Goal: Task Accomplishment & Management: Manage account settings

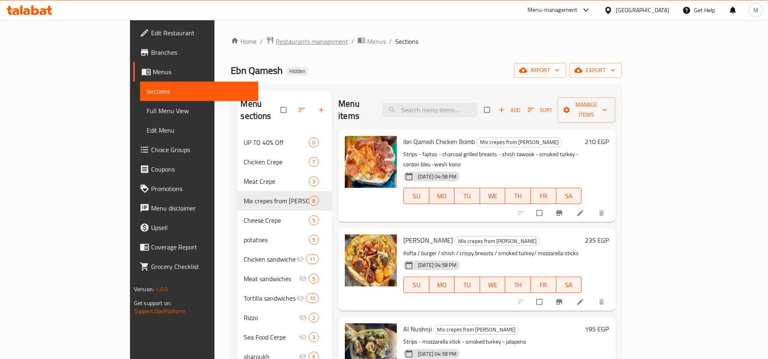
click at [276, 40] on span "Restaurants management" at bounding box center [312, 42] width 72 height 10
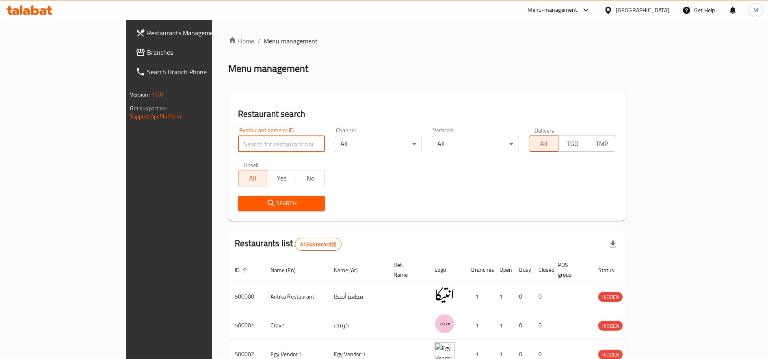
click at [246, 137] on input "search" at bounding box center [281, 144] width 87 height 16
paste input "680705"
type input "680705"
click button "Search" at bounding box center [281, 203] width 87 height 15
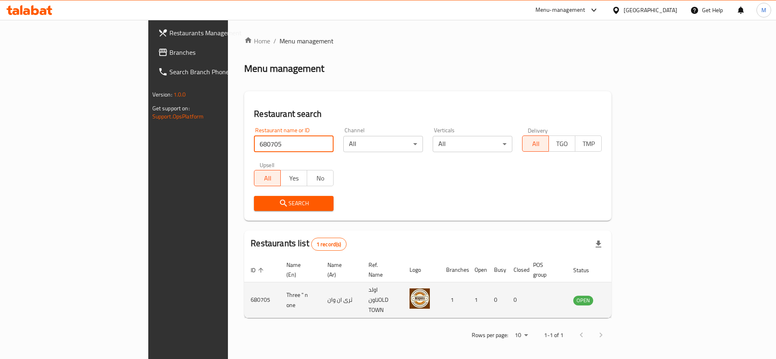
click at [280, 287] on td "Three " n one" at bounding box center [300, 301] width 41 height 36
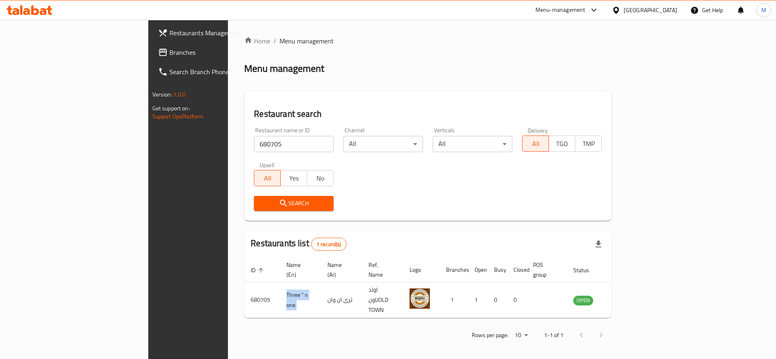
copy td "Three " n one"
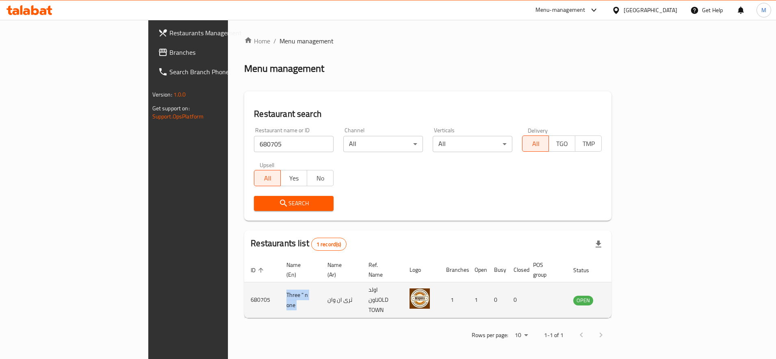
click at [624, 299] on icon "enhanced table" at bounding box center [622, 300] width 3 height 3
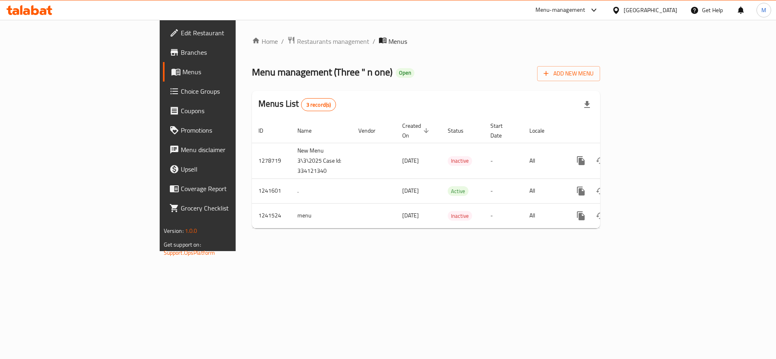
click at [181, 52] on span "Branches" at bounding box center [232, 53] width 102 height 10
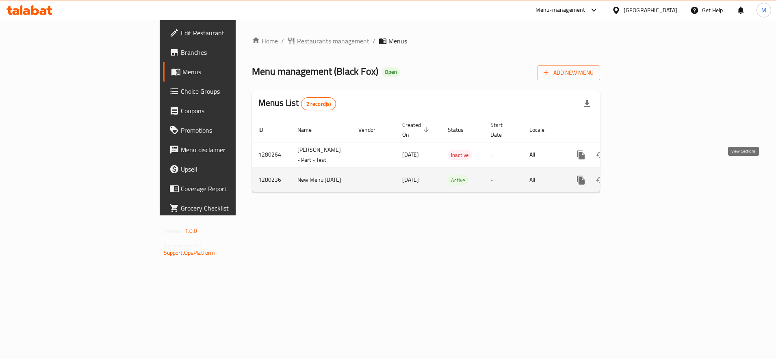
click at [644, 175] on icon "enhanced table" at bounding box center [639, 180] width 10 height 10
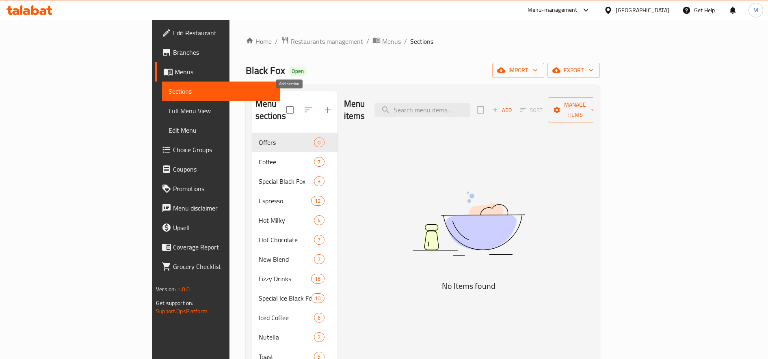
click at [323, 105] on icon "button" at bounding box center [328, 110] width 10 height 10
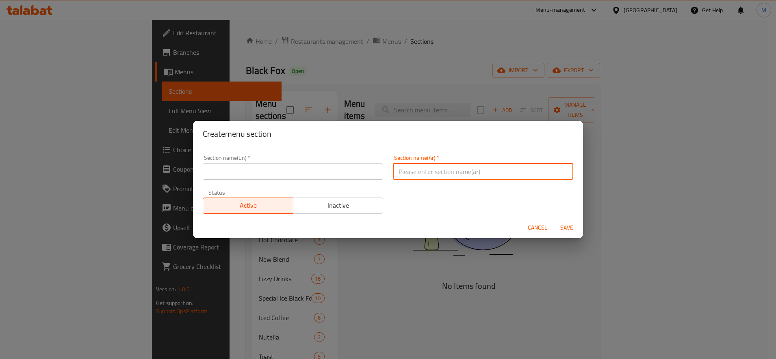
click at [460, 177] on input "text" at bounding box center [483, 172] width 180 height 16
paste input "هاوس بليند"
click at [418, 168] on input "هاوس بليند" at bounding box center [483, 172] width 180 height 16
click at [418, 169] on input "هاوس بليند" at bounding box center [483, 172] width 180 height 16
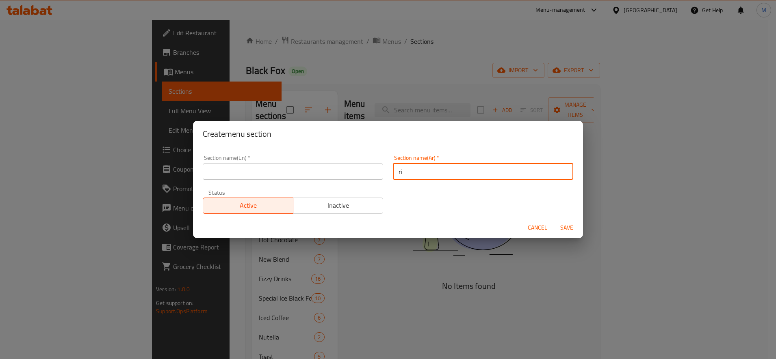
type input "r"
type input "ق"
type input "عبوات قهوة"
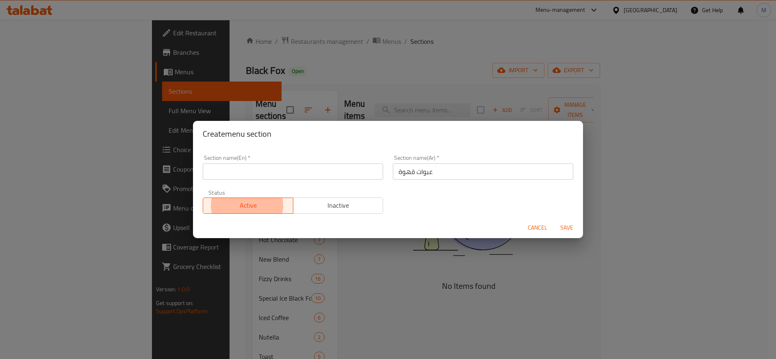
type button "0"
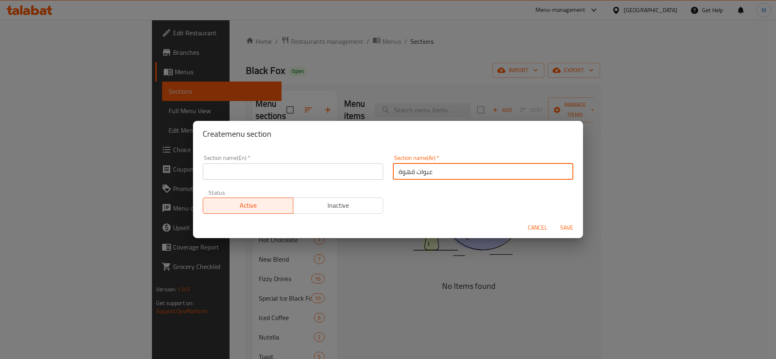
click at [418, 168] on input "عبوات قهوة" at bounding box center [483, 172] width 180 height 16
click at [233, 173] on input "text" at bounding box center [293, 172] width 180 height 16
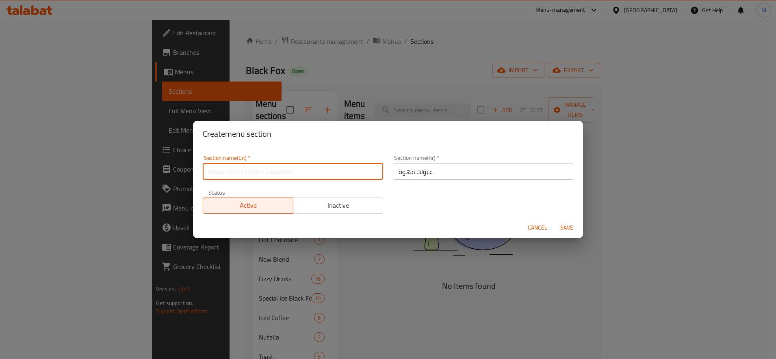
paste input "coffee packets"
type input "coffee packets"
click at [565, 227] on span "Save" at bounding box center [566, 228] width 19 height 10
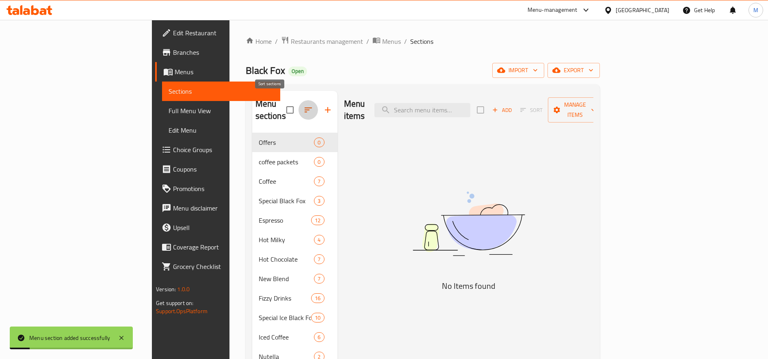
click at [303, 105] on icon "button" at bounding box center [308, 110] width 10 height 10
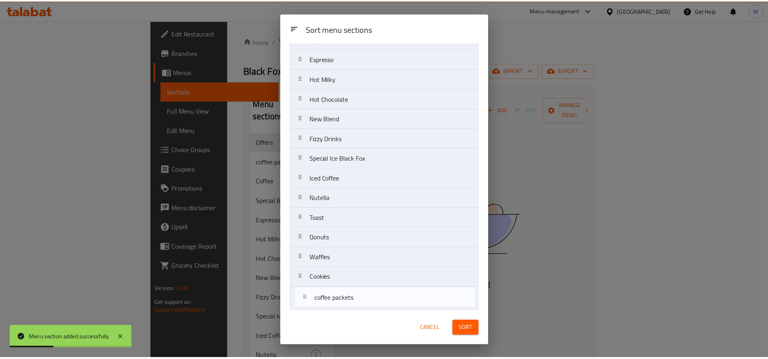
scroll to position [195, 0]
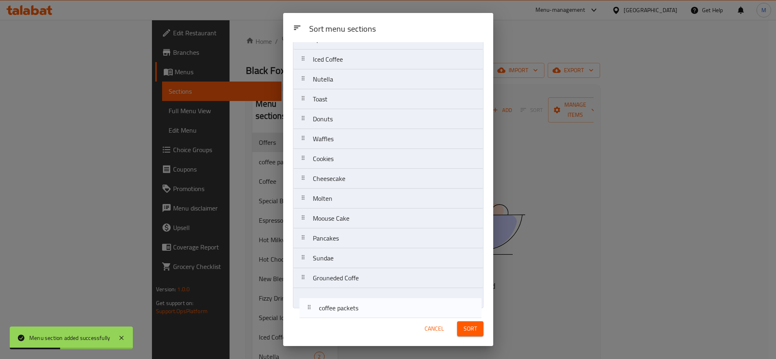
drag, startPoint x: 306, startPoint y: 98, endPoint x: 311, endPoint y: 314, distance: 216.1
click at [311, 314] on div "Sort menu sections Sort menu sections Offers coffee packets Coffee Special Blac…" at bounding box center [388, 179] width 210 height 333
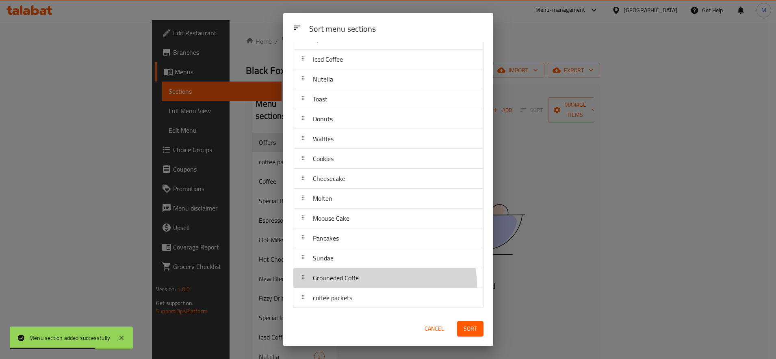
click at [352, 287] on div "Grouneded Coffe" at bounding box center [335, 277] width 52 height 19
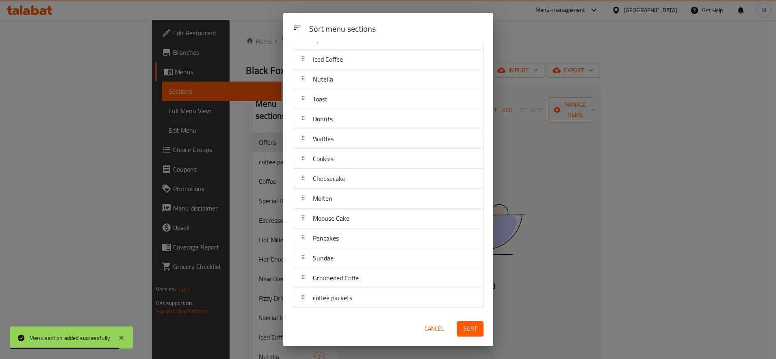
click at [465, 328] on span "Sort" at bounding box center [469, 329] width 13 height 10
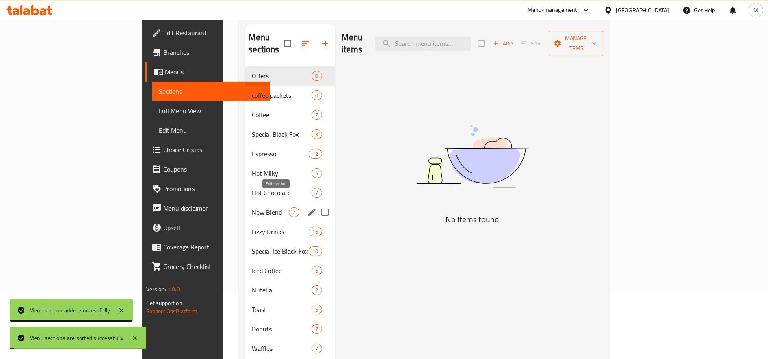
scroll to position [216, 0]
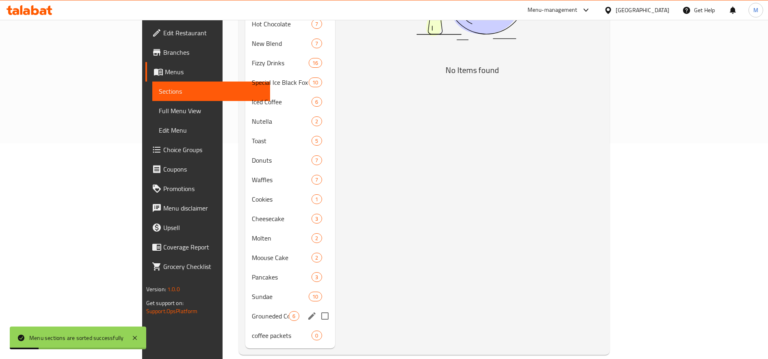
click at [252, 311] on span "Grouneded Coffe" at bounding box center [270, 316] width 37 height 10
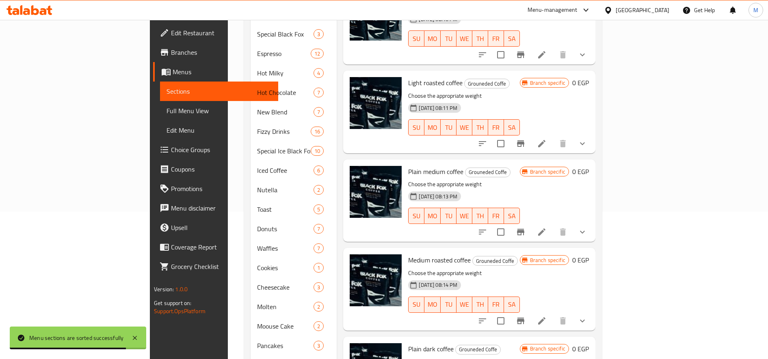
scroll to position [13, 0]
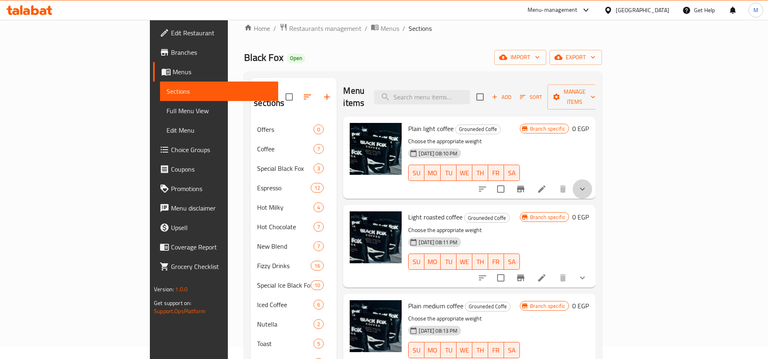
click at [592, 183] on button "show more" at bounding box center [582, 188] width 19 height 19
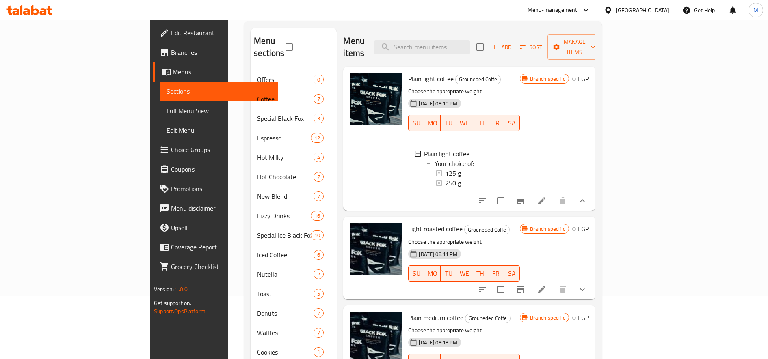
scroll to position [0, 0]
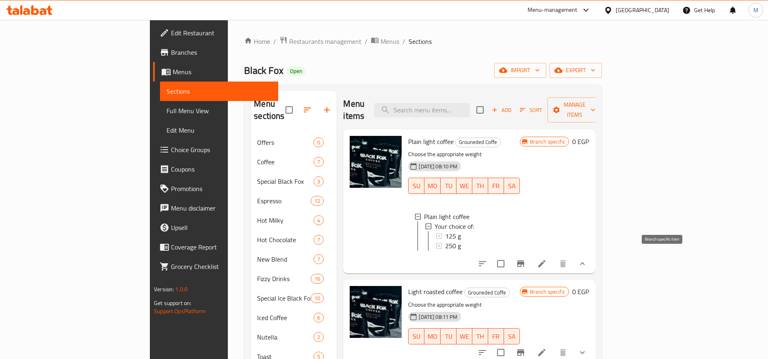
click at [530, 256] on button "Branch-specific-item" at bounding box center [520, 263] width 19 height 19
click at [498, 106] on icon "button" at bounding box center [494, 109] width 7 height 7
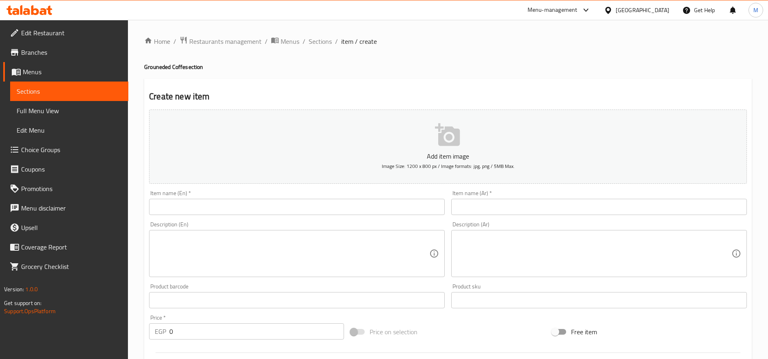
click at [576, 205] on input "text" at bounding box center [599, 207] width 296 height 16
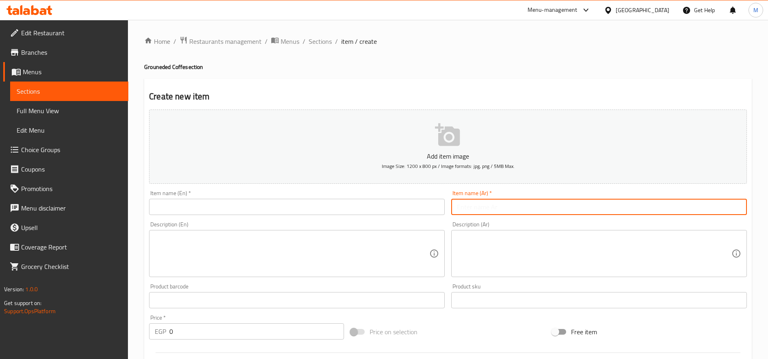
paste input "هاوس بليند ( تركش كوفي )"
type input "هاوس بليند ( تركش كوفي )"
click at [330, 202] on input "text" at bounding box center [297, 207] width 296 height 16
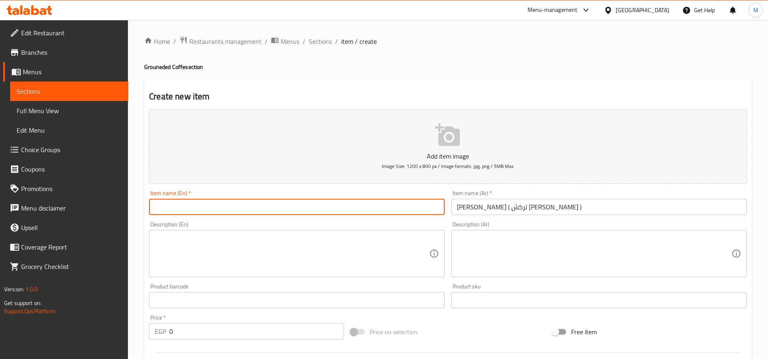
paste input "House Blend (Turkish Coffee)"
type input "House Blend (Turkish Coffee)"
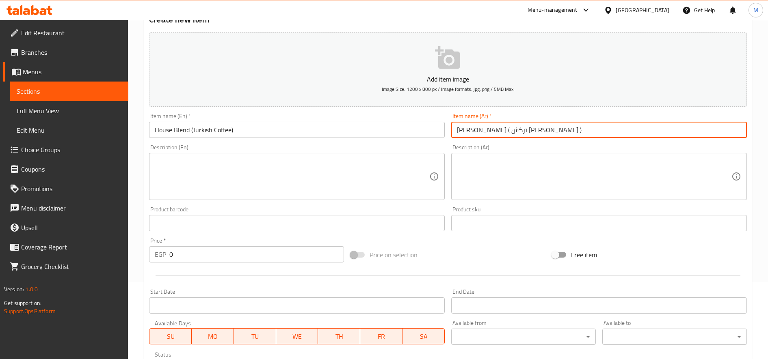
scroll to position [68, 0]
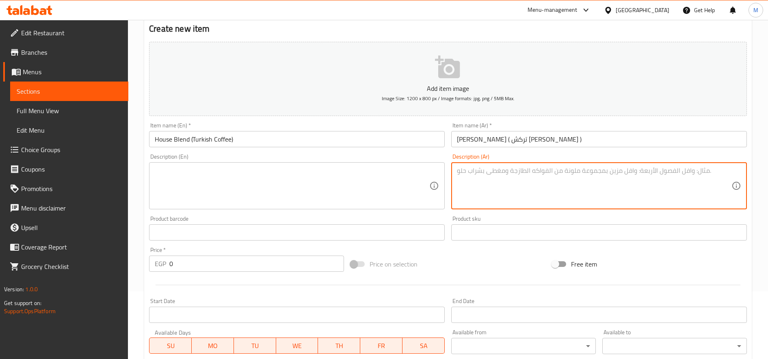
click at [555, 190] on textarea at bounding box center [594, 186] width 274 height 39
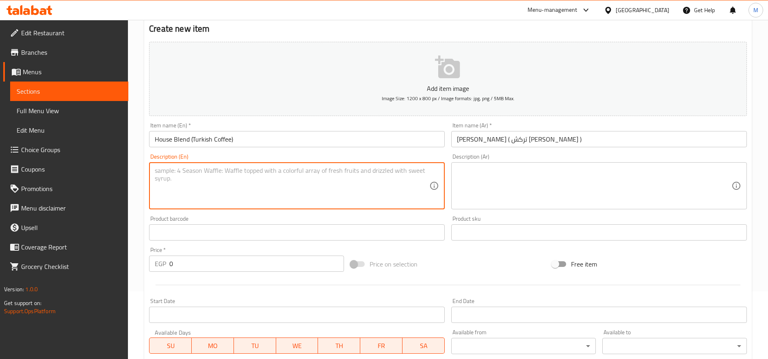
click at [348, 178] on textarea at bounding box center [292, 186] width 274 height 39
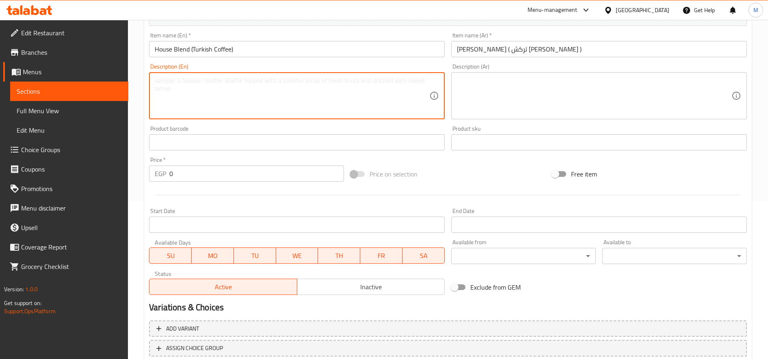
scroll to position [214, 0]
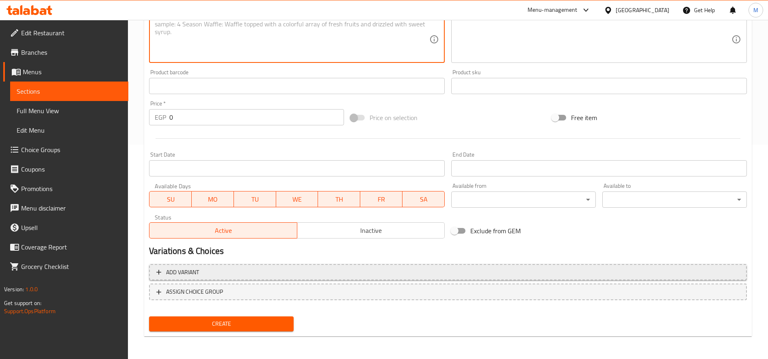
click at [367, 268] on span "Add variant" at bounding box center [447, 273] width 583 height 10
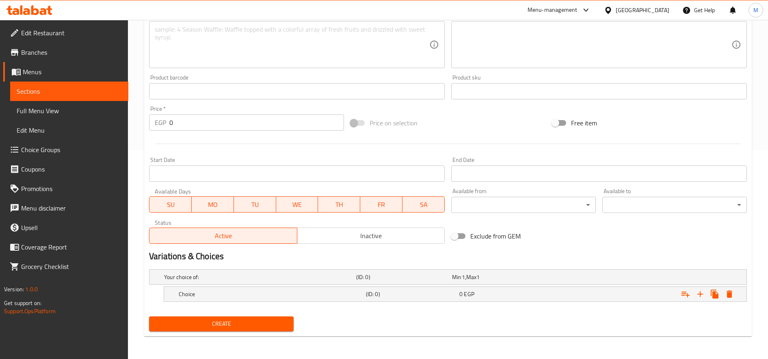
scroll to position [209, 0]
click at [696, 295] on icon "Expand" at bounding box center [700, 295] width 10 height 10
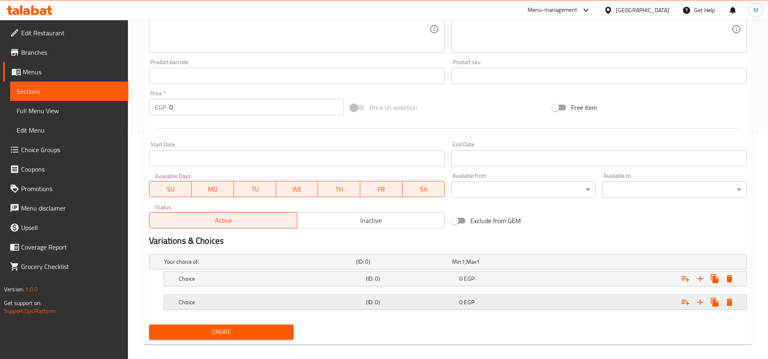
scroll to position [233, 0]
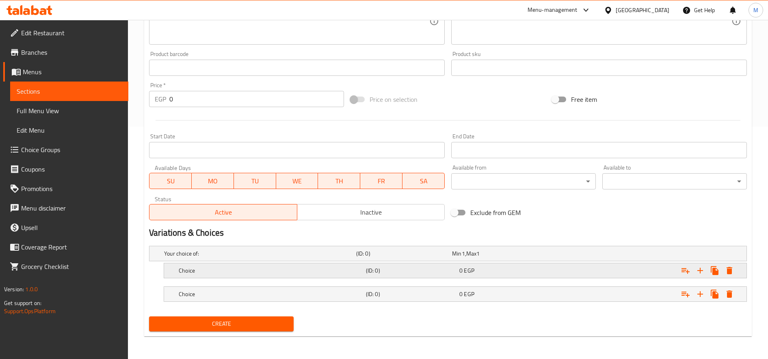
click at [304, 268] on h5 "Choice" at bounding box center [271, 271] width 184 height 8
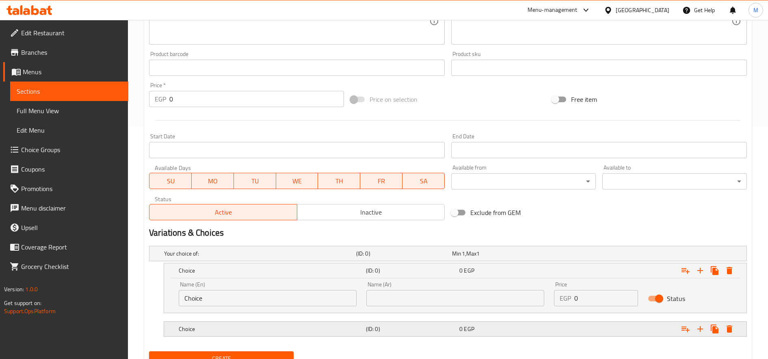
click at [322, 329] on h5 "Choice" at bounding box center [271, 329] width 184 height 8
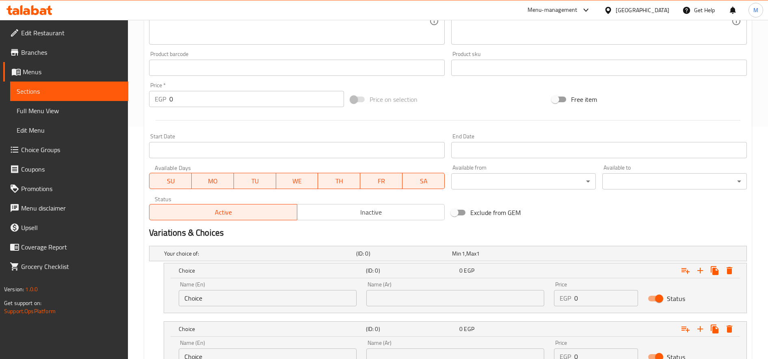
click at [240, 299] on input "Choice" at bounding box center [268, 298] width 178 height 16
type input "100 g"
click at [376, 299] on input "text" at bounding box center [455, 298] width 178 height 16
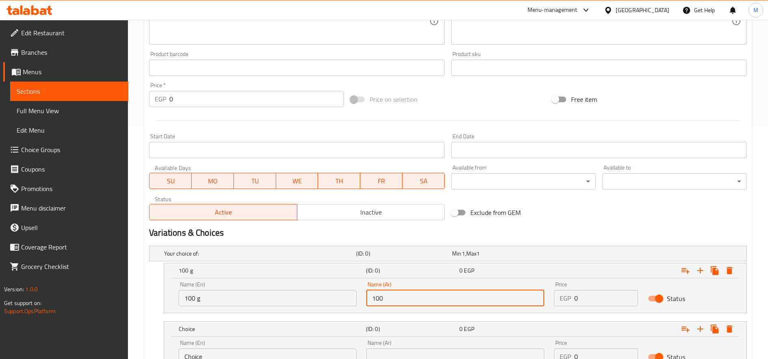
type input "100 جرام"
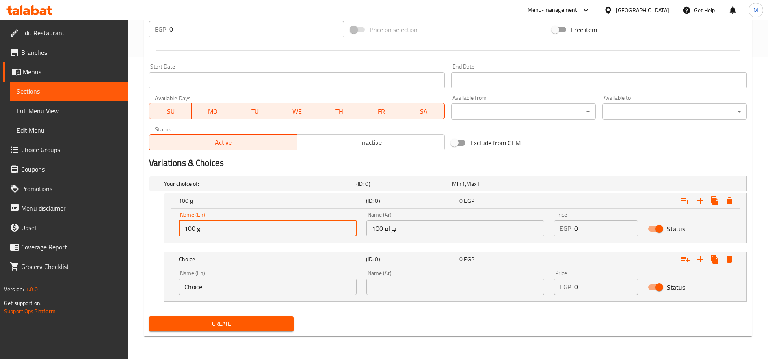
drag, startPoint x: 188, startPoint y: 229, endPoint x: 195, endPoint y: 229, distance: 6.1
click at [195, 229] on input "100 g" at bounding box center [268, 228] width 178 height 16
type input "125 g"
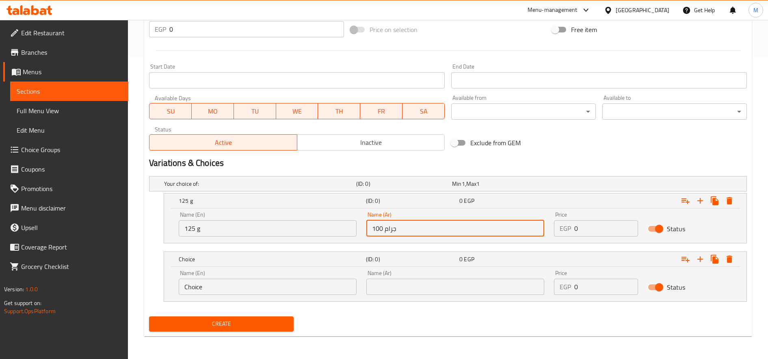
drag, startPoint x: 376, startPoint y: 229, endPoint x: 382, endPoint y: 230, distance: 5.7
click at [382, 230] on input "100 جرام" at bounding box center [455, 228] width 178 height 16
type input "125 جرام"
click at [246, 287] on input "Choice" at bounding box center [268, 287] width 178 height 16
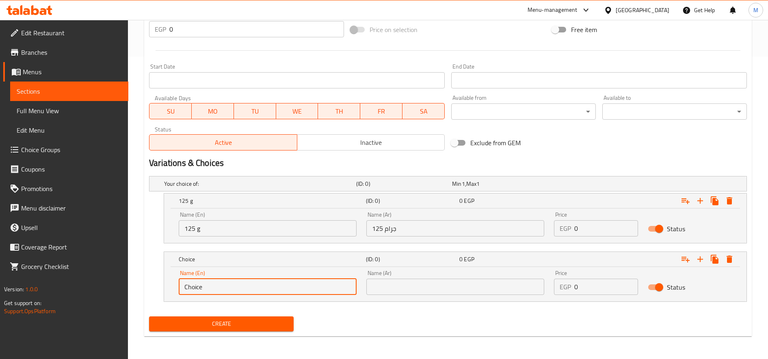
click at [246, 287] on input "Choice" at bounding box center [268, 287] width 178 height 16
type input "250 g"
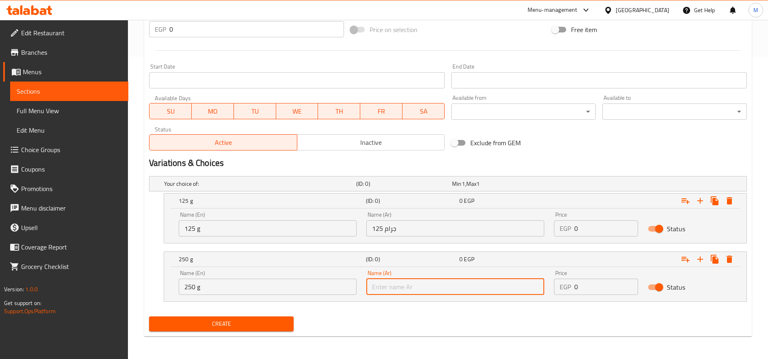
click at [434, 287] on input "text" at bounding box center [455, 287] width 178 height 16
type input "250 جرام"
click at [611, 227] on input "0" at bounding box center [606, 228] width 64 height 16
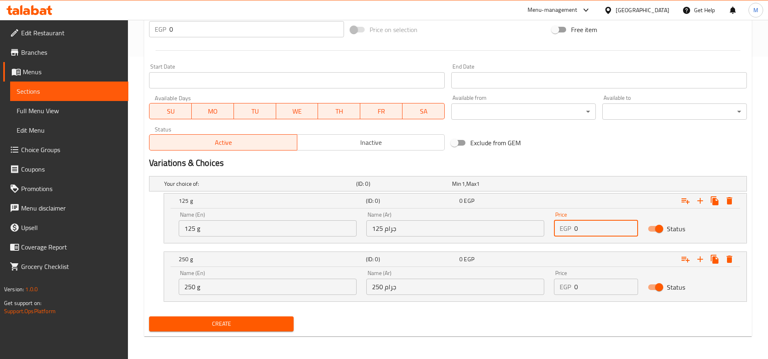
click at [611, 227] on input "0" at bounding box center [606, 228] width 64 height 16
click at [587, 236] on input "0" at bounding box center [606, 228] width 64 height 16
click at [590, 231] on input "0" at bounding box center [606, 228] width 64 height 16
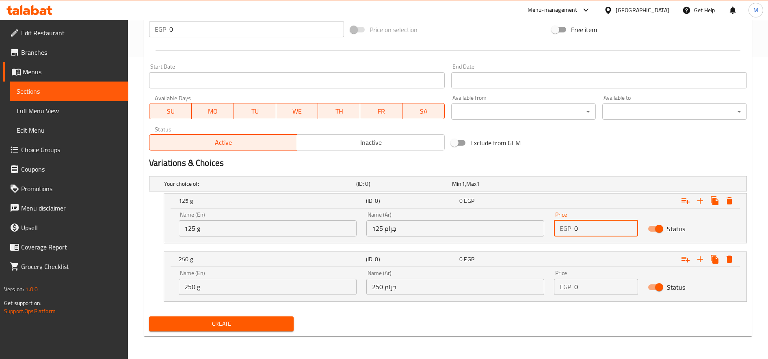
click at [590, 231] on input "0" at bounding box center [606, 228] width 64 height 16
paste input "10"
type input "100"
click at [589, 296] on div "Price EGP 0 Price" at bounding box center [596, 283] width 94 height 35
click at [590, 290] on input "0" at bounding box center [606, 287] width 64 height 16
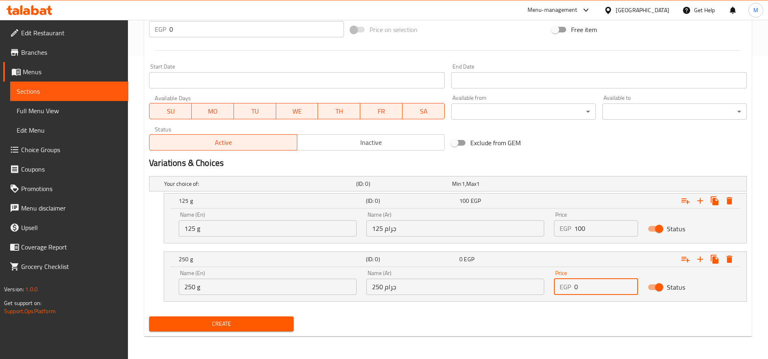
click at [590, 290] on input "0" at bounding box center [606, 287] width 64 height 16
paste input "205"
type input "205"
click at [149, 317] on button "Create" at bounding box center [221, 324] width 145 height 15
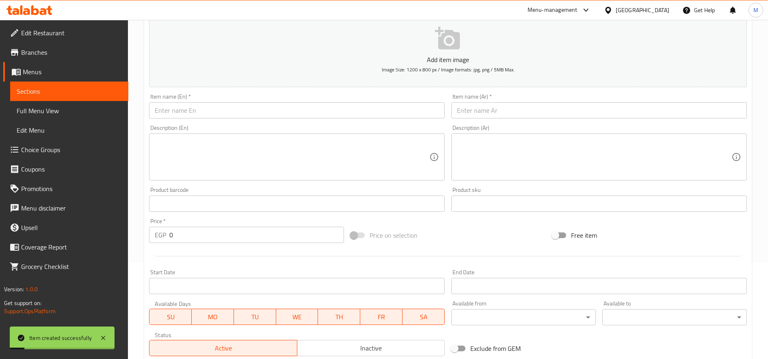
scroll to position [32, 0]
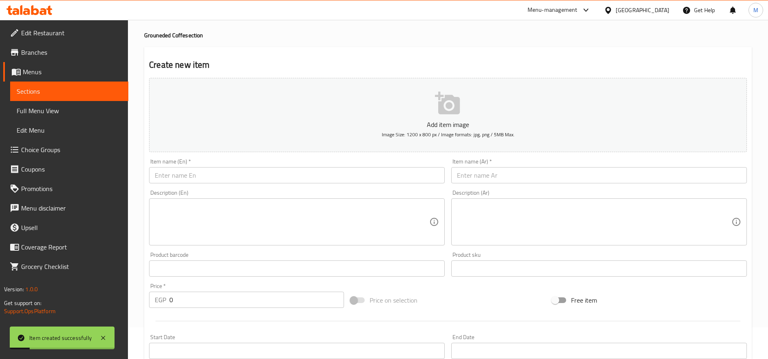
type input "0"
click at [241, 178] on input "text" at bounding box center [297, 175] width 296 height 16
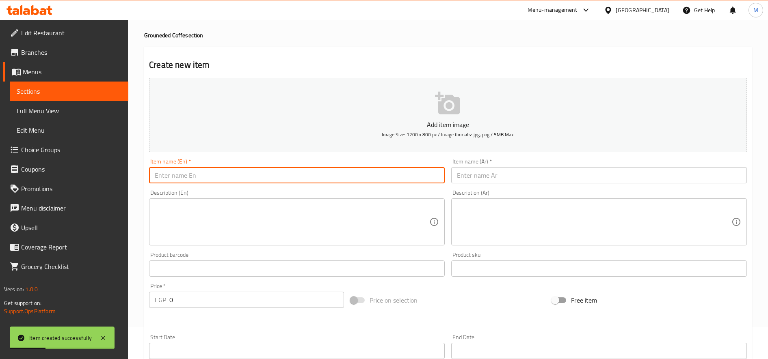
paste input "House Blend (Turkish Coffee) with Spices"
type input "House Blend (Turkish Coffee) with Spices"
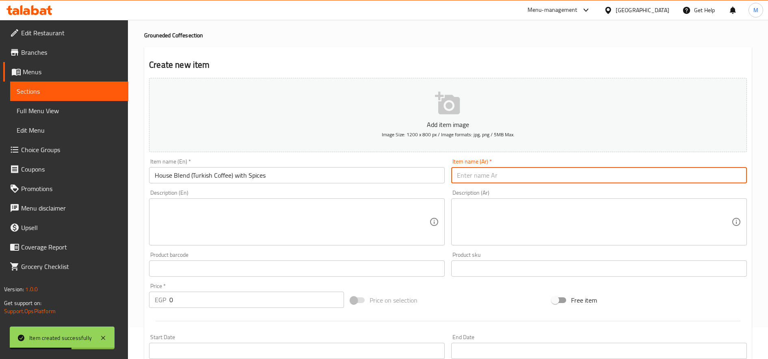
click at [580, 182] on input "text" at bounding box center [599, 175] width 296 height 16
paste input "هاوس بليند ( تركش كوفي ) محوج"
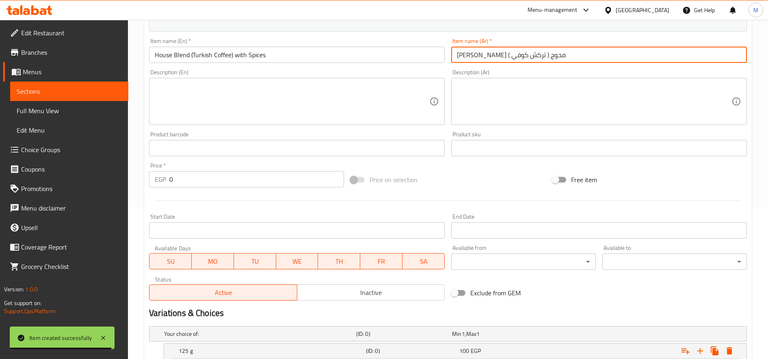
scroll to position [303, 0]
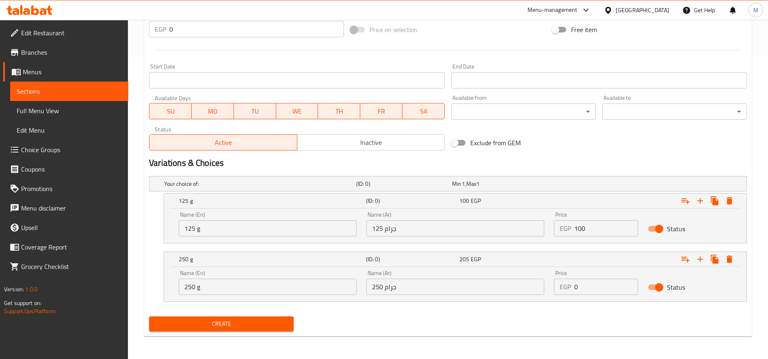
type input "هاوس بليند ( تركش كوفي ) محوج"
click at [320, 233] on input "125 g" at bounding box center [268, 228] width 178 height 16
type input "\"
click at [320, 233] on input "text" at bounding box center [268, 228] width 178 height 16
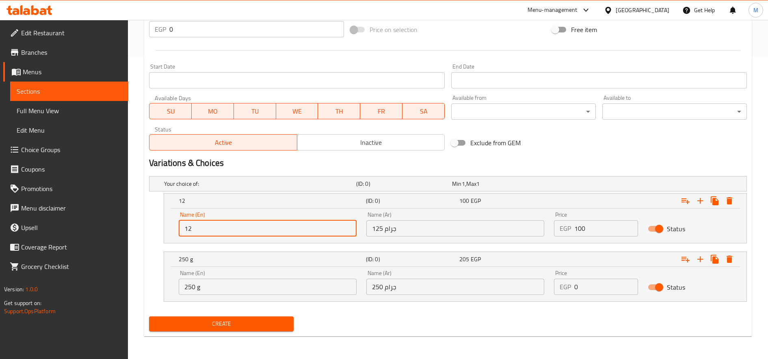
type input "125 g"
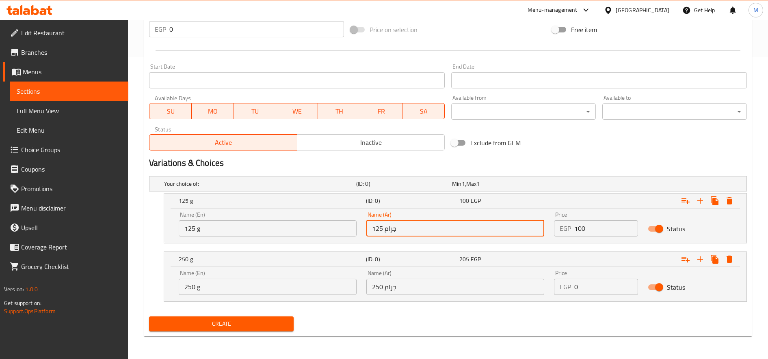
click at [407, 227] on input "125 جرام" at bounding box center [455, 228] width 178 height 16
type input "125 جرام"
click at [298, 293] on input "250 g" at bounding box center [268, 287] width 178 height 16
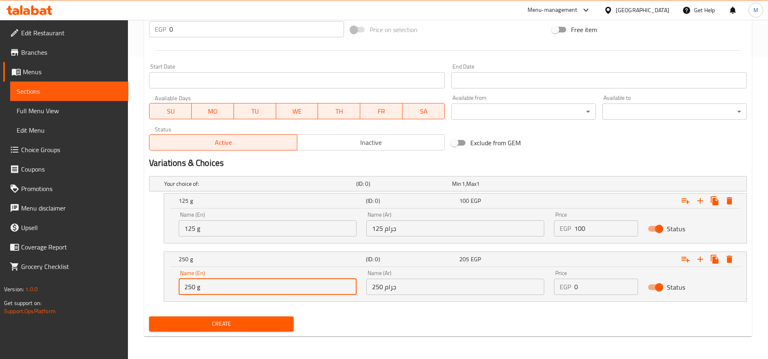
click at [298, 293] on input "250 g" at bounding box center [268, 287] width 178 height 16
type input "Choice"
type input "250 g"
click at [406, 290] on input "250 جرام" at bounding box center [455, 287] width 178 height 16
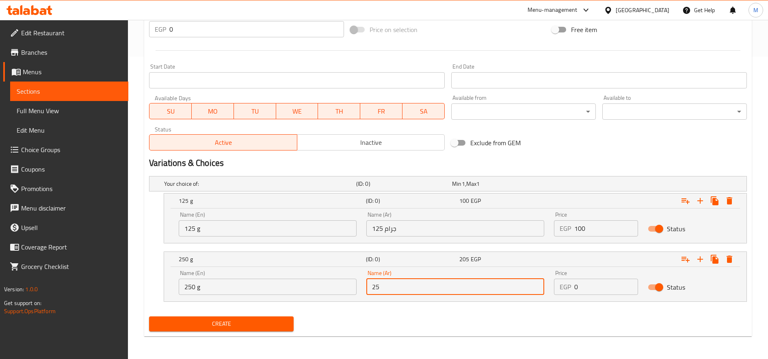
type input "250 جرام"
click at [588, 226] on input "100" at bounding box center [606, 228] width 64 height 16
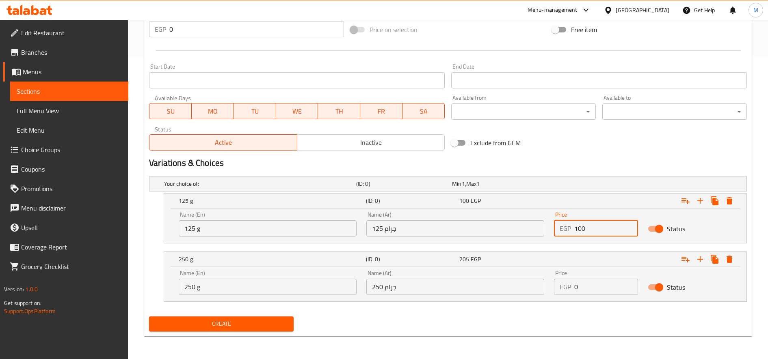
click at [588, 226] on input "100" at bounding box center [606, 228] width 64 height 16
paste input "12"
type input "120"
click at [611, 288] on input "0" at bounding box center [606, 287] width 64 height 16
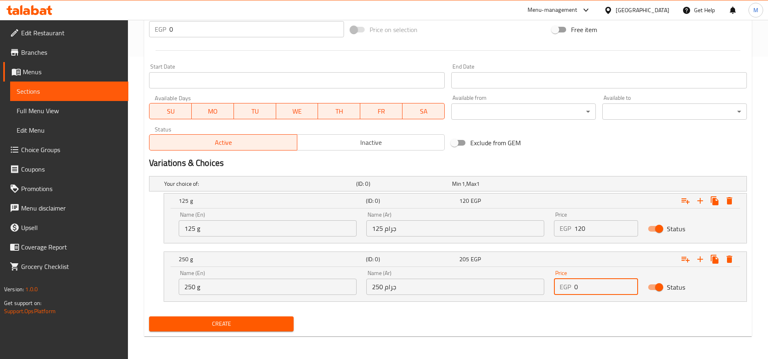
click at [611, 288] on input "0" at bounding box center [606, 287] width 64 height 16
paste input "235"
type input "235"
click at [149, 317] on button "Create" at bounding box center [221, 324] width 145 height 15
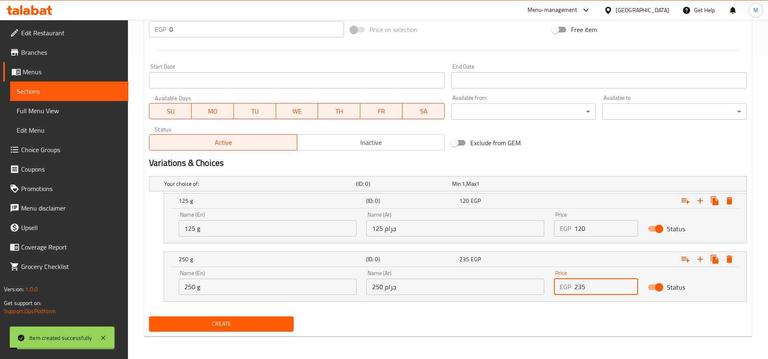
scroll to position [0, 0]
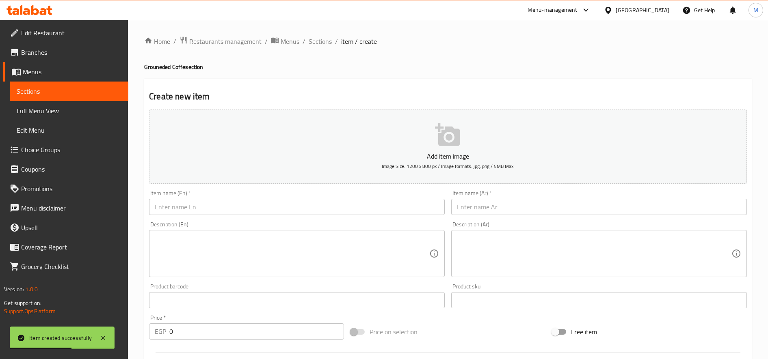
type input "0"
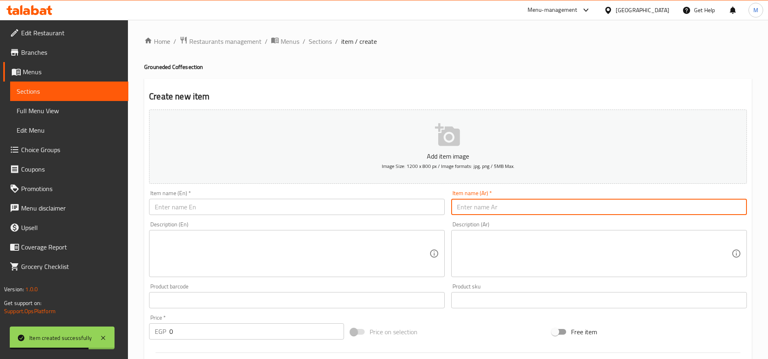
click at [538, 207] on input "text" at bounding box center [599, 207] width 296 height 16
paste input "كولومبي بليند"
type input "كولومبي بليند"
click at [229, 201] on input "text" at bounding box center [297, 207] width 296 height 16
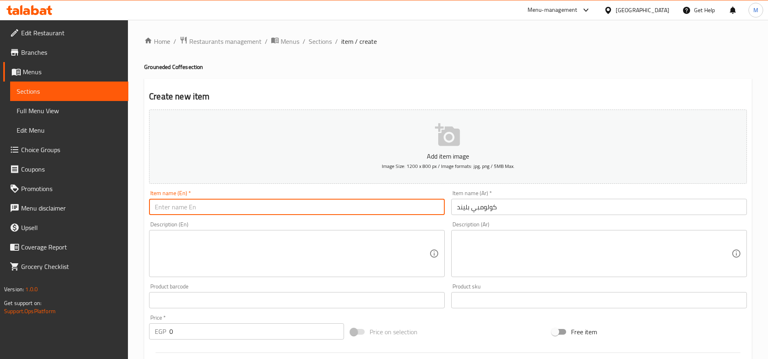
paste input "Colombian Blend"
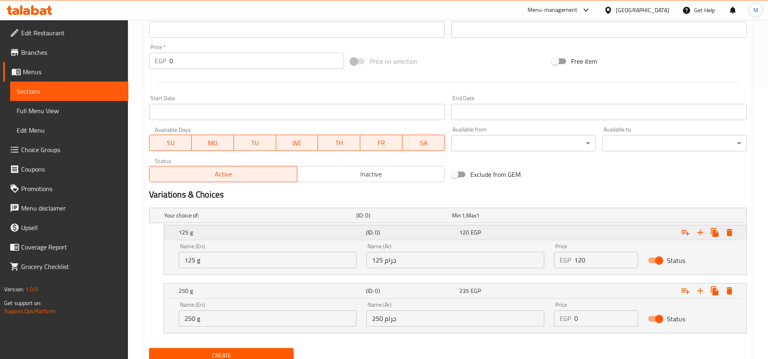
scroll to position [303, 0]
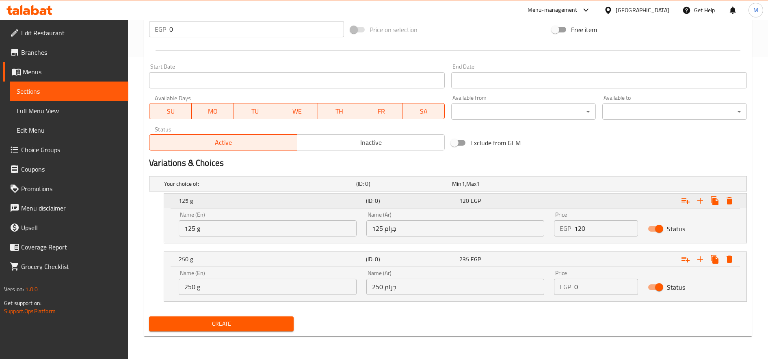
type input "Colombian Blend"
click at [181, 199] on h5 "125 g" at bounding box center [271, 201] width 184 height 8
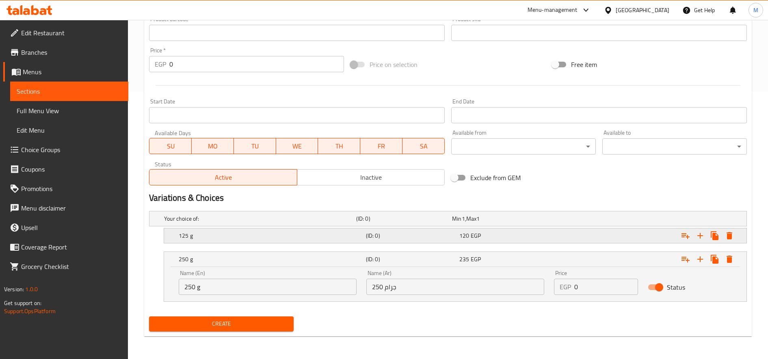
click at [198, 233] on h5 "125 g" at bounding box center [271, 236] width 184 height 8
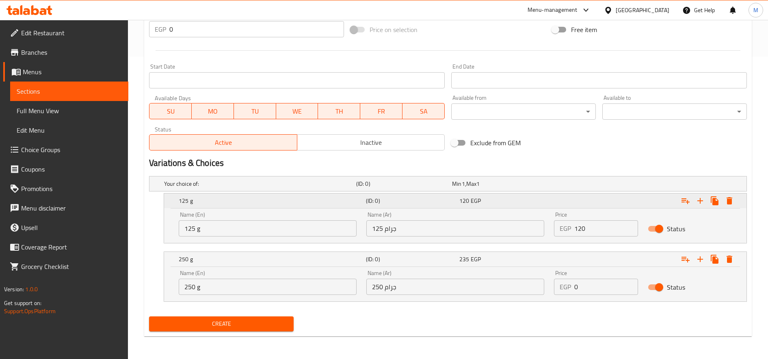
drag, startPoint x: 186, startPoint y: 201, endPoint x: 168, endPoint y: 201, distance: 17.5
click at [169, 201] on div "125 g (ID: 0) 120 EGP" at bounding box center [455, 201] width 582 height 15
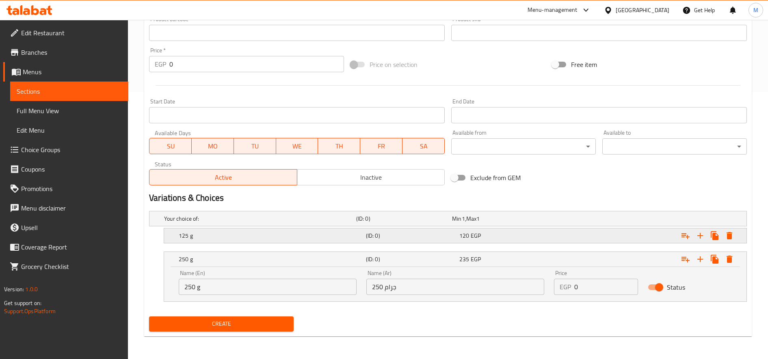
click at [274, 231] on div "125 g" at bounding box center [270, 235] width 187 height 11
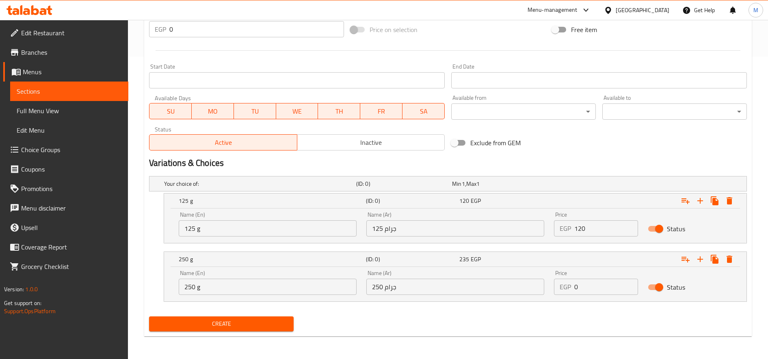
click at [259, 228] on input "125 g" at bounding box center [268, 228] width 178 height 16
type input "Choice"
click at [263, 227] on input "text" at bounding box center [268, 228] width 178 height 16
type input "125 g"
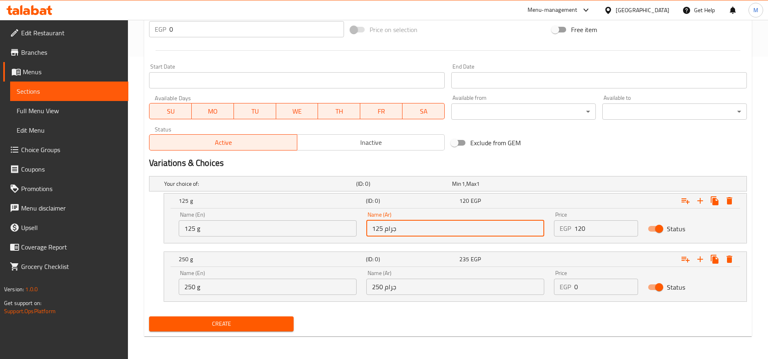
click at [409, 229] on input "125 جرام" at bounding box center [455, 228] width 178 height 16
type input "125 جرام"
click at [281, 291] on input "250 g" at bounding box center [268, 287] width 178 height 16
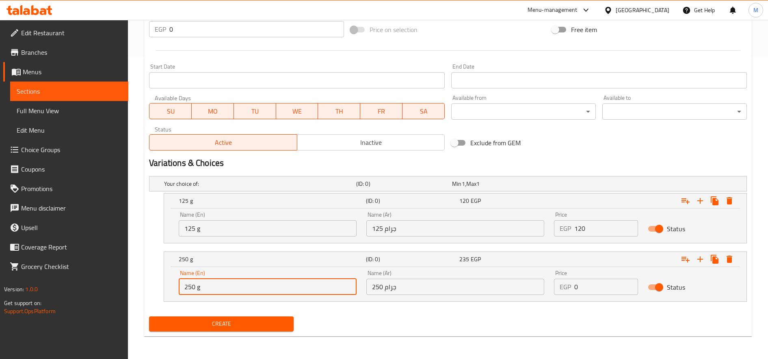
click at [281, 291] on input "250 g" at bounding box center [268, 287] width 178 height 16
type input "Choice"
type input "250 g"
click at [382, 285] on input "250 جرام" at bounding box center [455, 287] width 178 height 16
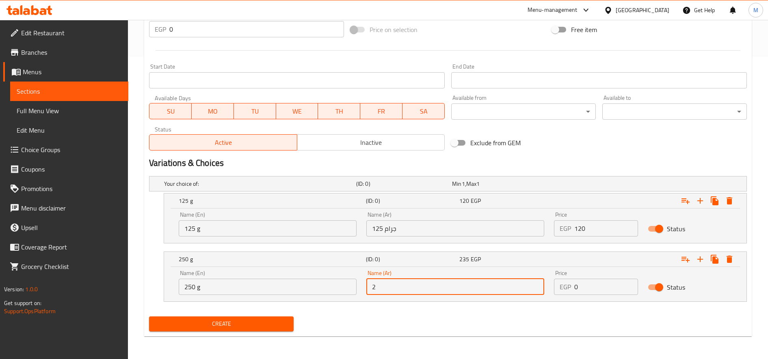
type input "250 جرام"
click at [603, 225] on input "120" at bounding box center [606, 228] width 64 height 16
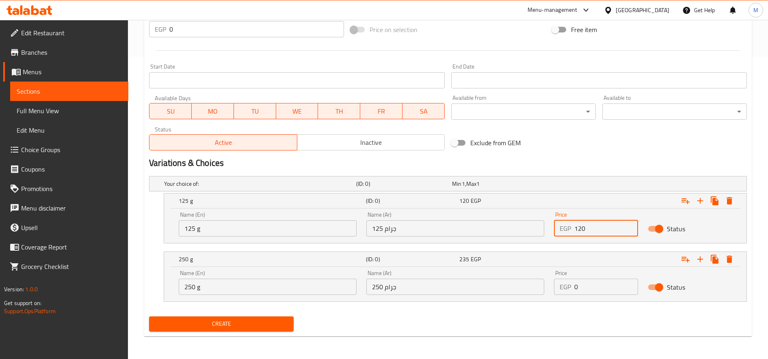
click at [603, 225] on input "120" at bounding box center [606, 228] width 64 height 16
paste input "125"
type input "125"
click at [584, 284] on input "0" at bounding box center [606, 287] width 64 height 16
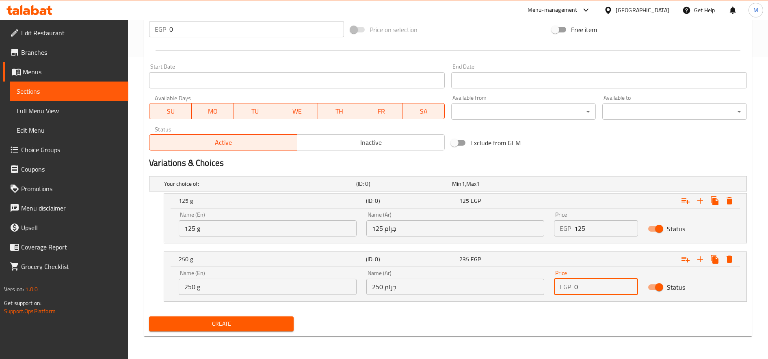
click at [584, 284] on input "0" at bounding box center [606, 287] width 64 height 16
paste input "255"
type input "255"
click at [149, 317] on button "Create" at bounding box center [221, 324] width 145 height 15
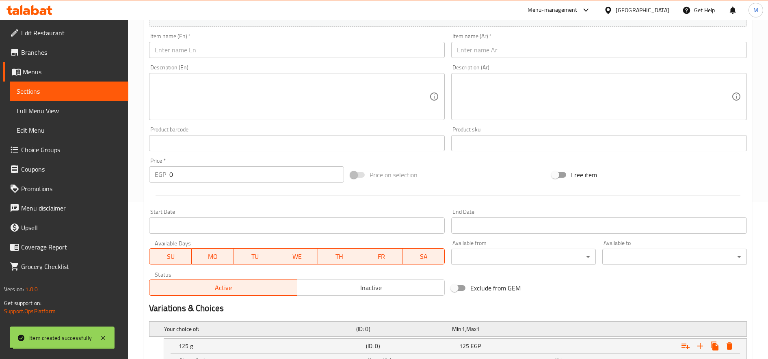
scroll to position [32, 0]
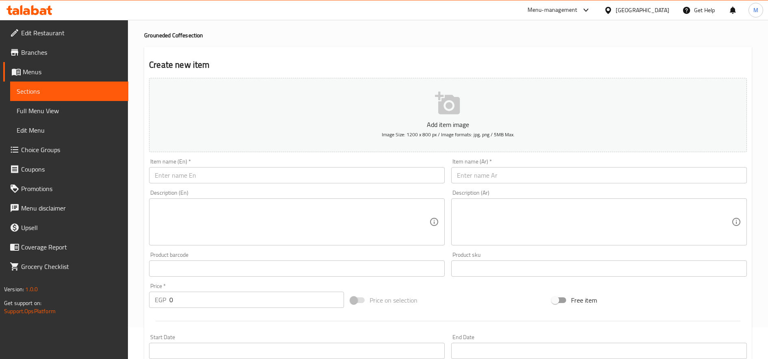
type input "0"
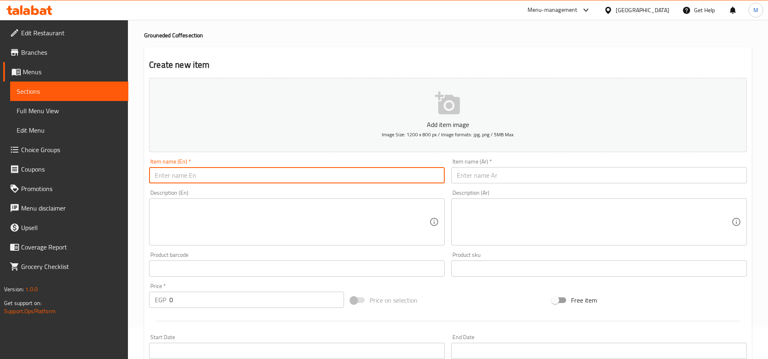
click at [219, 175] on input "text" at bounding box center [297, 175] width 296 height 16
paste input "Colombian Blend with Spices"
type input "Colombian Blend with Spices"
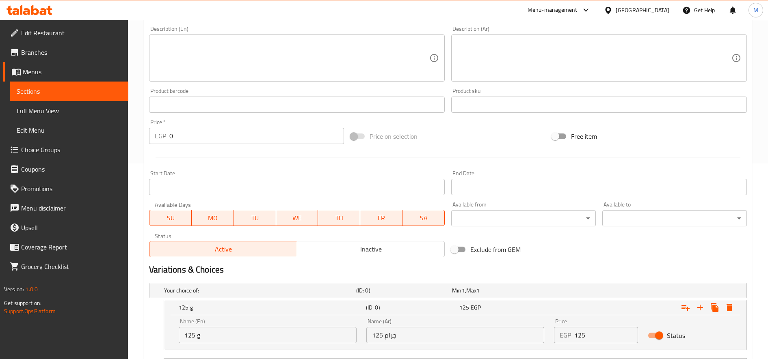
scroll to position [303, 0]
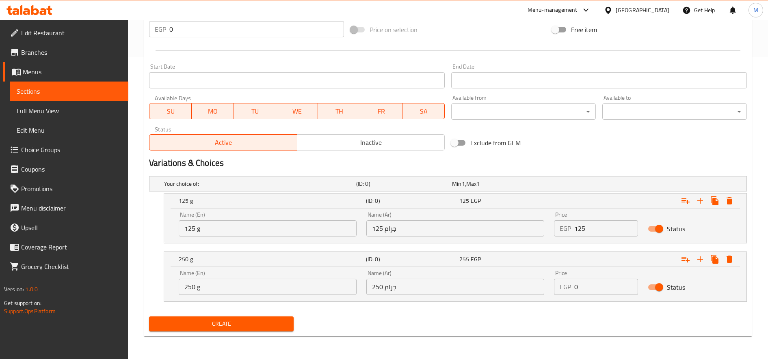
click at [606, 230] on input "125" at bounding box center [606, 228] width 64 height 16
paste input "145"
type input "145"
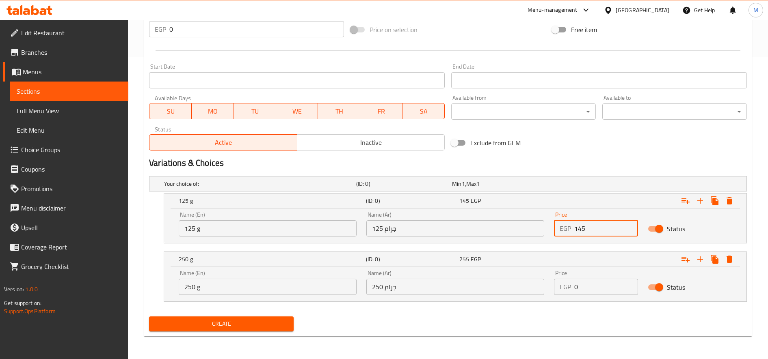
click at [605, 292] on input "0" at bounding box center [606, 287] width 64 height 16
paste input "29"
type input "290"
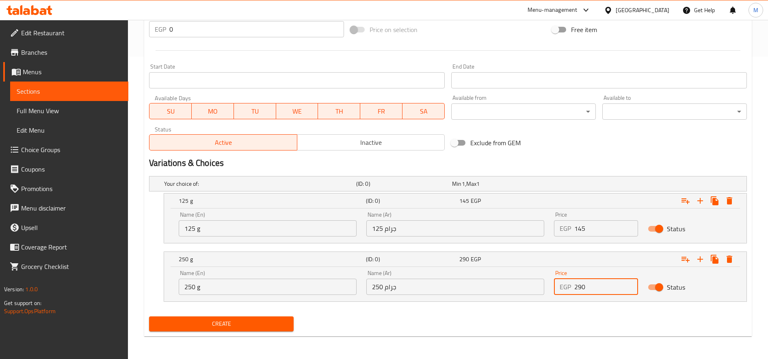
click at [208, 230] on input "125 g" at bounding box center [268, 228] width 178 height 16
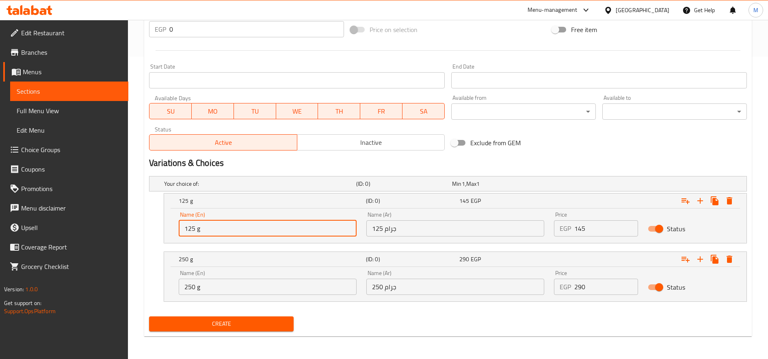
click at [208, 230] on input "125 g" at bounding box center [268, 228] width 178 height 16
type input "Choice"
click at [207, 229] on input "text" at bounding box center [268, 228] width 178 height 16
click at [242, 227] on input "text" at bounding box center [268, 228] width 178 height 16
type input "12"
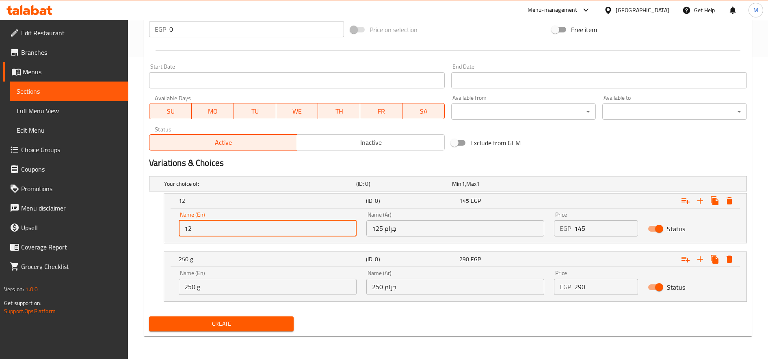
click at [217, 287] on input "250 g" at bounding box center [268, 287] width 178 height 16
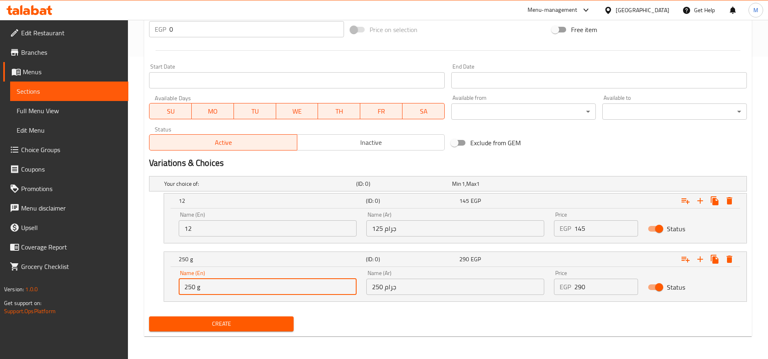
click at [218, 287] on input "250 g" at bounding box center [268, 287] width 178 height 16
type input "Choice"
type input "250 g"
click at [402, 284] on input "250 جرام" at bounding box center [455, 287] width 178 height 16
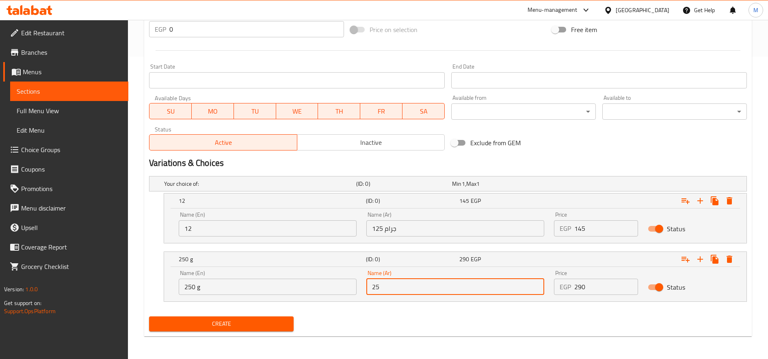
type input "250 جرام"
click at [244, 223] on input "12" at bounding box center [268, 228] width 178 height 16
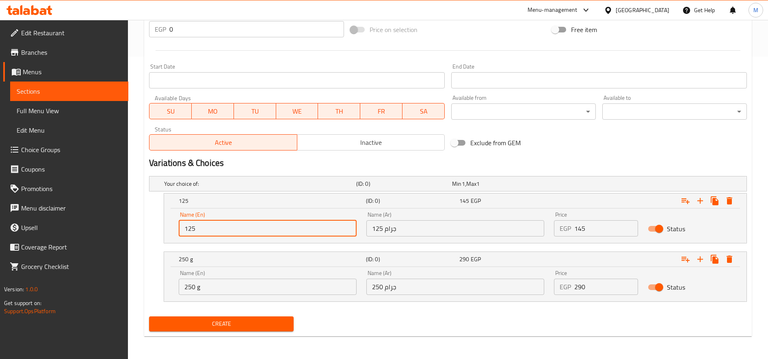
type input "125"
click at [456, 232] on input "125 جرام" at bounding box center [455, 228] width 178 height 16
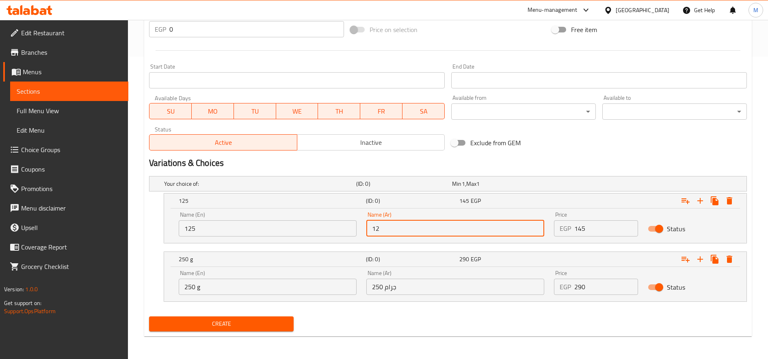
type input "125 جرام"
click at [245, 224] on input "125" at bounding box center [268, 228] width 178 height 16
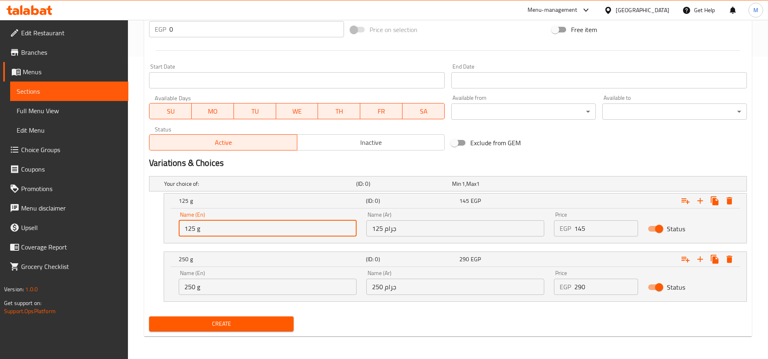
scroll to position [32, 0]
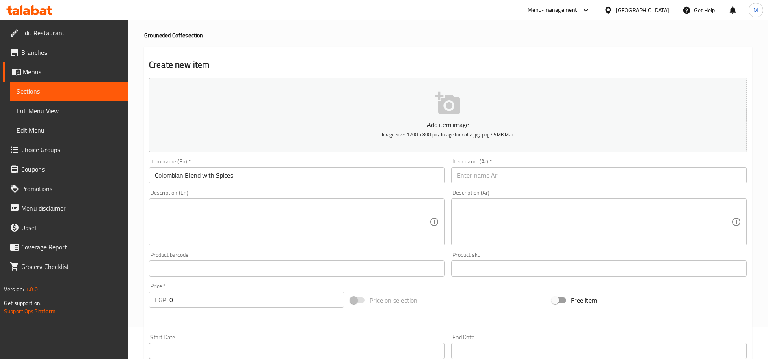
type input "125 g"
click at [583, 175] on input "text" at bounding box center [599, 175] width 296 height 16
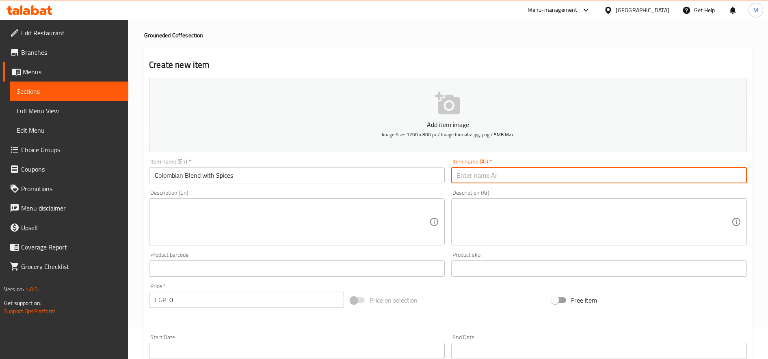
paste input "كولومبي بليند محوج"
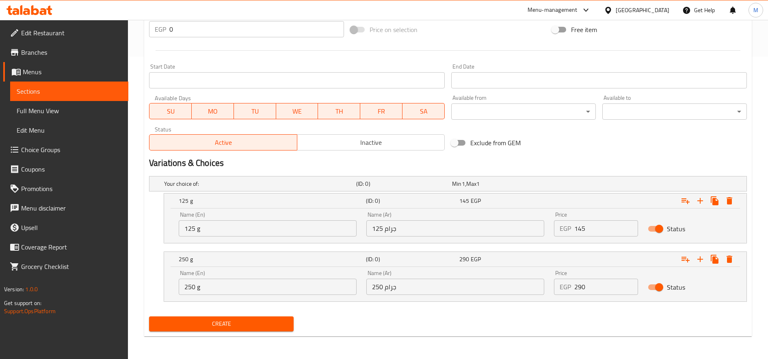
type input "كولومبي بليند محوج"
click at [149, 317] on button "Create" at bounding box center [221, 324] width 145 height 15
click at [236, 324] on span "Create" at bounding box center [222, 324] width 132 height 10
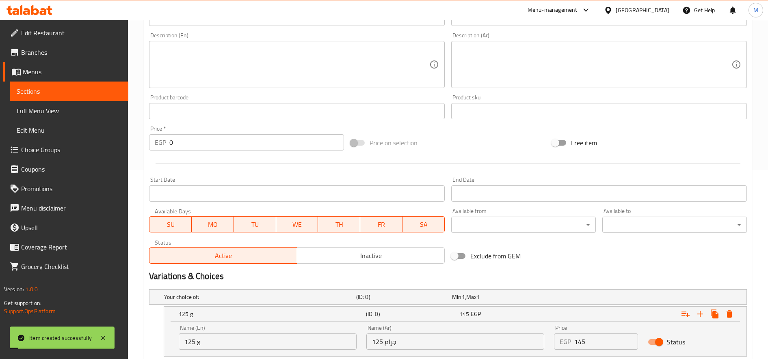
scroll to position [0, 0]
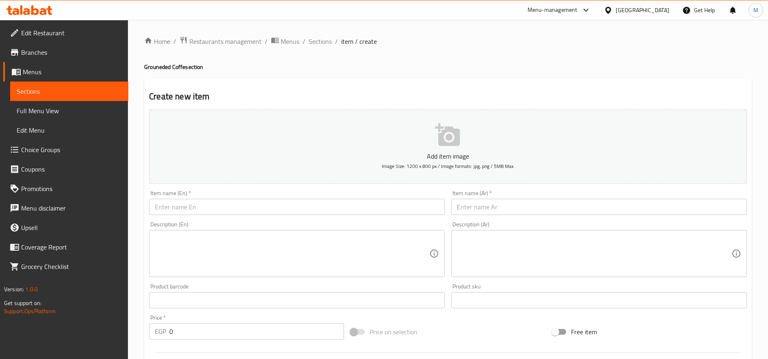
click at [542, 202] on input "text" at bounding box center [599, 207] width 296 height 16
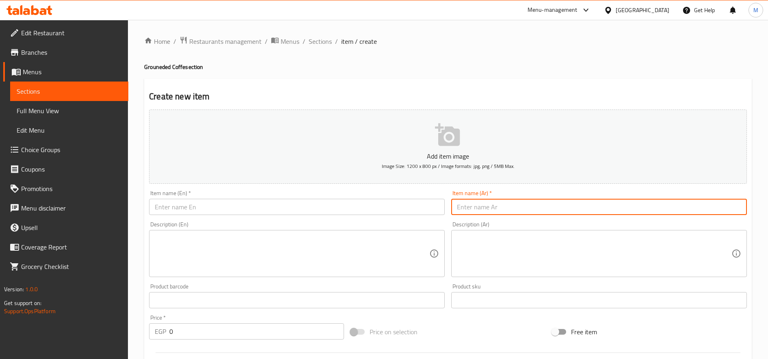
paste input "اثيوبي بليند"
type input "اثيوبي بليند"
click at [210, 211] on input "text" at bounding box center [297, 207] width 296 height 16
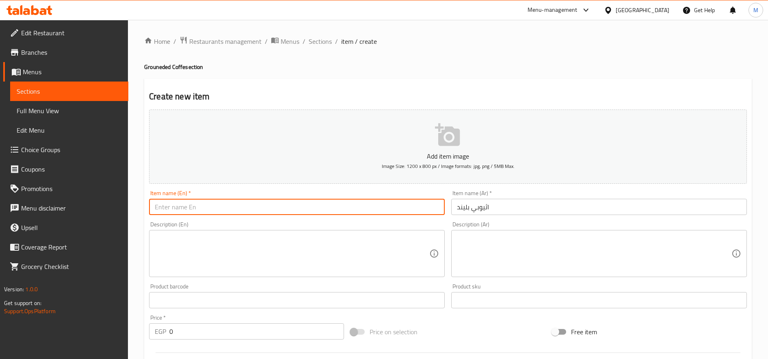
paste input "Ethiopian Blend"
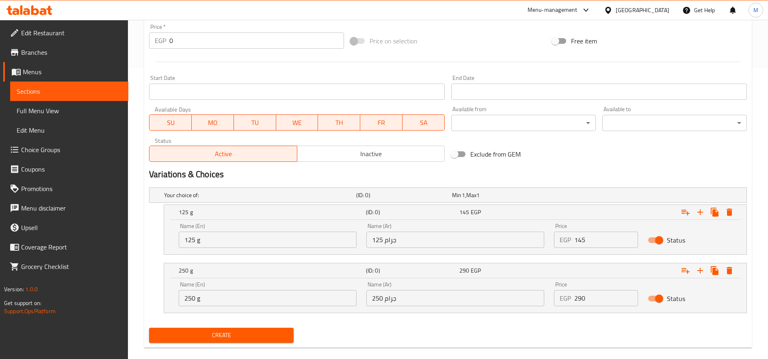
scroll to position [303, 0]
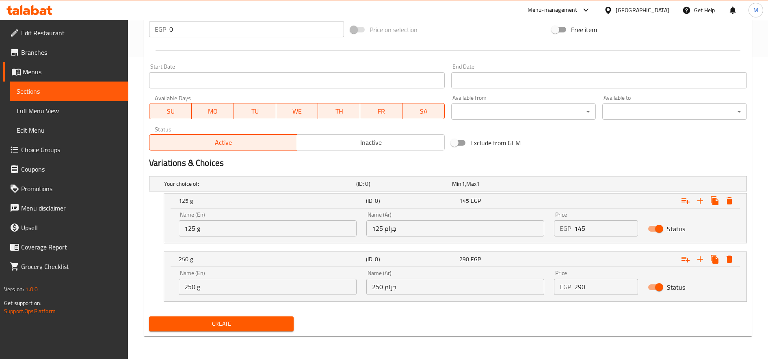
type input "Ethiopian Blend"
click at [213, 220] on div "Name (En) 125 g Name (En)" at bounding box center [268, 224] width 178 height 25
drag, startPoint x: 213, startPoint y: 220, endPoint x: 212, endPoint y: 227, distance: 7.0
click at [212, 227] on input "125 g" at bounding box center [268, 228] width 178 height 16
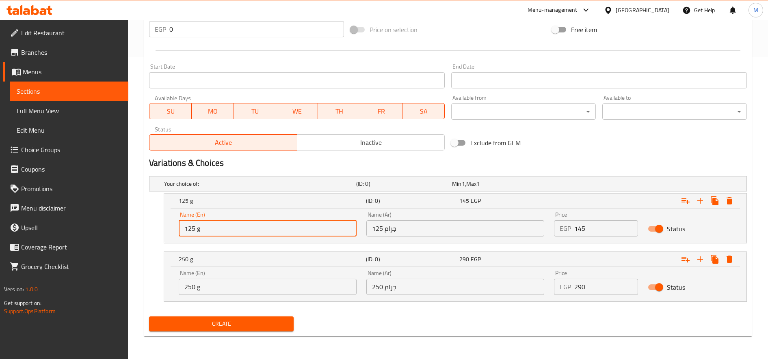
click at [212, 227] on input "125 g" at bounding box center [268, 228] width 178 height 16
type input "Choice"
click at [212, 227] on input "text" at bounding box center [268, 228] width 178 height 16
click at [224, 227] on input "text" at bounding box center [268, 228] width 178 height 16
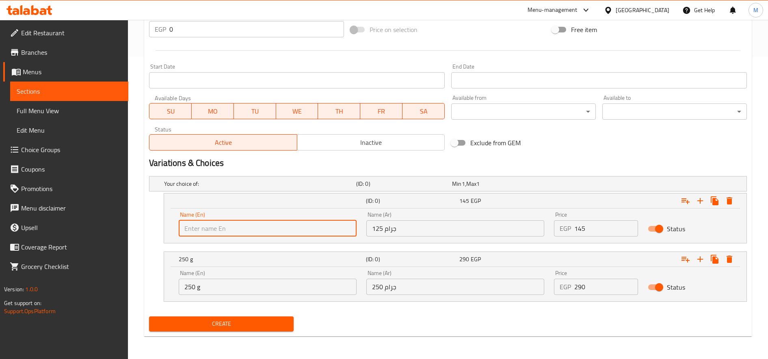
click at [224, 227] on input "text" at bounding box center [268, 228] width 178 height 16
type input "125 g"
click at [398, 234] on input "125 جرام" at bounding box center [455, 228] width 178 height 16
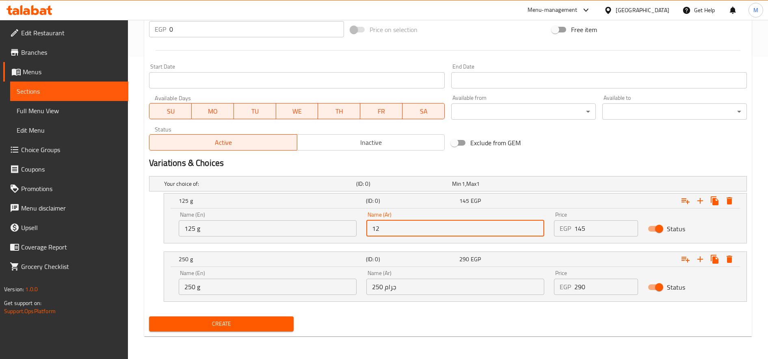
type input "125 جرام"
click at [283, 292] on input "250 g" at bounding box center [268, 287] width 178 height 16
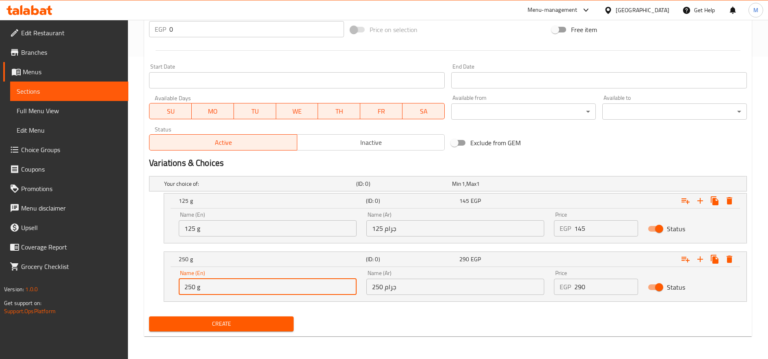
click at [283, 292] on input "250 g" at bounding box center [268, 287] width 178 height 16
type input "Choice"
type input "250 g"
click at [439, 286] on input "250 جرام" at bounding box center [455, 287] width 178 height 16
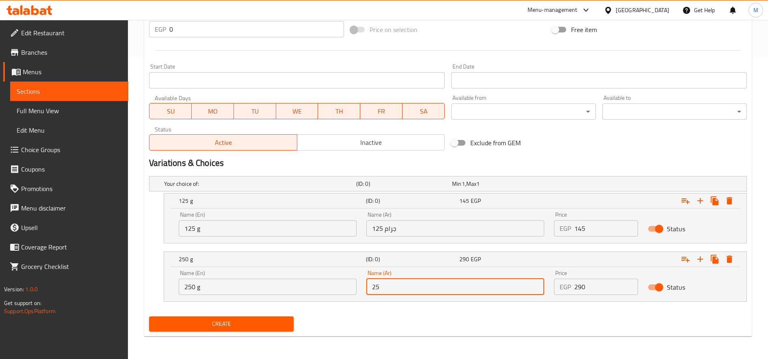
type input "250 جرام"
click at [584, 227] on input "145" at bounding box center [606, 228] width 64 height 16
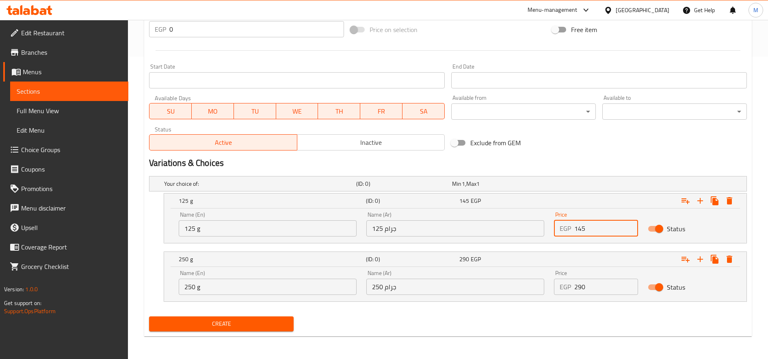
click at [584, 227] on input "145" at bounding box center [606, 228] width 64 height 16
paste input "115"
type input "115"
click at [594, 285] on input "290" at bounding box center [606, 287] width 64 height 16
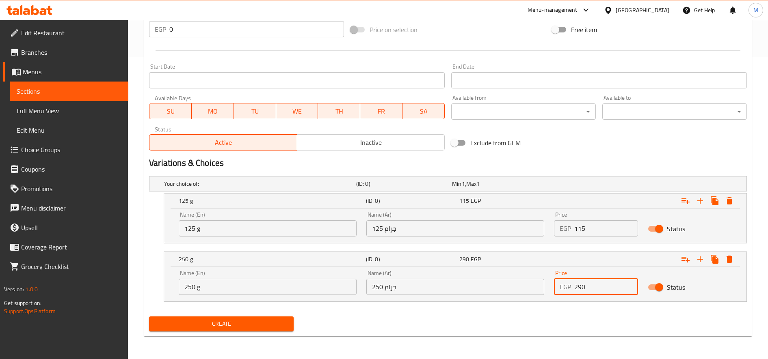
click at [594, 285] on input "290" at bounding box center [606, 287] width 64 height 16
click at [594, 285] on input "0" at bounding box center [606, 287] width 64 height 16
paste input "225"
type input "225"
click at [149, 317] on button "Create" at bounding box center [221, 324] width 145 height 15
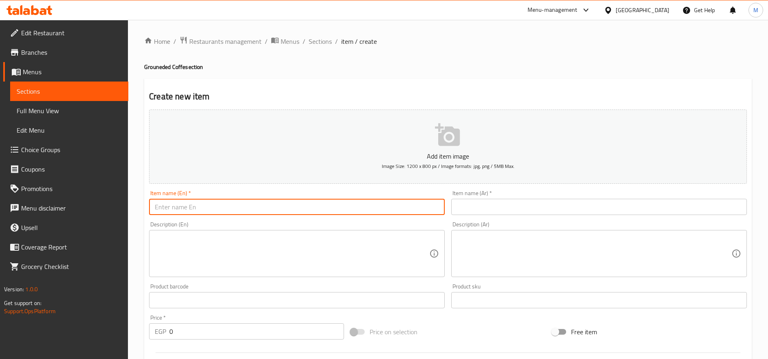
click at [253, 207] on input "text" at bounding box center [297, 207] width 296 height 16
paste input "Ethiopian Blend with Spices"
type input "Ethiopian Blend with Spices"
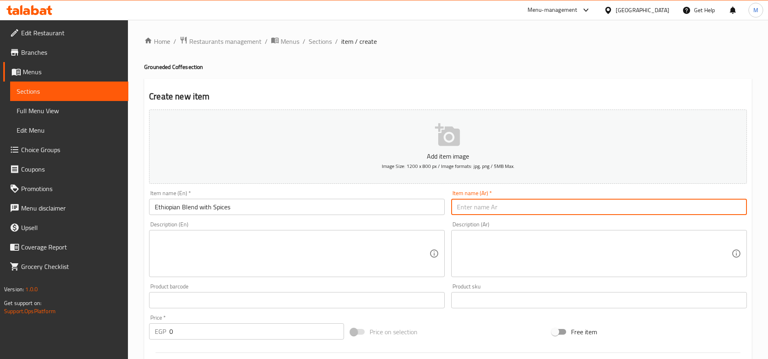
click at [545, 203] on input "text" at bounding box center [599, 207] width 296 height 16
paste input "اثيوبي بليند محوج"
type input "اثيوبي بليند محوج"
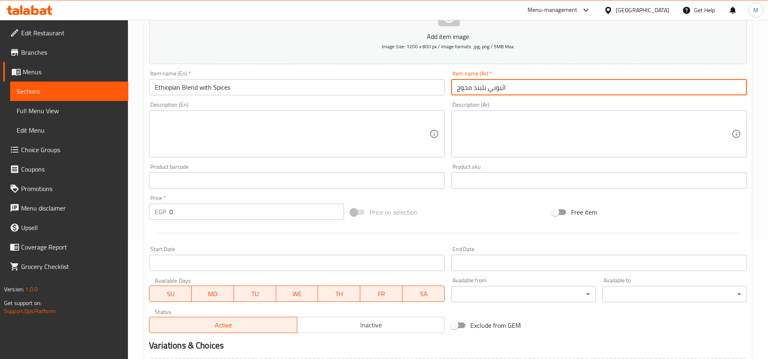
scroll to position [214, 0]
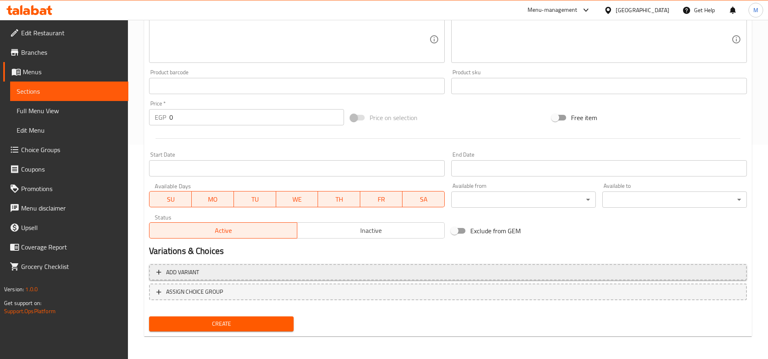
click at [463, 274] on span "Add variant" at bounding box center [447, 273] width 583 height 10
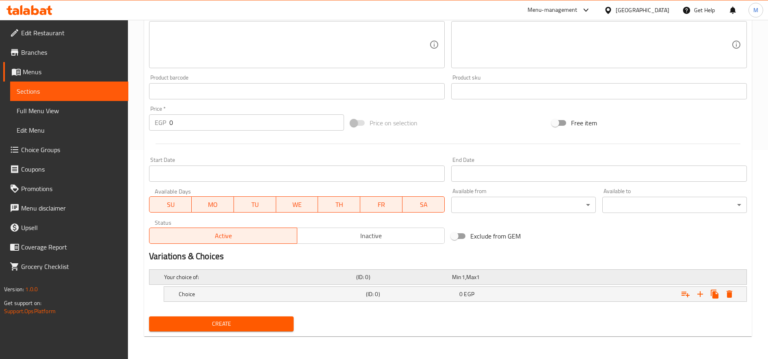
scroll to position [209, 0]
click at [697, 292] on icon "Expand" at bounding box center [700, 295] width 10 height 10
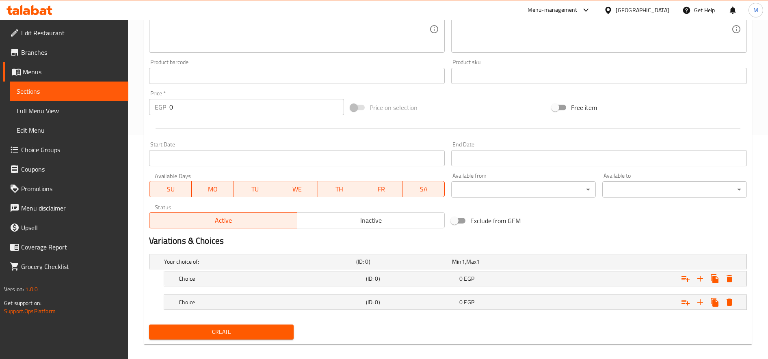
scroll to position [233, 0]
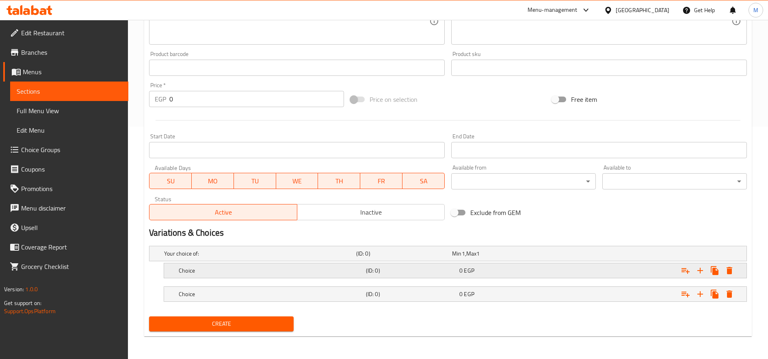
click at [290, 270] on h5 "Choice" at bounding box center [271, 271] width 184 height 8
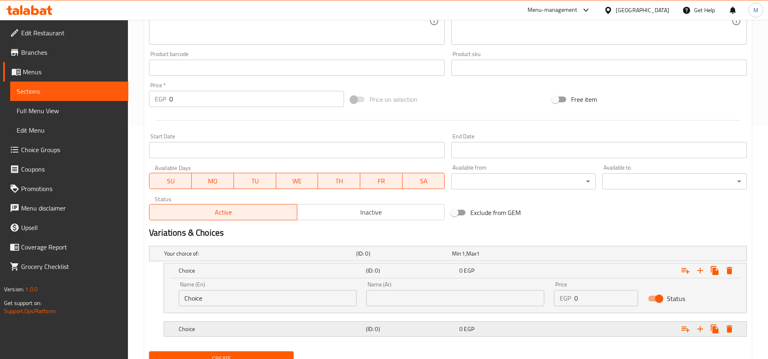
click at [259, 321] on div "Choice (ID: 0) 0 EGP" at bounding box center [457, 329] width 561 height 18
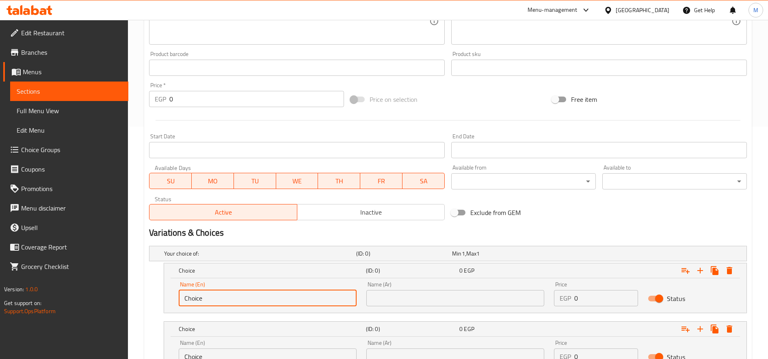
click at [244, 302] on input "Choice" at bounding box center [268, 298] width 178 height 16
click at [244, 302] on input "text" at bounding box center [268, 298] width 178 height 16
type input "125 g"
click at [424, 300] on input "text" at bounding box center [455, 298] width 178 height 16
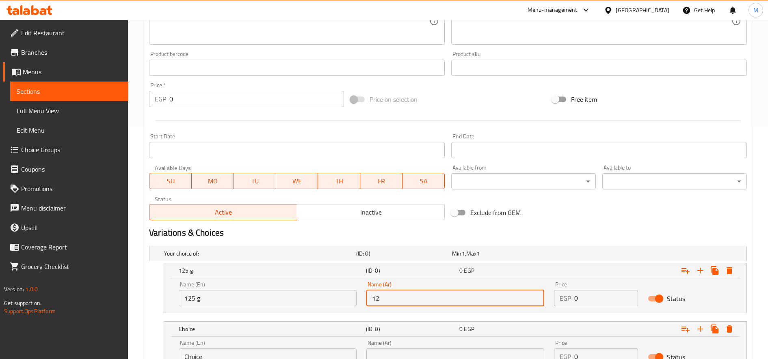
type input "125 جرام"
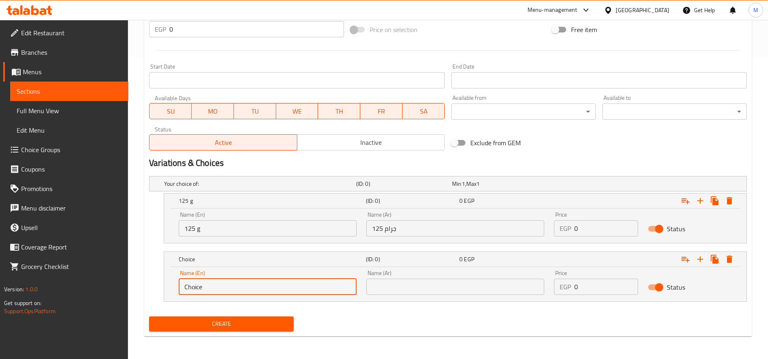
click at [266, 295] on input "Choice" at bounding box center [268, 287] width 178 height 16
click at [266, 295] on input "text" at bounding box center [268, 287] width 178 height 16
click at [266, 294] on input "1" at bounding box center [268, 287] width 178 height 16
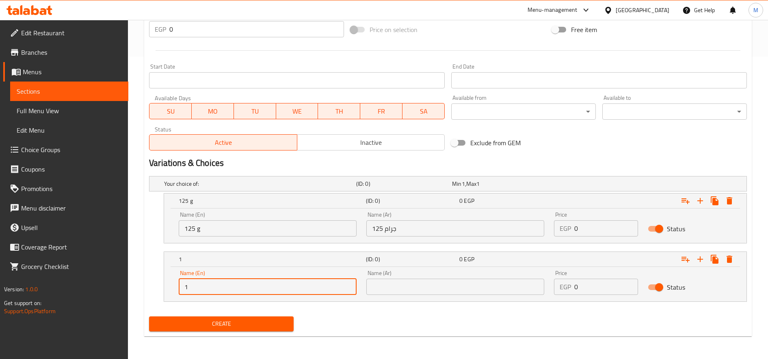
click at [266, 294] on input "1" at bounding box center [268, 287] width 178 height 16
type input "250 g"
click at [395, 288] on input "text" at bounding box center [455, 287] width 178 height 16
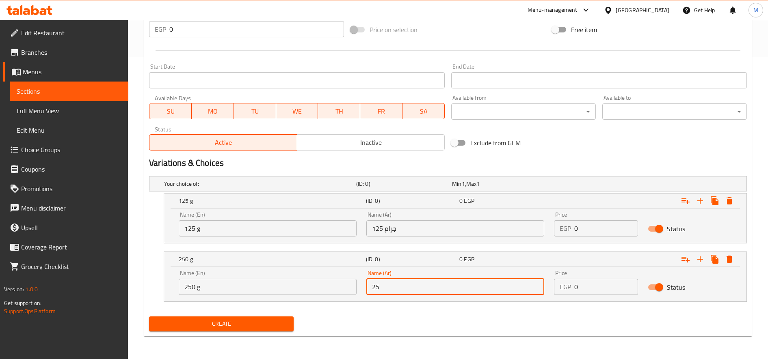
type input "250 جرام"
click at [594, 229] on input "0" at bounding box center [606, 228] width 64 height 16
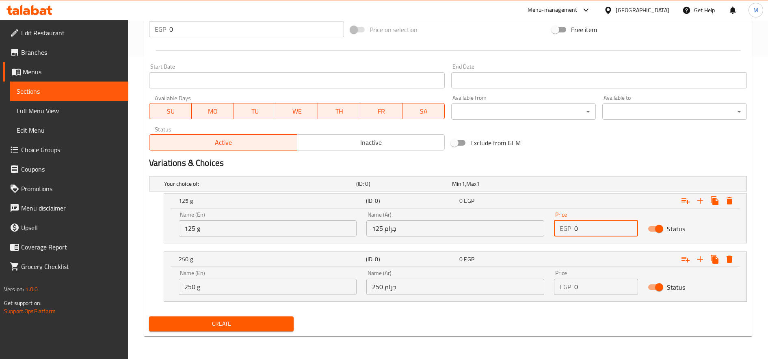
click at [594, 229] on input "0" at bounding box center [606, 228] width 64 height 16
paste input "12"
type input "120"
click at [594, 294] on input "0" at bounding box center [606, 287] width 64 height 16
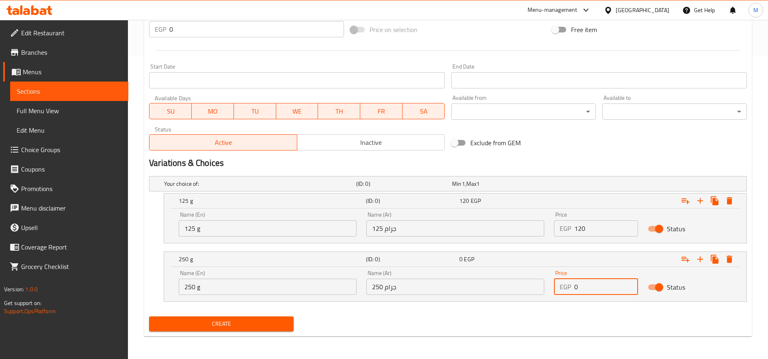
click at [594, 294] on input "0" at bounding box center [606, 287] width 64 height 16
paste input "235"
type input "235"
click at [149, 317] on button "Create" at bounding box center [221, 324] width 145 height 15
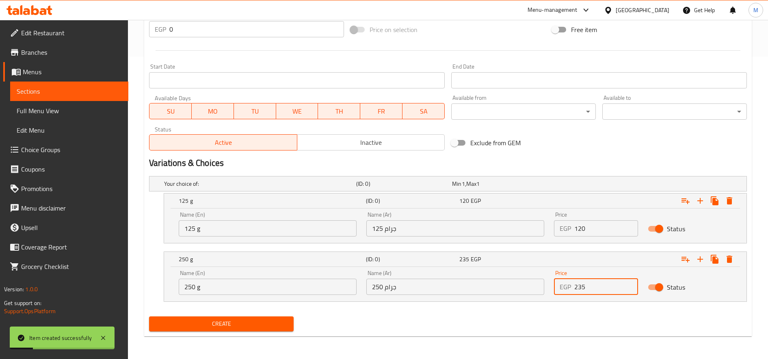
type input "0"
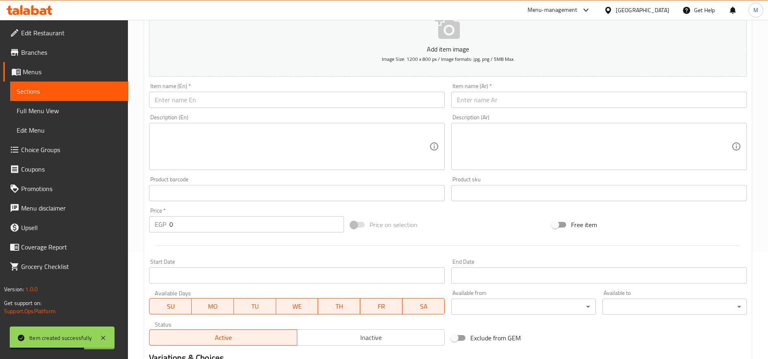
scroll to position [0, 0]
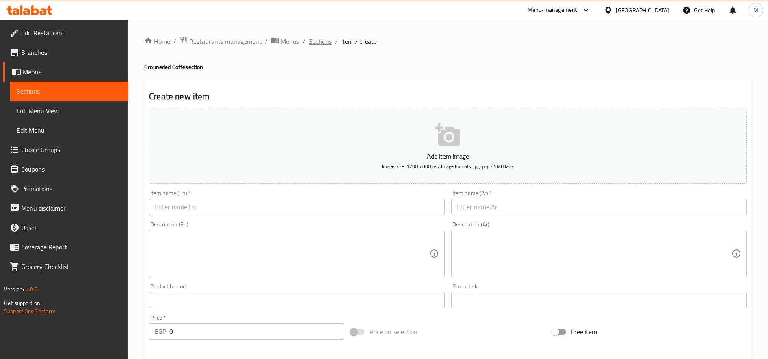
click at [321, 37] on span "Sections" at bounding box center [320, 42] width 23 height 10
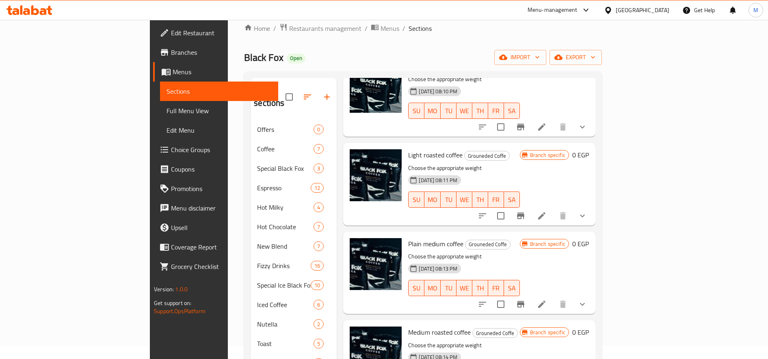
scroll to position [135, 0]
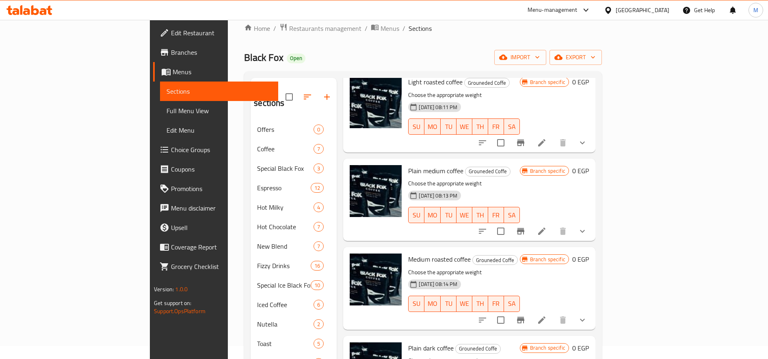
click at [408, 253] on span "Medium roasted coffee" at bounding box center [439, 259] width 63 height 12
copy span "Medium"
click at [545, 317] on icon at bounding box center [541, 320] width 7 height 7
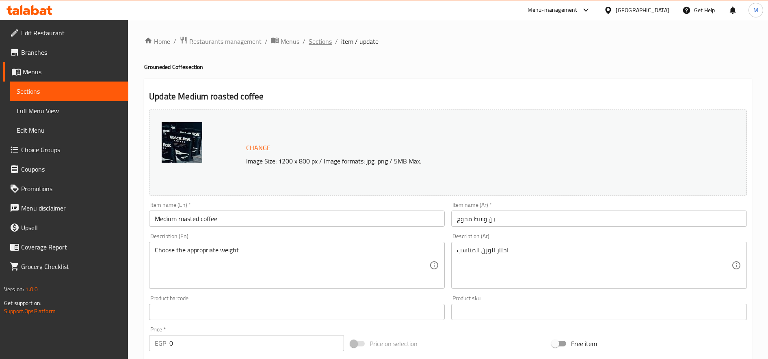
click at [320, 43] on span "Sections" at bounding box center [320, 42] width 23 height 10
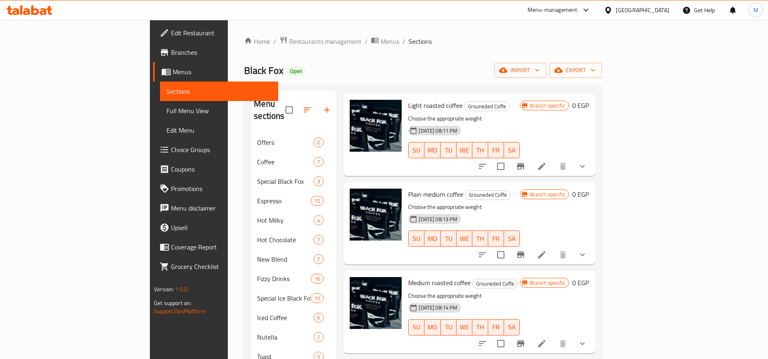
scroll to position [135, 0]
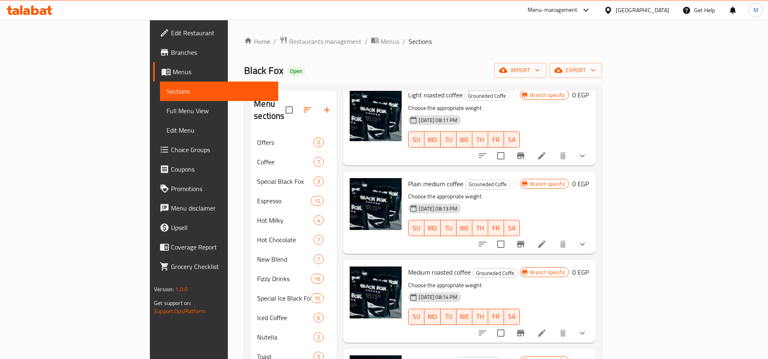
click at [592, 235] on button "show more" at bounding box center [582, 244] width 19 height 19
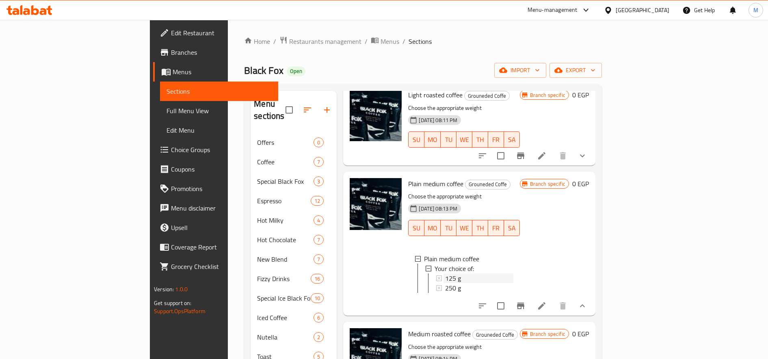
click at [486, 274] on div "125 g" at bounding box center [479, 279] width 68 height 10
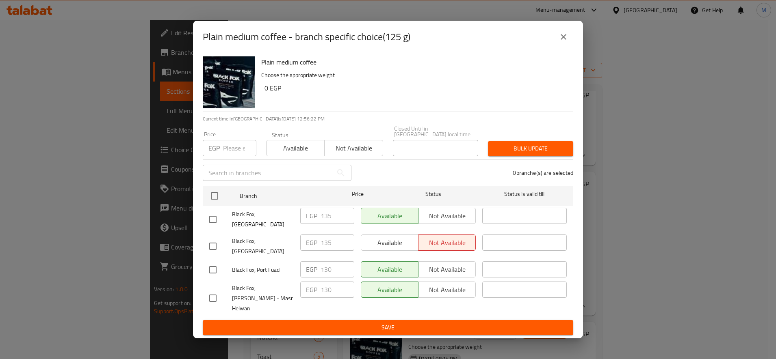
click at [233, 153] on input "number" at bounding box center [239, 148] width 33 height 16
paste input "110"
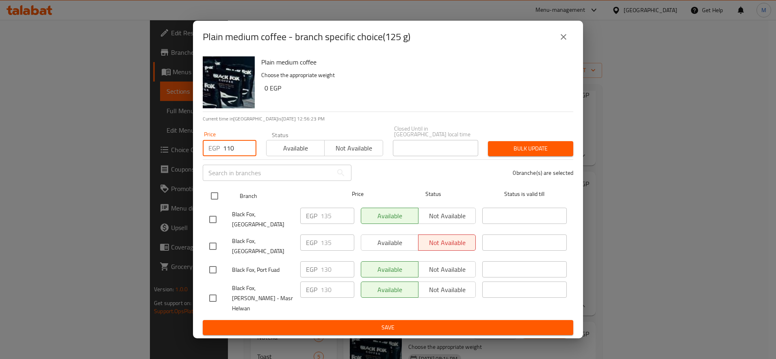
type input "110"
click at [210, 201] on input "checkbox" at bounding box center [214, 196] width 17 height 17
checkbox input "true"
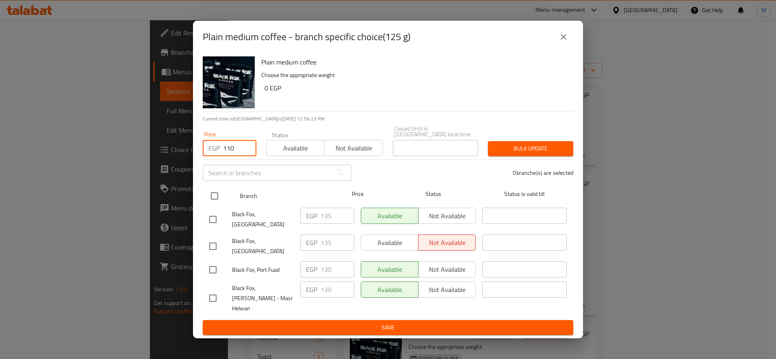
checkbox input "true"
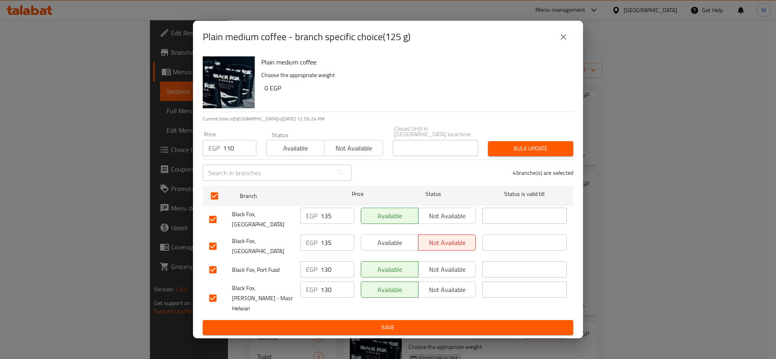
click at [504, 148] on span "Bulk update" at bounding box center [530, 149] width 72 height 10
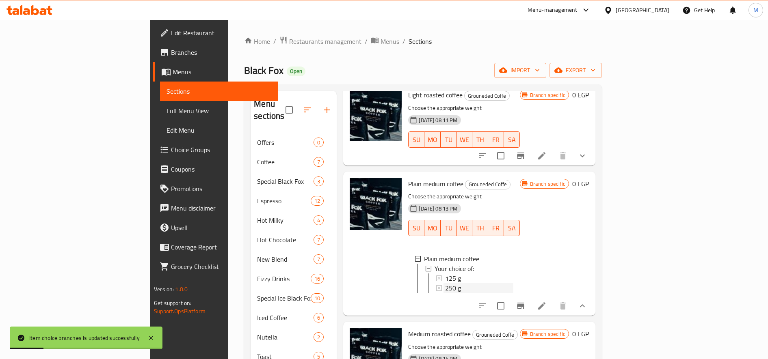
click at [445, 283] on span "250 g" at bounding box center [453, 288] width 16 height 10
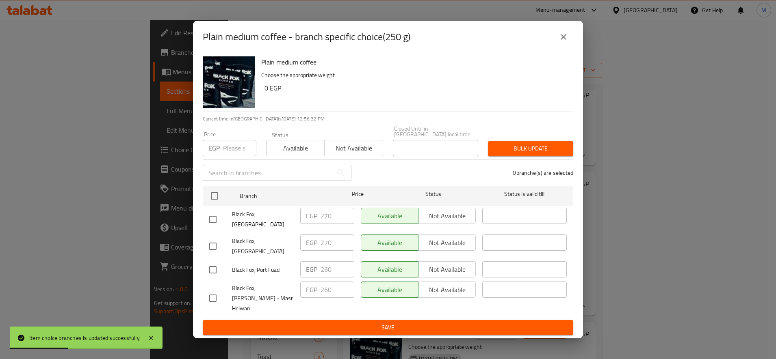
click at [225, 156] on input "number" at bounding box center [239, 148] width 33 height 16
paste input "215"
type input "215"
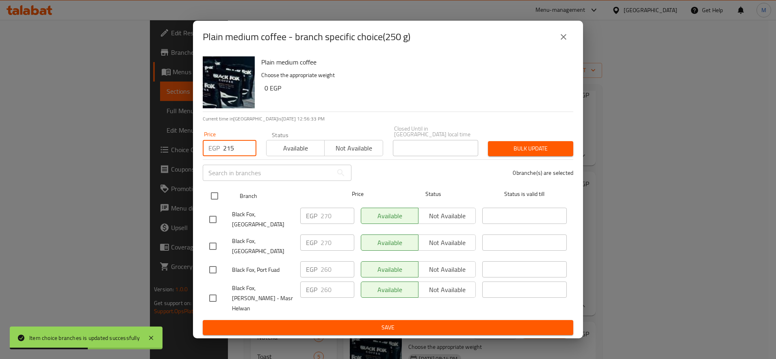
drag, startPoint x: 216, startPoint y: 210, endPoint x: 215, endPoint y: 202, distance: 8.1
click at [215, 210] on div "Black Fox, Al Sharq District" at bounding box center [251, 220] width 91 height 30
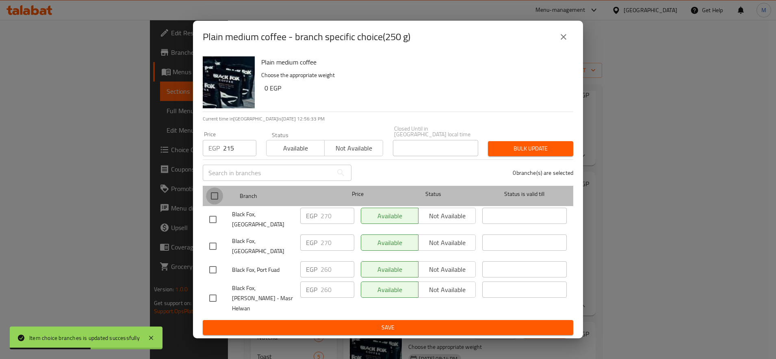
click at [215, 202] on input "checkbox" at bounding box center [214, 196] width 17 height 17
checkbox input "true"
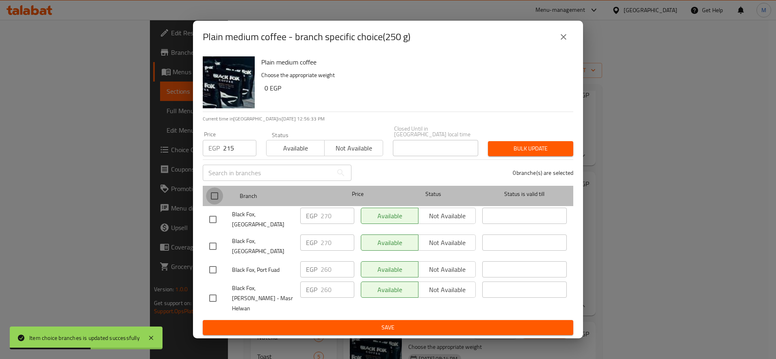
checkbox input "true"
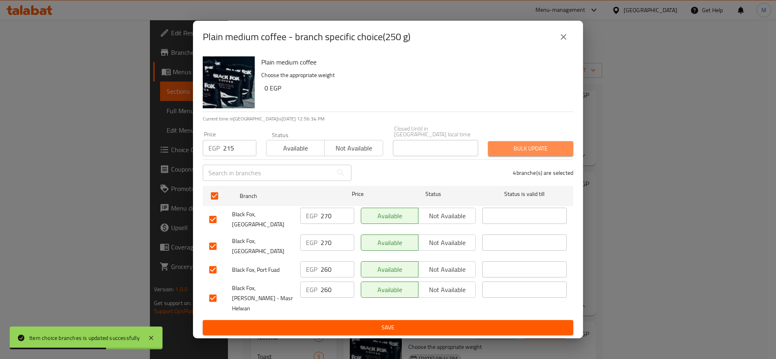
click at [549, 154] on span "Bulk update" at bounding box center [530, 149] width 72 height 10
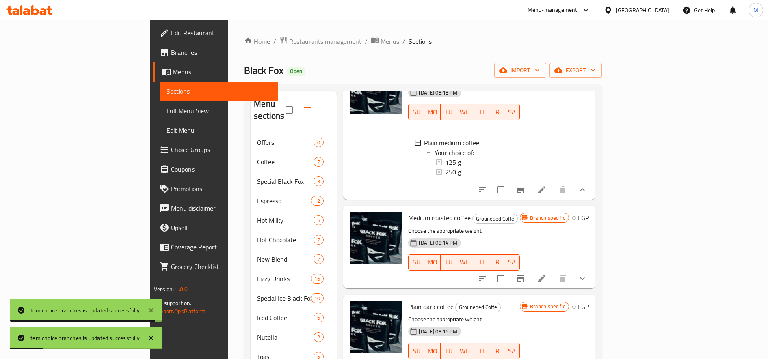
scroll to position [271, 0]
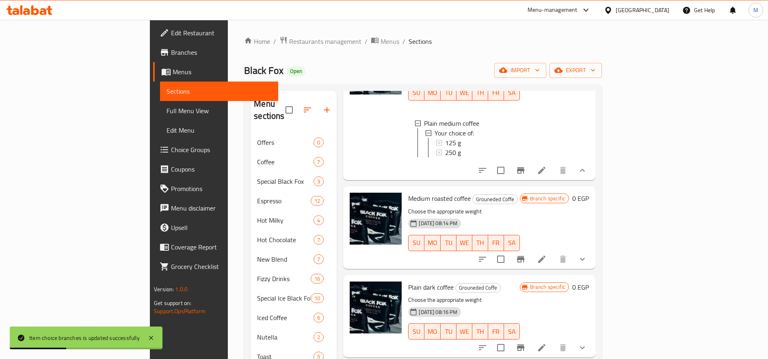
click at [587, 259] on icon "show more" at bounding box center [582, 260] width 10 height 10
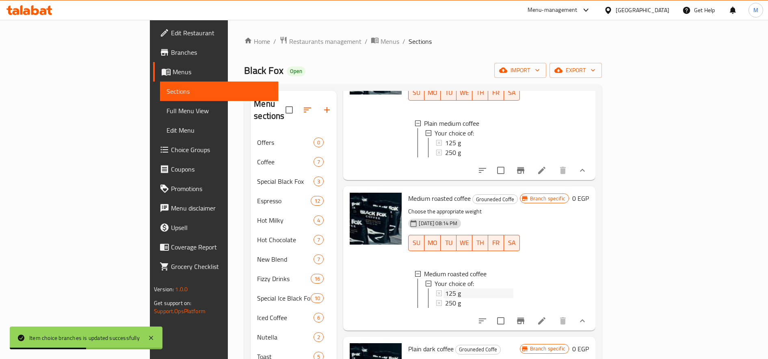
click at [451, 292] on div "125 g" at bounding box center [479, 294] width 68 height 10
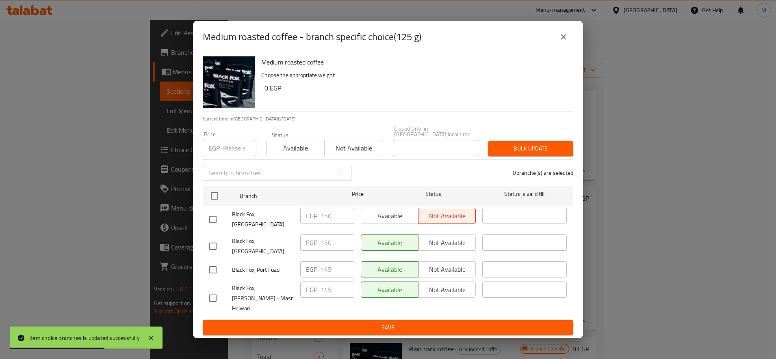
click at [227, 153] on input "number" at bounding box center [239, 148] width 33 height 16
paste input "125"
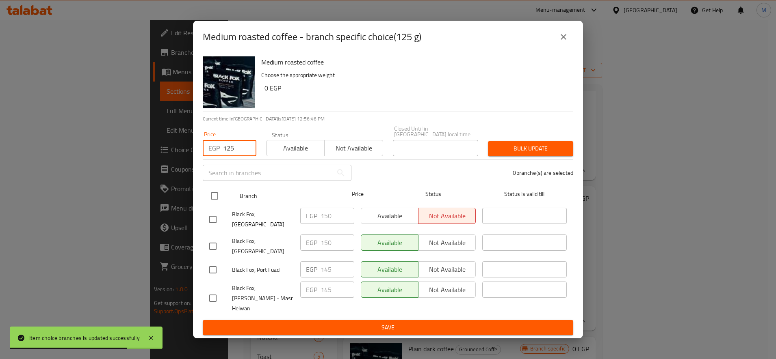
type input "125"
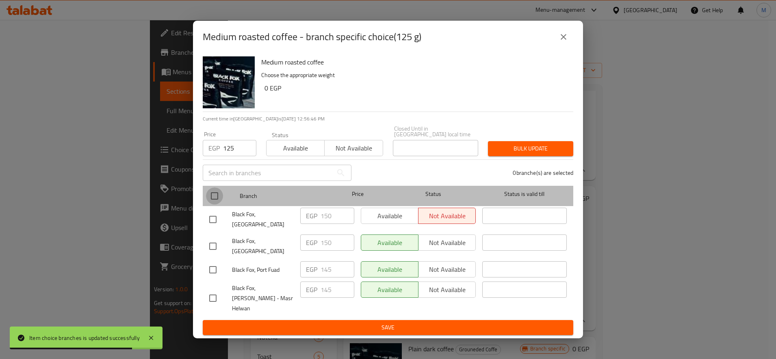
click at [207, 194] on input "checkbox" at bounding box center [214, 196] width 17 height 17
checkbox input "true"
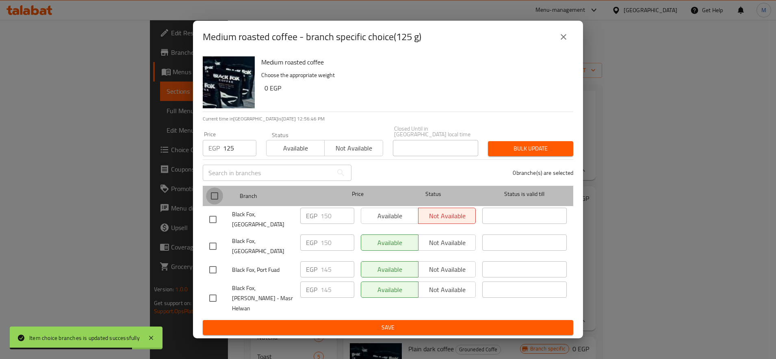
checkbox input "true"
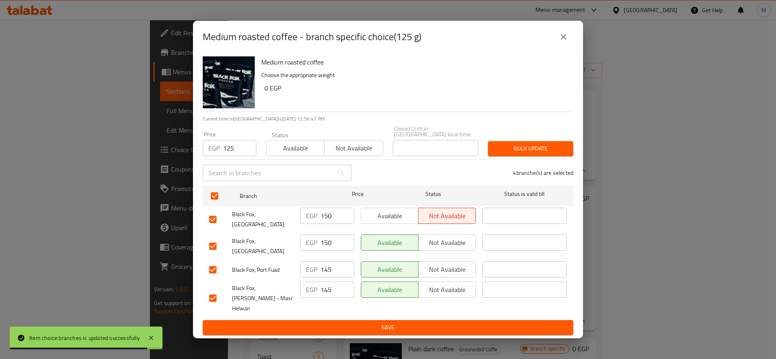
click at [536, 156] on button "Bulk update" at bounding box center [530, 148] width 85 height 15
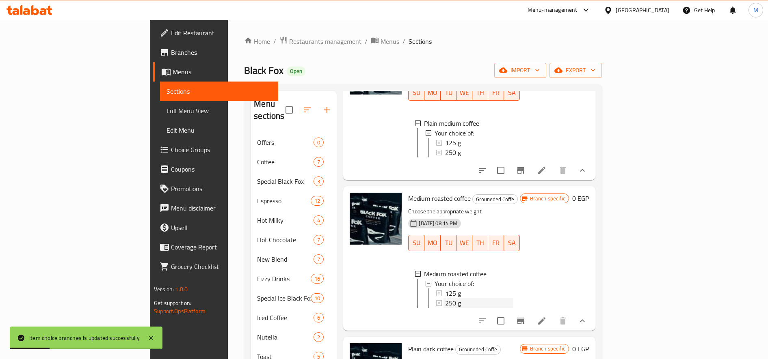
click at [445, 298] on span "250 g" at bounding box center [453, 303] width 16 height 10
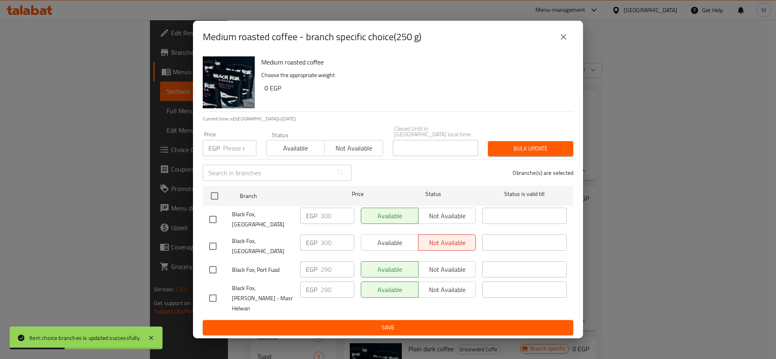
click at [233, 152] on input "number" at bounding box center [239, 148] width 33 height 16
paste input "250"
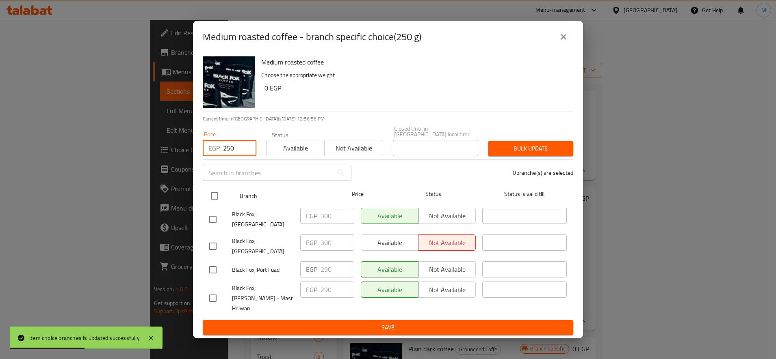
type input "250"
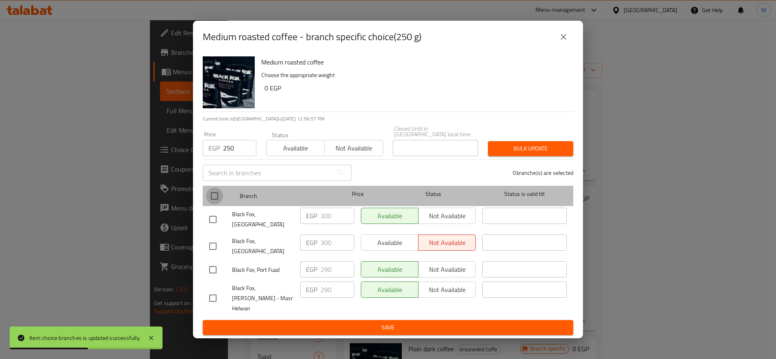
click at [212, 196] on input "checkbox" at bounding box center [214, 196] width 17 height 17
checkbox input "true"
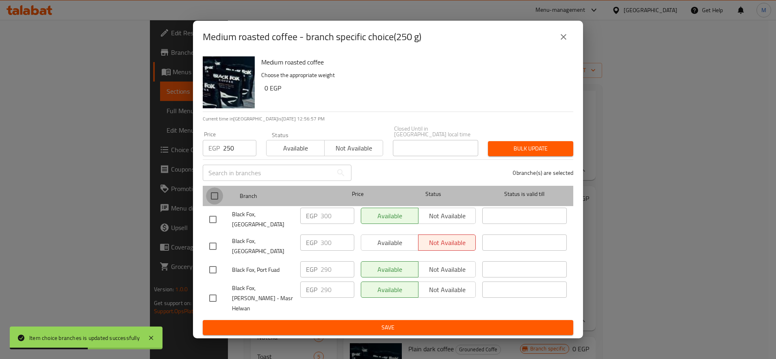
checkbox input "true"
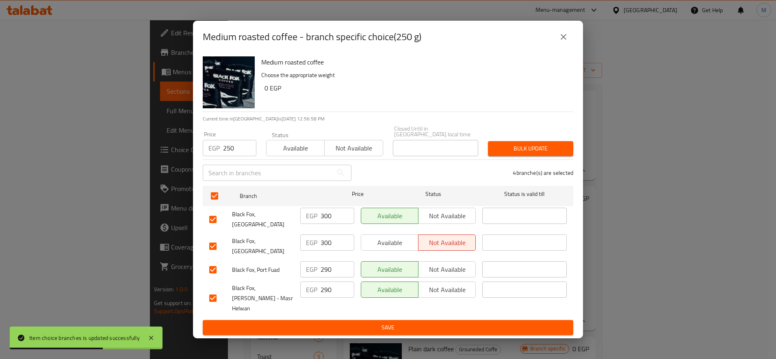
click at [522, 154] on span "Bulk update" at bounding box center [530, 149] width 72 height 10
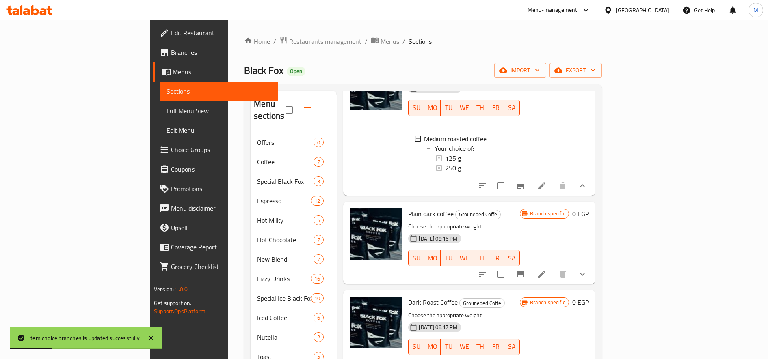
scroll to position [1, 0]
click at [587, 274] on icon "show more" at bounding box center [582, 275] width 10 height 10
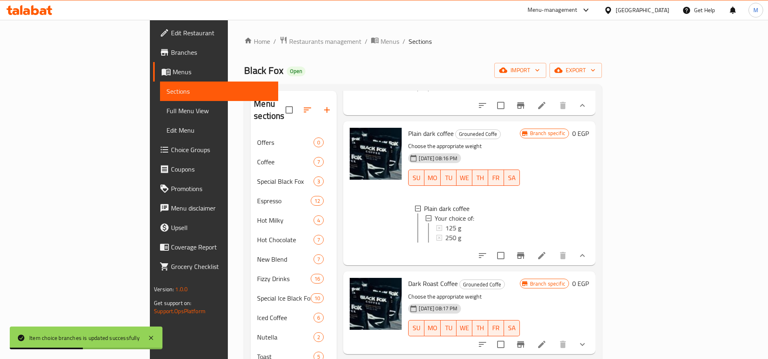
scroll to position [541, 0]
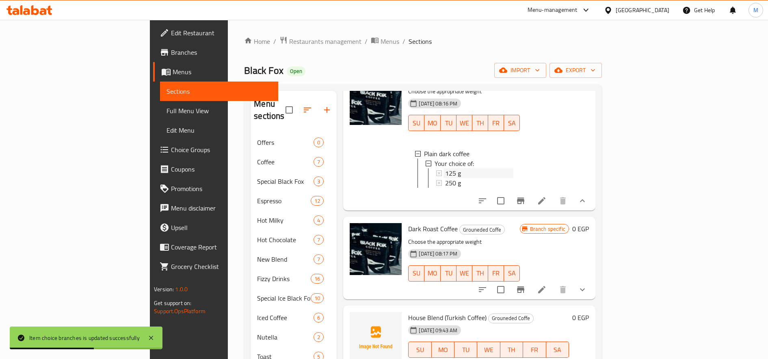
click at [445, 178] on span "125 g" at bounding box center [453, 174] width 16 height 10
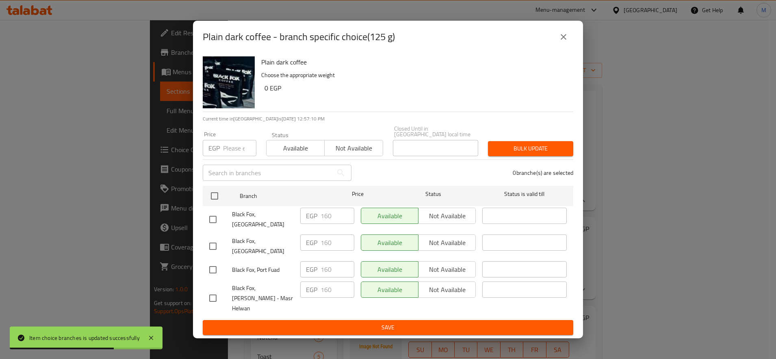
click at [215, 147] on p "EGP" at bounding box center [213, 148] width 11 height 10
click at [234, 153] on input "number" at bounding box center [239, 148] width 33 height 16
paste input "115"
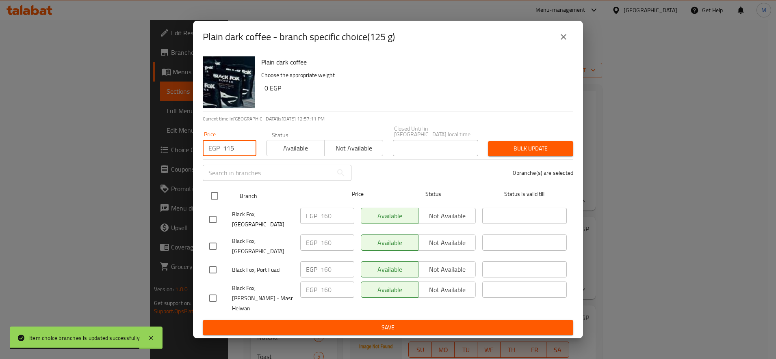
type input "115"
click at [210, 200] on input "checkbox" at bounding box center [214, 196] width 17 height 17
checkbox input "true"
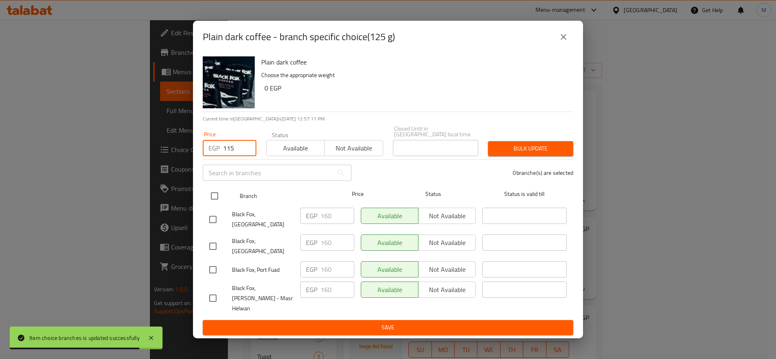
checkbox input "true"
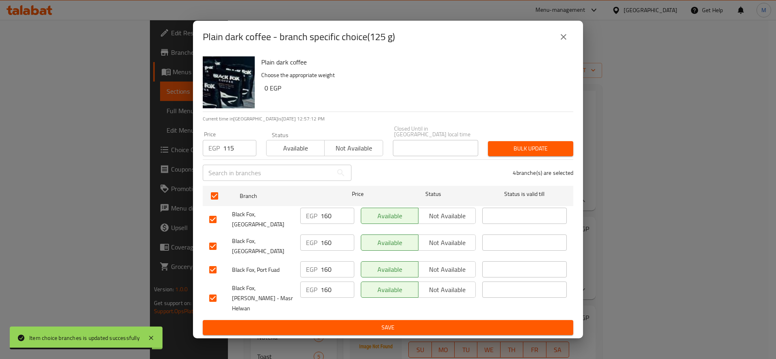
click at [486, 151] on div "Bulk update" at bounding box center [530, 148] width 95 height 25
click at [504, 154] on span "Bulk update" at bounding box center [530, 149] width 72 height 10
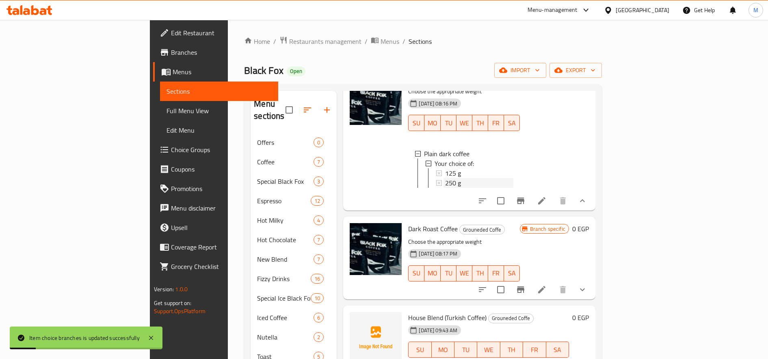
click at [445, 188] on span "250 g" at bounding box center [453, 183] width 16 height 10
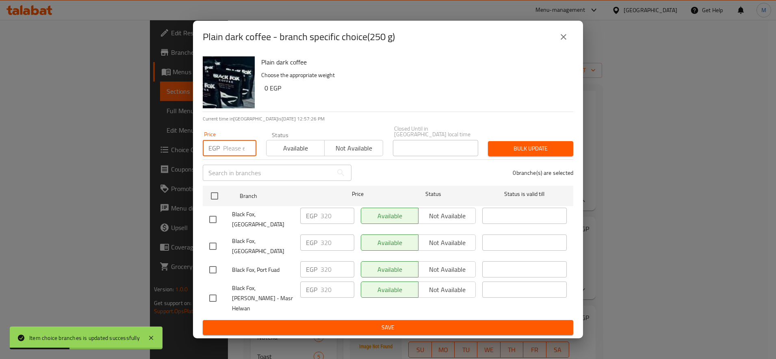
click at [233, 149] on input "number" at bounding box center [239, 148] width 33 height 16
click at [564, 42] on icon "close" at bounding box center [563, 37] width 10 height 10
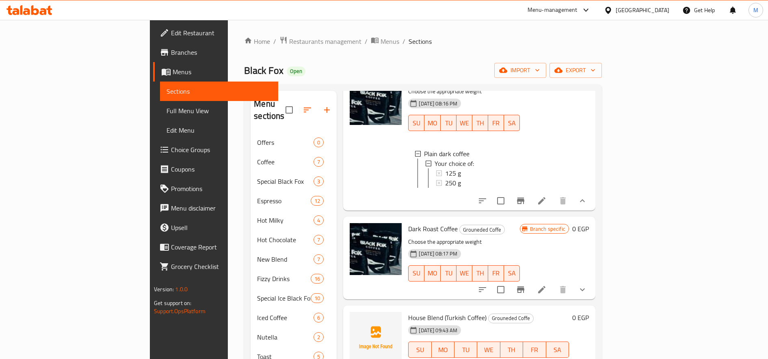
click at [445, 188] on span "250 g" at bounding box center [453, 183] width 16 height 10
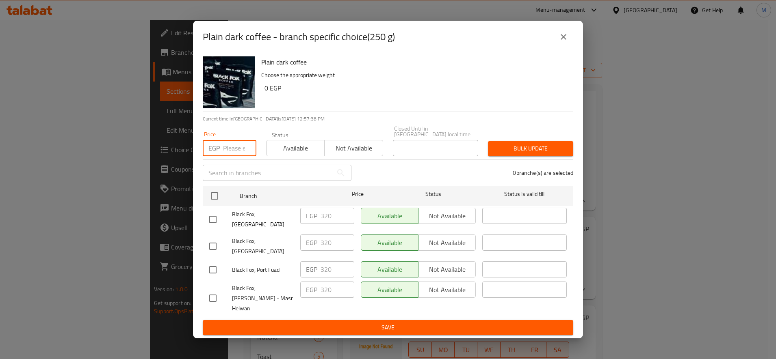
click at [234, 153] on input "number" at bounding box center [239, 148] width 33 height 16
paste input "230"
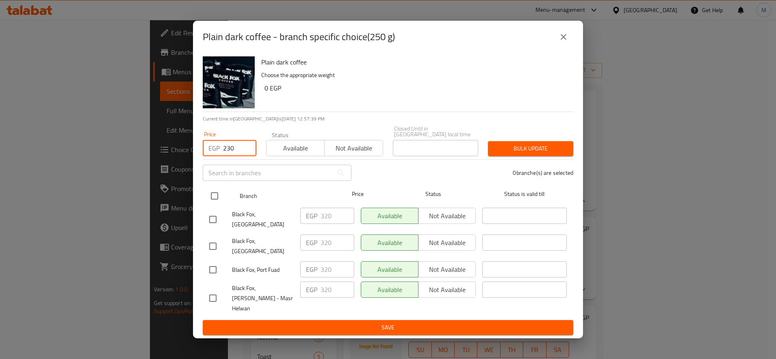
type input "230"
click at [213, 201] on input "checkbox" at bounding box center [214, 196] width 17 height 17
checkbox input "true"
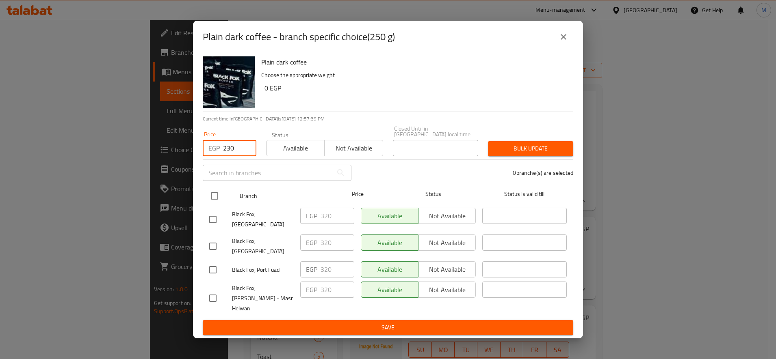
checkbox input "true"
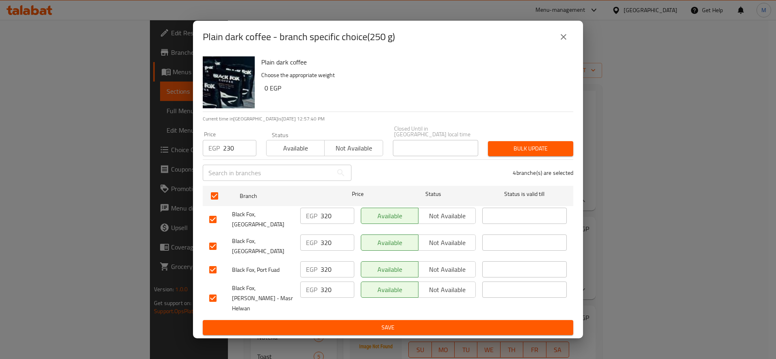
click at [536, 153] on span "Bulk update" at bounding box center [530, 149] width 72 height 10
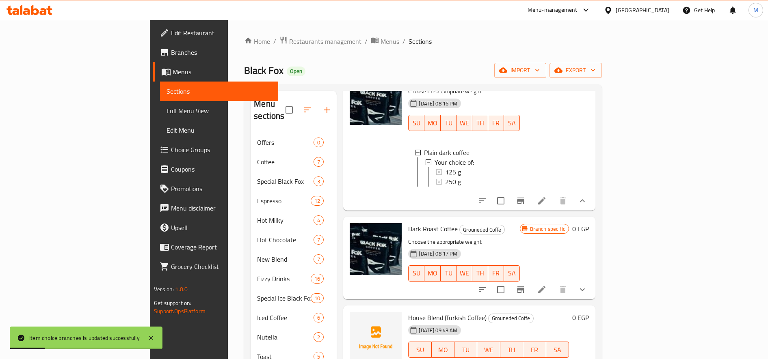
scroll to position [609, 0]
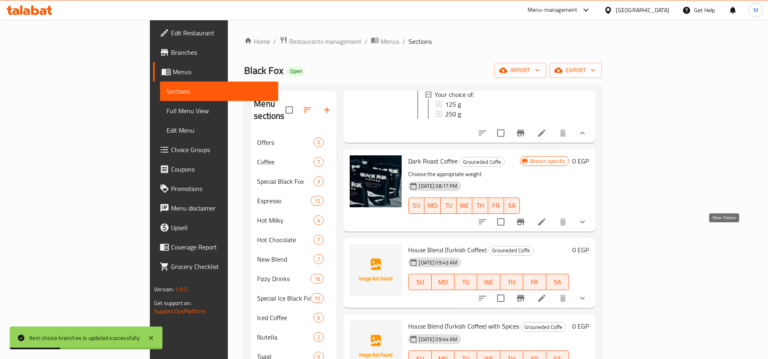
click at [587, 227] on icon "show more" at bounding box center [582, 222] width 10 height 10
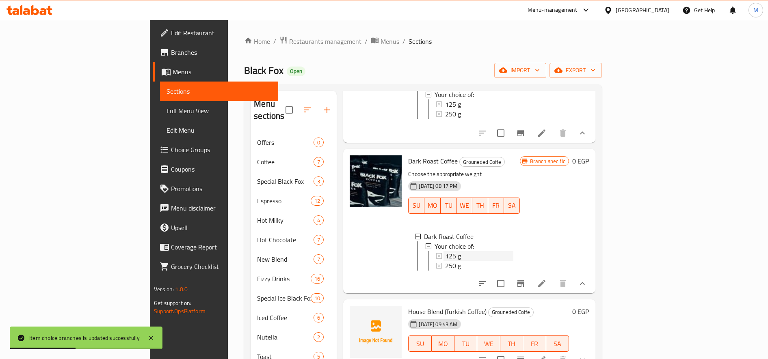
click at [445, 261] on div "125 g" at bounding box center [479, 256] width 68 height 10
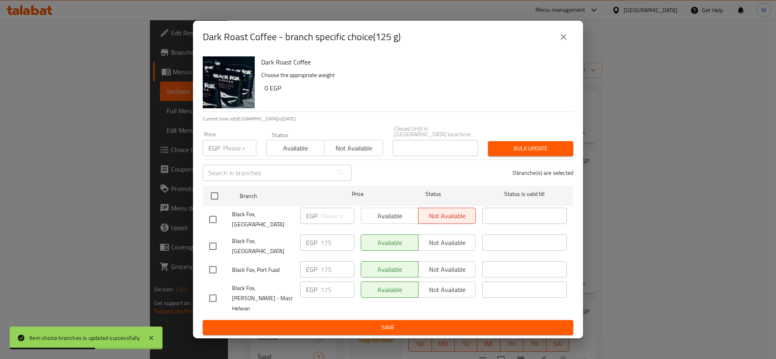
click at [229, 154] on input "number" at bounding box center [239, 148] width 33 height 16
paste input "130"
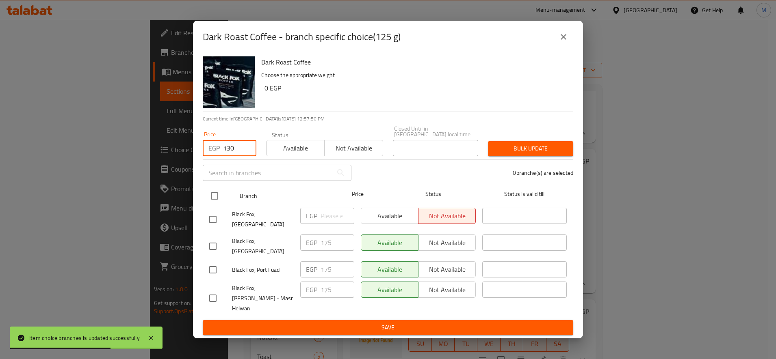
type input "130"
drag, startPoint x: 213, startPoint y: 202, endPoint x: 231, endPoint y: 198, distance: 19.1
click at [212, 202] on input "checkbox" at bounding box center [214, 196] width 17 height 17
checkbox input "true"
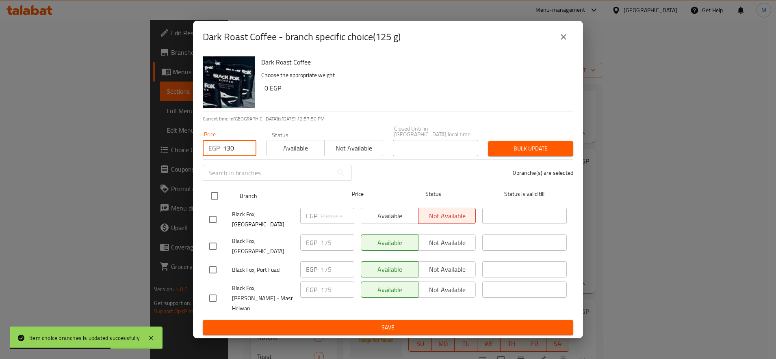
checkbox input "true"
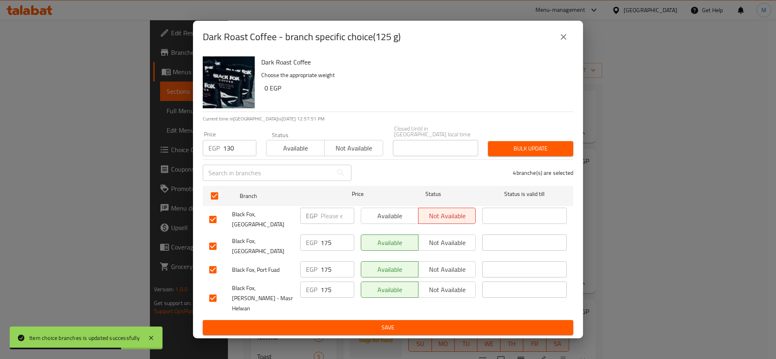
click at [512, 147] on span "Bulk update" at bounding box center [530, 149] width 72 height 10
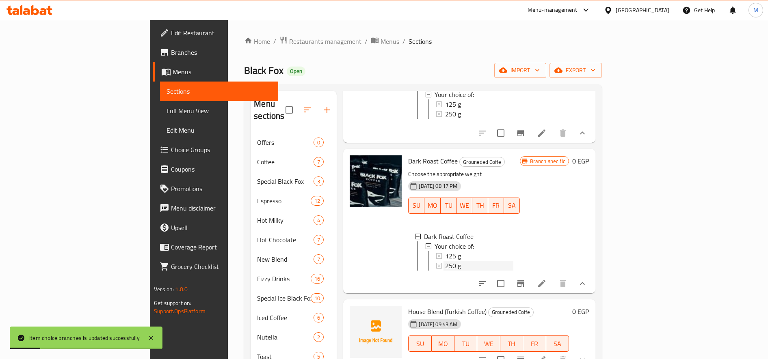
click at [445, 271] on span "250 g" at bounding box center [453, 266] width 16 height 10
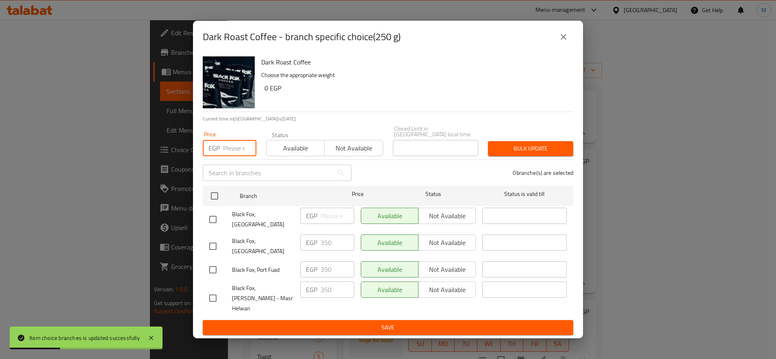
click at [228, 151] on input "number" at bounding box center [239, 148] width 33 height 16
paste input "260"
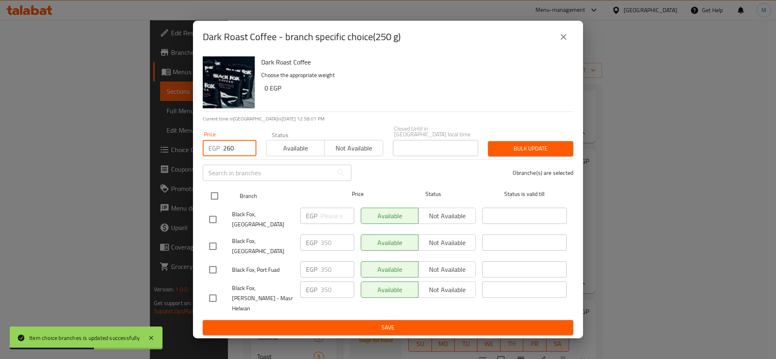
type input "260"
click at [218, 200] on input "checkbox" at bounding box center [214, 196] width 17 height 17
checkbox input "true"
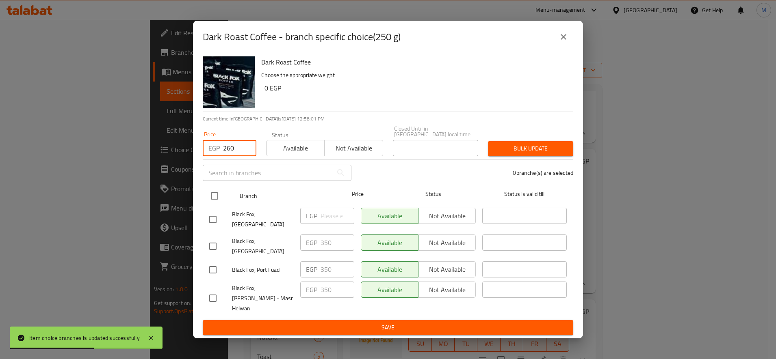
checkbox input "true"
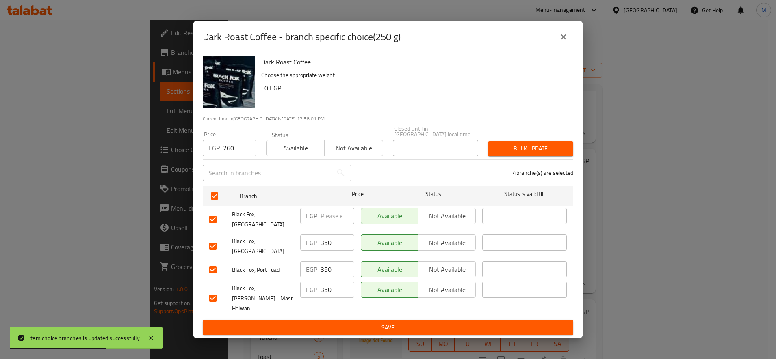
click at [551, 145] on button "Bulk update" at bounding box center [530, 148] width 85 height 15
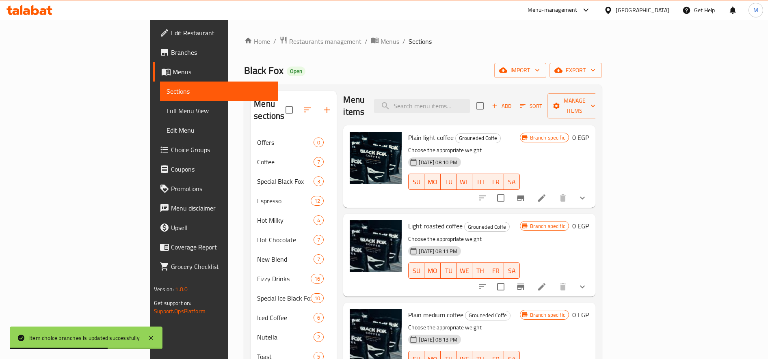
scroll to position [0, 0]
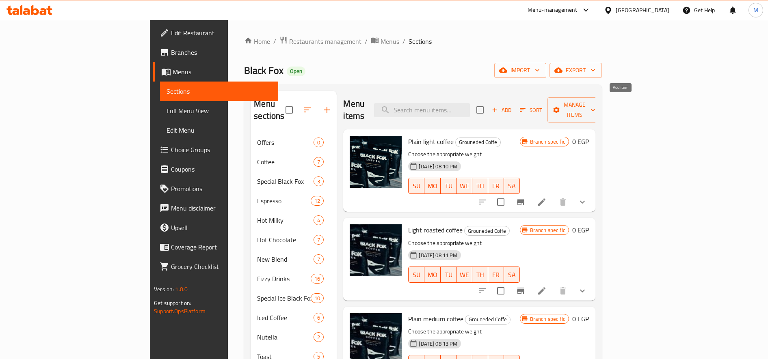
click at [512, 106] on span "Add" at bounding box center [502, 110] width 22 height 9
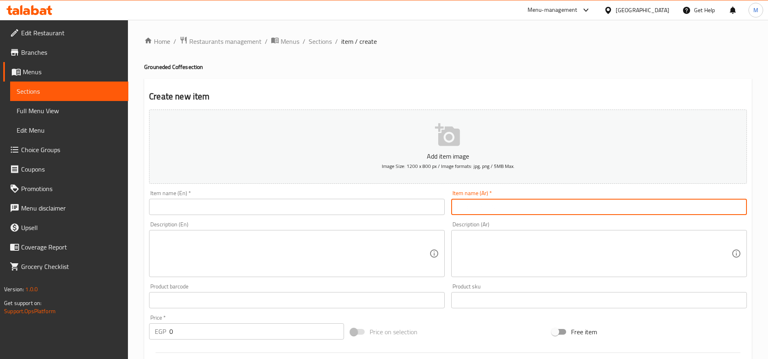
click at [519, 214] on input "text" at bounding box center [599, 207] width 296 height 16
paste input "اسبريسو جواتيمالا"
type input "اسبريسو جواتيمالا"
click at [245, 205] on input "text" at bounding box center [297, 207] width 296 height 16
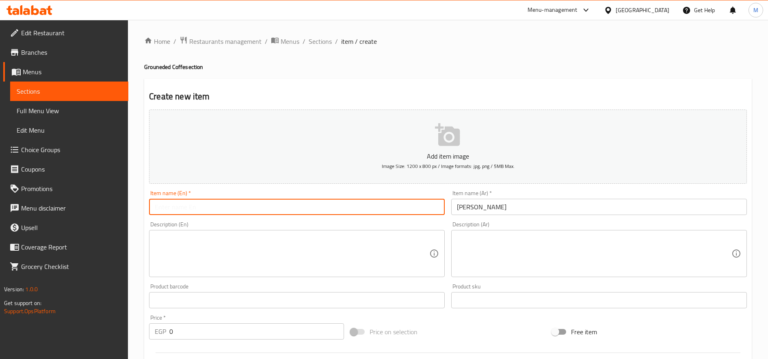
paste input "Espresso Guatemala"
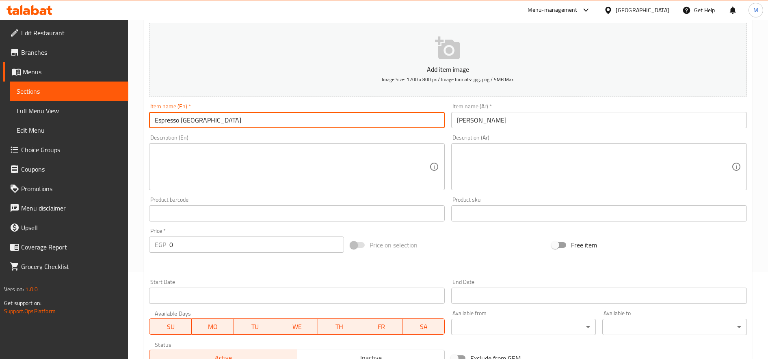
scroll to position [203, 0]
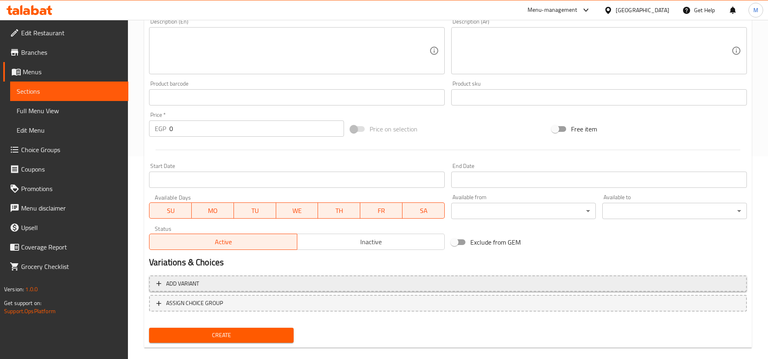
type input "Espresso Guatemala"
click at [236, 282] on span "Add variant" at bounding box center [447, 284] width 583 height 10
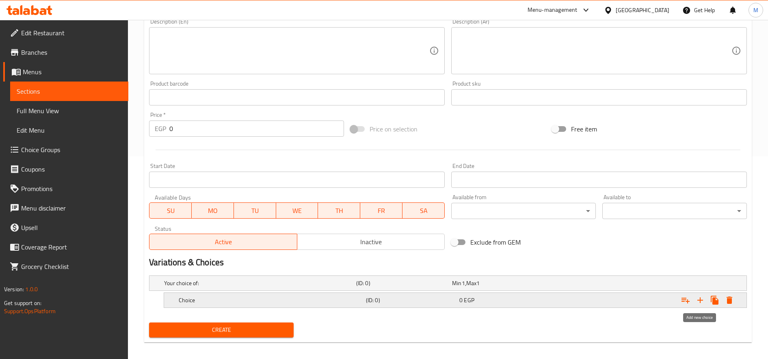
click at [703, 300] on icon "Expand" at bounding box center [700, 301] width 10 height 10
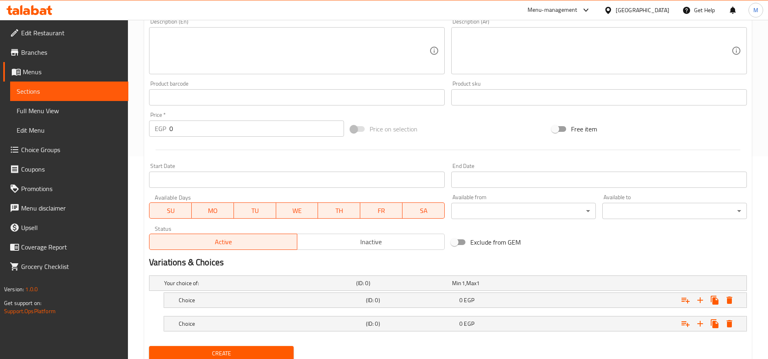
click at [380, 310] on nav at bounding box center [448, 313] width 598 height 6
click at [399, 302] on h5 "(ID: 0)" at bounding box center [411, 300] width 90 height 8
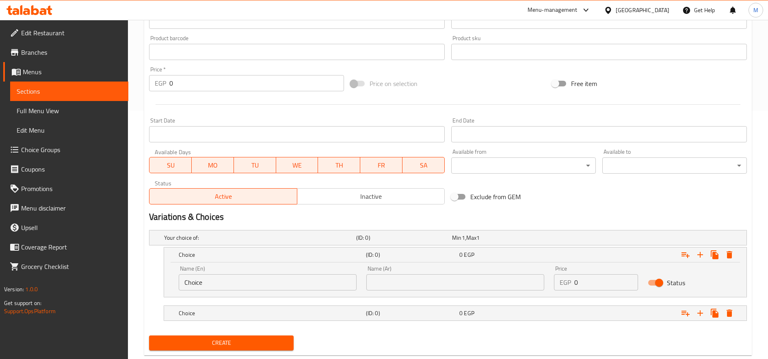
scroll to position [268, 0]
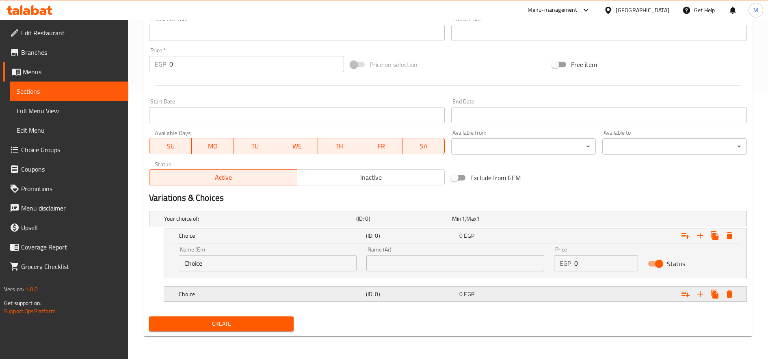
click at [386, 301] on div "Choice (ID: 0) 0 EGP" at bounding box center [457, 294] width 561 height 18
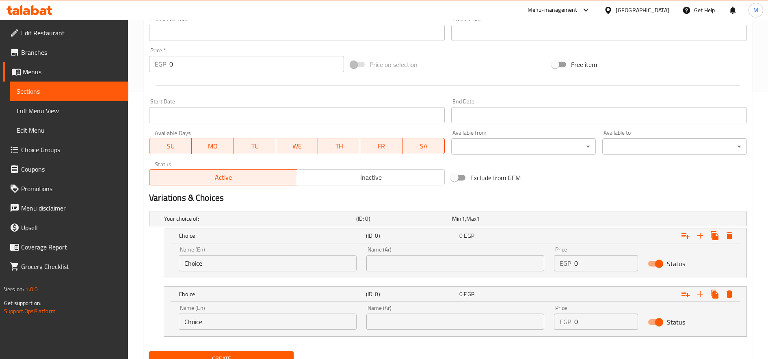
click at [248, 265] on input "Choice" at bounding box center [268, 263] width 178 height 16
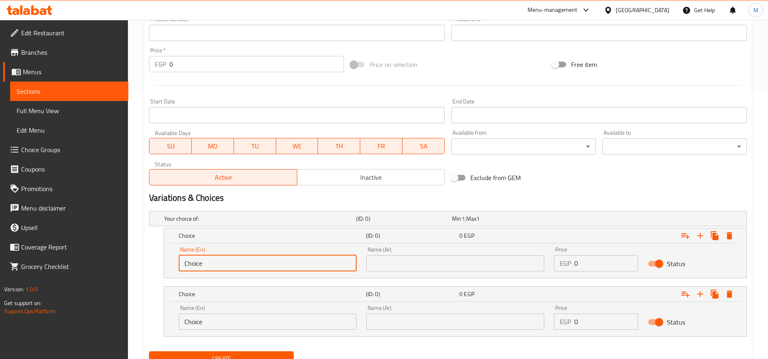
click at [248, 265] on input "Choice" at bounding box center [268, 263] width 178 height 16
click at [248, 263] on input "text" at bounding box center [268, 263] width 178 height 16
click at [248, 263] on input "12" at bounding box center [268, 263] width 178 height 16
type input "125 g"
click at [229, 322] on input "Choice" at bounding box center [268, 322] width 178 height 16
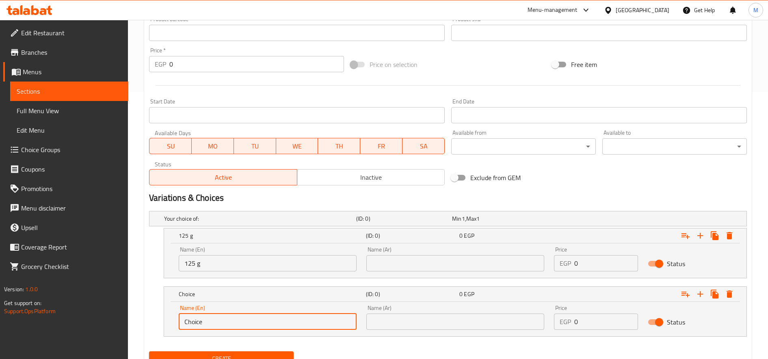
click at [229, 322] on input "Choice" at bounding box center [268, 322] width 178 height 16
click at [233, 322] on input "text" at bounding box center [268, 322] width 178 height 16
type input "250 g"
click at [414, 264] on input "text" at bounding box center [455, 263] width 178 height 16
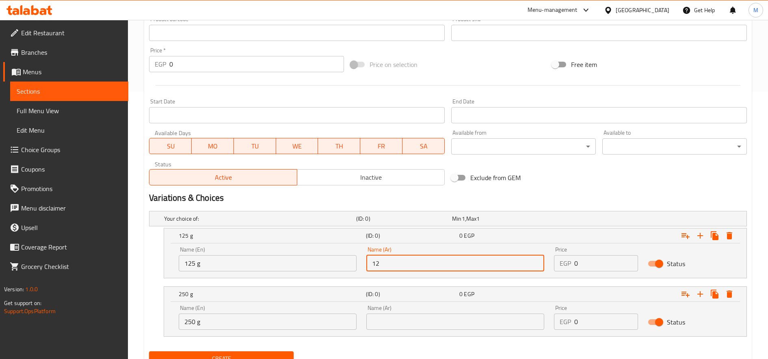
type input "125 جرام"
click at [402, 321] on input "text" at bounding box center [455, 322] width 178 height 16
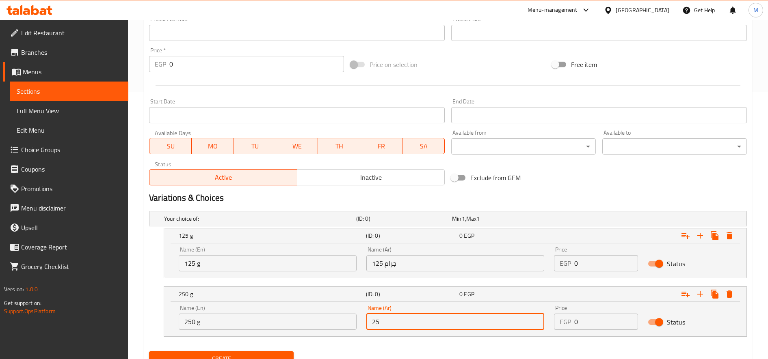
type input "250 جرام"
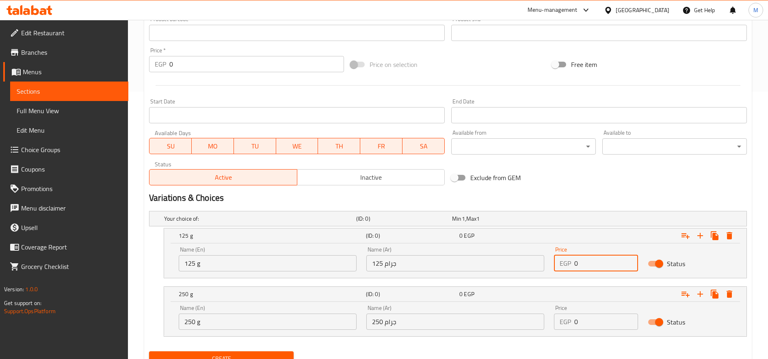
click at [601, 268] on input "0" at bounding box center [606, 263] width 64 height 16
paste input "205"
type input "205"
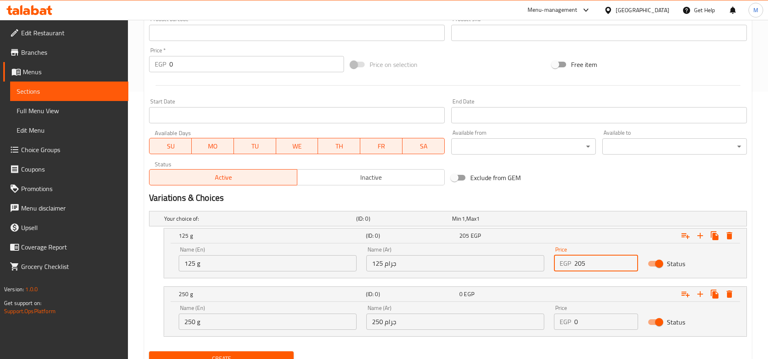
click at [589, 319] on input "0" at bounding box center [606, 322] width 64 height 16
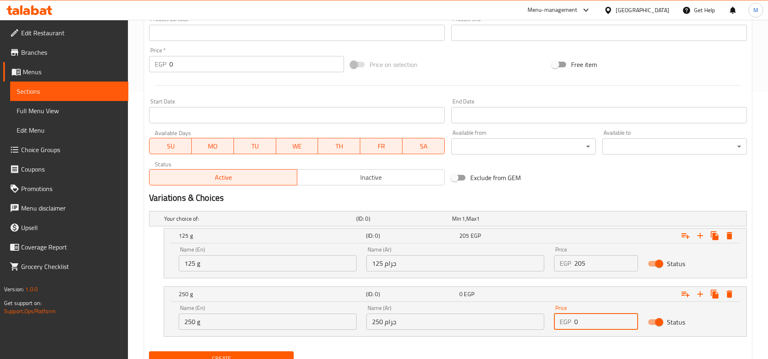
click at [589, 319] on input "0" at bounding box center [606, 322] width 64 height 16
paste input "405"
type input "405"
click at [149, 352] on button "Create" at bounding box center [221, 359] width 145 height 15
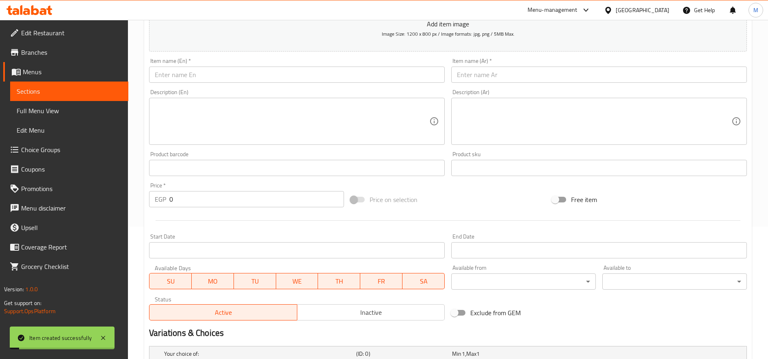
scroll to position [0, 0]
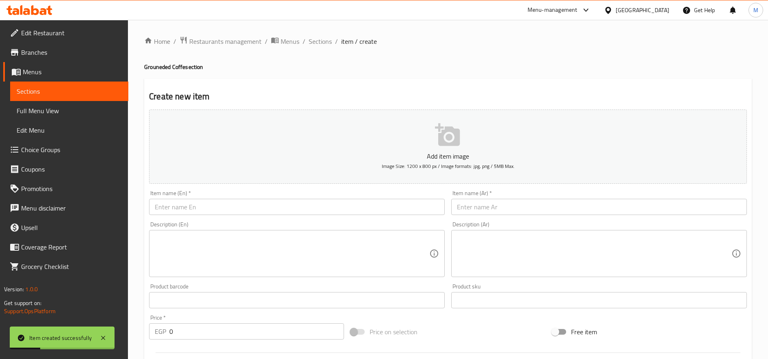
type input "0"
click at [251, 207] on input "text" at bounding box center [297, 207] width 296 height 16
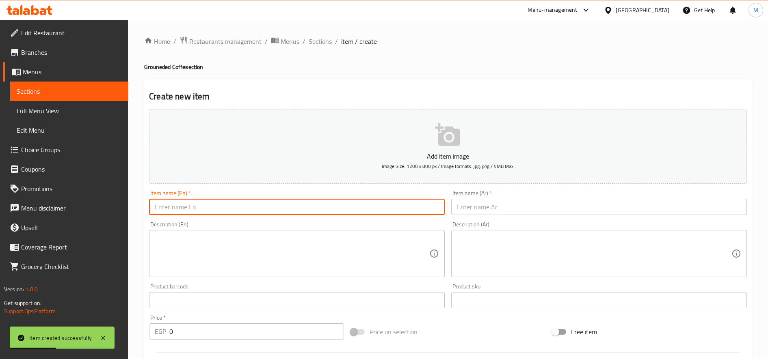
paste input "Espresso House Blend"
type input "Espresso House Blend"
click at [518, 207] on input "text" at bounding box center [599, 207] width 296 height 16
paste input "اسبريسو هاوس بليند"
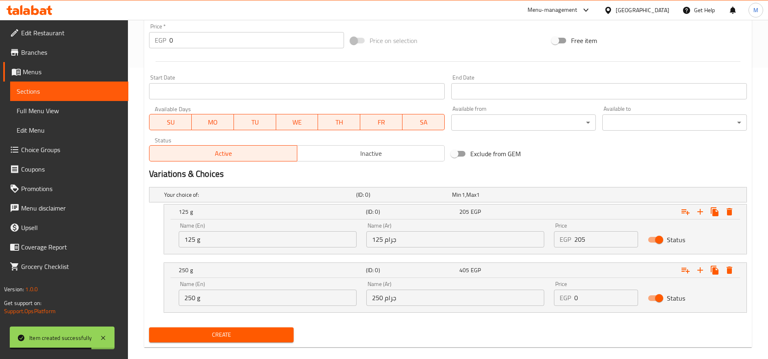
scroll to position [303, 0]
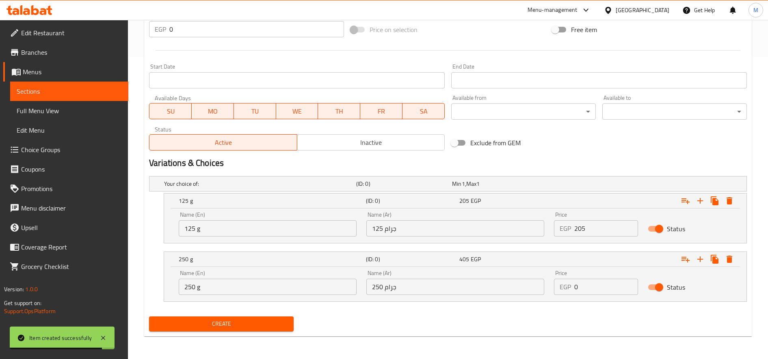
type input "اسبريسو هاوس بليند"
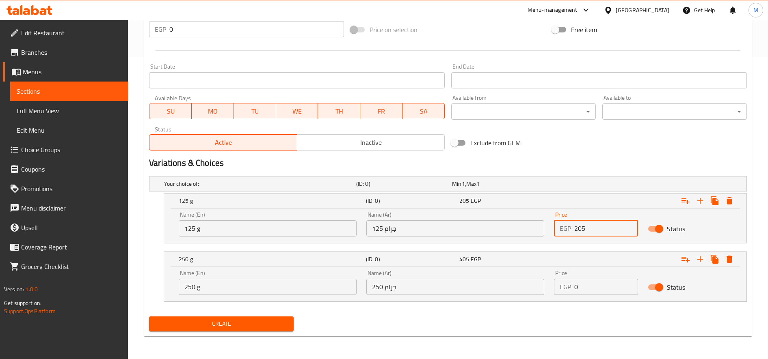
click at [590, 233] on input "205" at bounding box center [606, 228] width 64 height 16
click at [590, 233] on input "0" at bounding box center [606, 228] width 64 height 16
paste input "18"
type input "180"
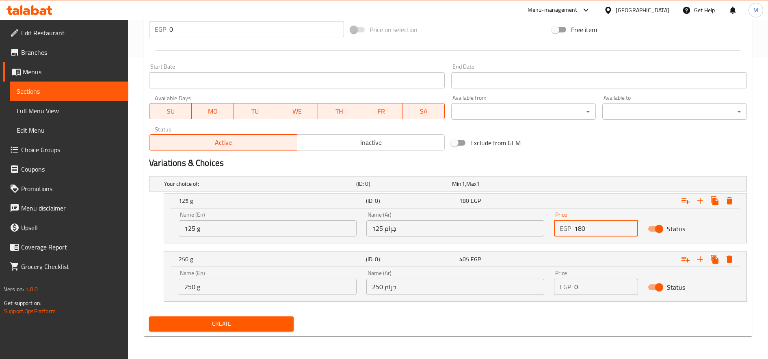
click at [610, 282] on input "0" at bounding box center [606, 287] width 64 height 16
click at [609, 282] on input "0" at bounding box center [606, 287] width 64 height 16
paste input "355"
type input "355"
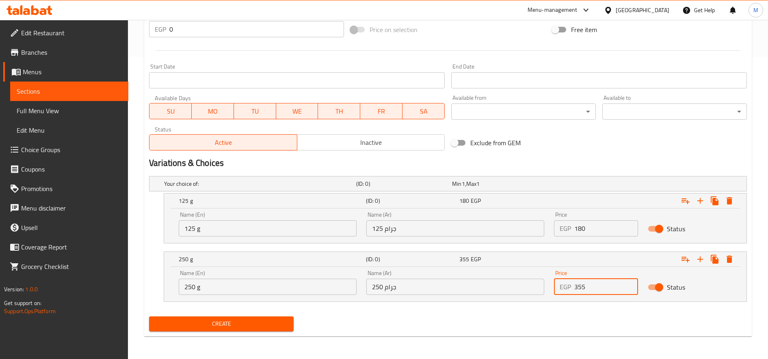
click at [251, 225] on input "125 g" at bounding box center [268, 228] width 178 height 16
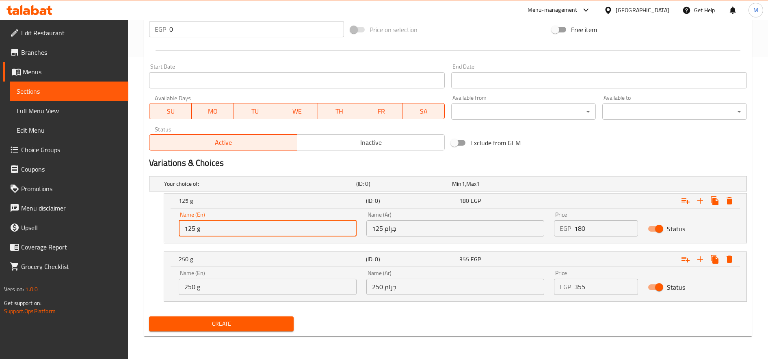
click at [251, 225] on input "125 g" at bounding box center [268, 228] width 178 height 16
type input "Choice"
type input "125 g"
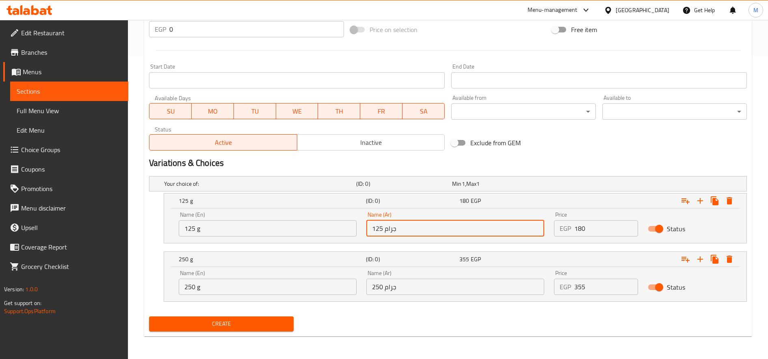
click at [405, 236] on input "125 جرام" at bounding box center [455, 228] width 178 height 16
type input "125 جرام"
click at [273, 286] on input "250 g" at bounding box center [268, 287] width 178 height 16
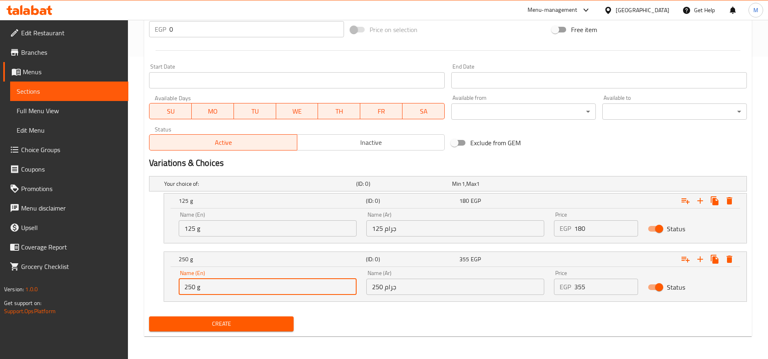
click at [273, 286] on input "250 g" at bounding box center [268, 287] width 178 height 16
type input "Choice"
click at [273, 286] on input "text" at bounding box center [268, 287] width 178 height 16
type input "1"
type input "250 g"
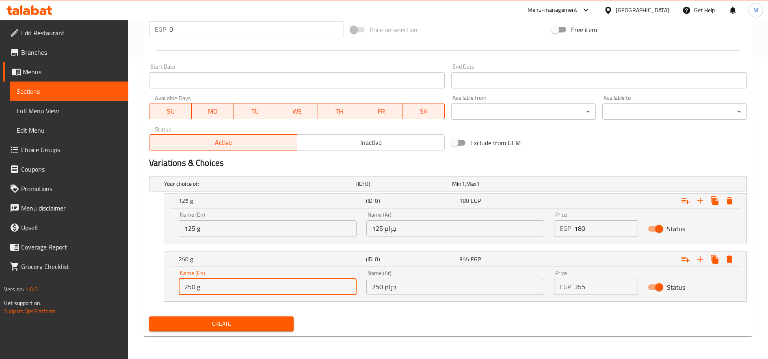
click at [411, 277] on div "Name (Ar) 250 جرام Name (Ar)" at bounding box center [455, 282] width 178 height 25
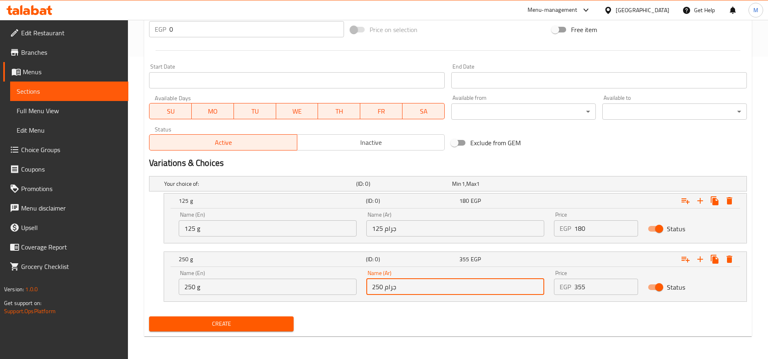
click at [411, 285] on input "250 جرام" at bounding box center [455, 287] width 178 height 16
type input "250 جرام"
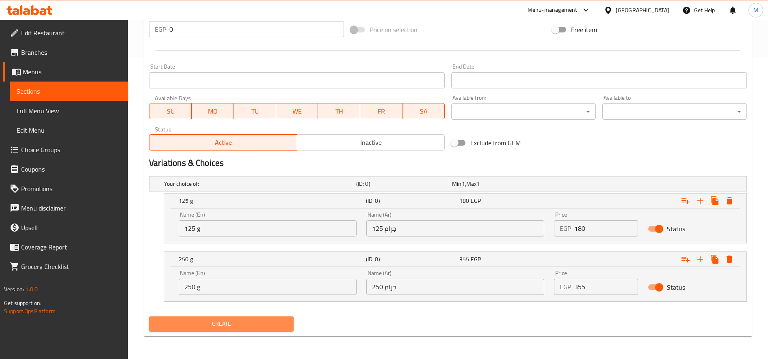
click at [241, 322] on span "Create" at bounding box center [222, 324] width 132 height 10
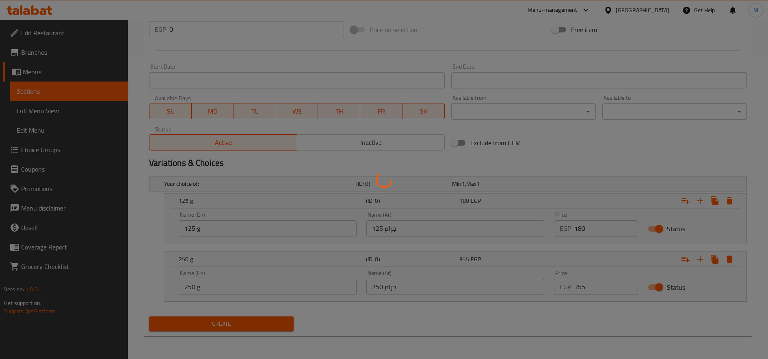
scroll to position [0, 0]
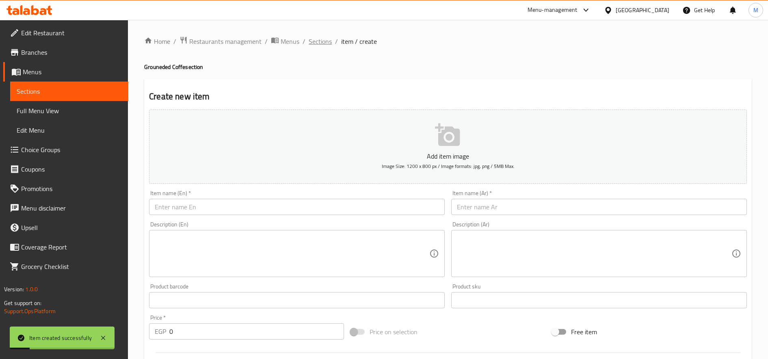
click at [318, 41] on span "Sections" at bounding box center [320, 42] width 23 height 10
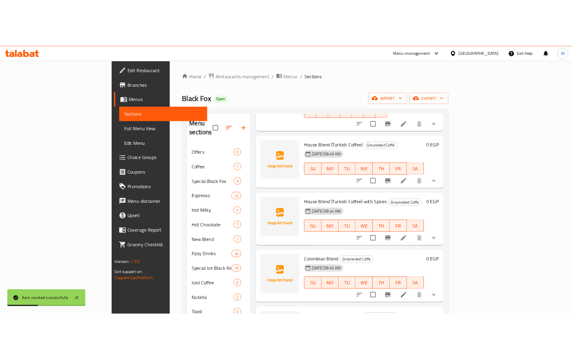
scroll to position [338, 0]
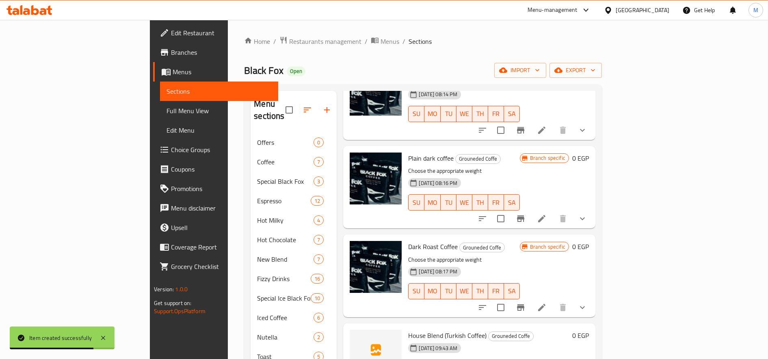
drag, startPoint x: 104, startPoint y: 341, endPoint x: 143, endPoint y: 341, distance: 39.4
click at [106, 341] on icon at bounding box center [103, 338] width 10 height 10
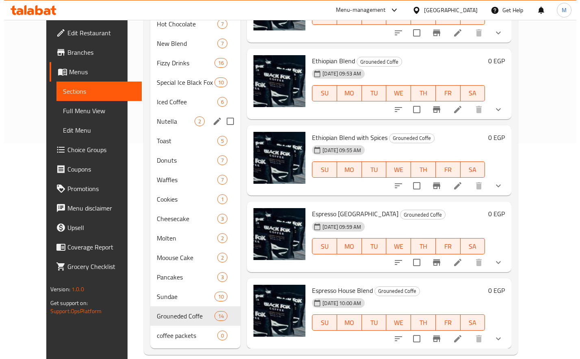
scroll to position [0, 0]
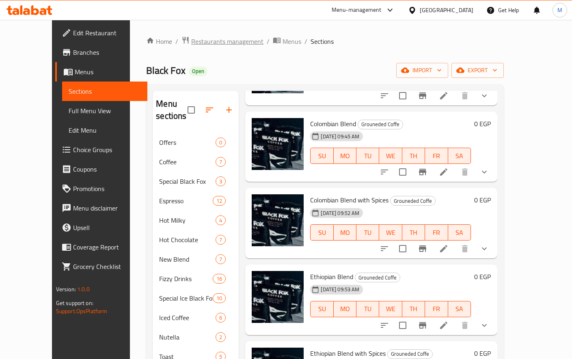
click at [197, 38] on span "Restaurants management" at bounding box center [227, 42] width 72 height 10
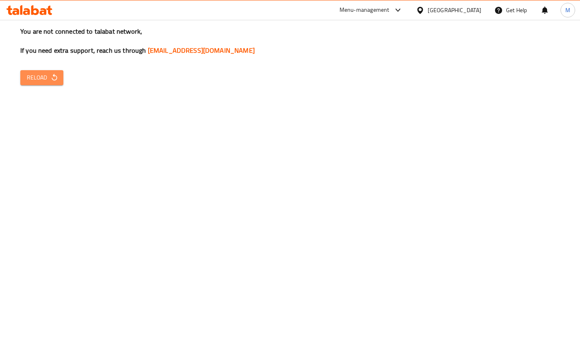
click at [45, 76] on span "Reload" at bounding box center [42, 78] width 30 height 10
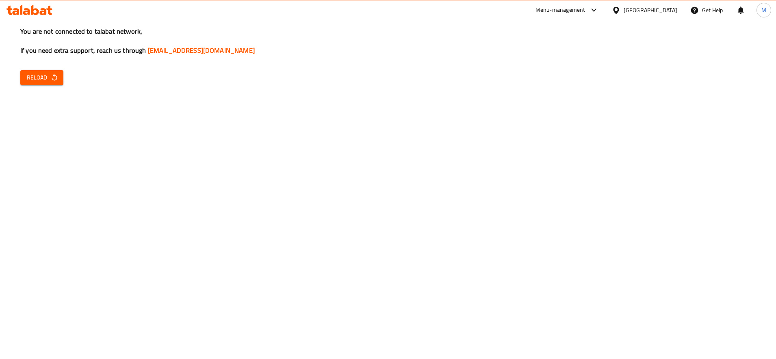
click at [44, 79] on span "Reload" at bounding box center [42, 78] width 30 height 10
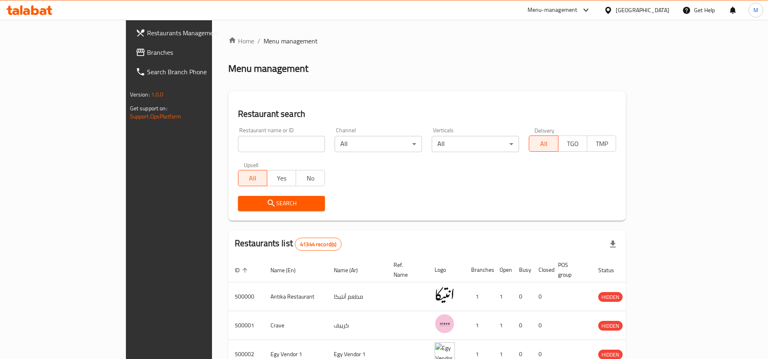
click at [238, 135] on div "Restaurant name or ID Restaurant name or ID" at bounding box center [281, 140] width 87 height 25
click at [238, 146] on input "search" at bounding box center [281, 144] width 87 height 16
paste input "691061"
type input "691061"
click at [244, 205] on span "Search" at bounding box center [281, 204] width 74 height 10
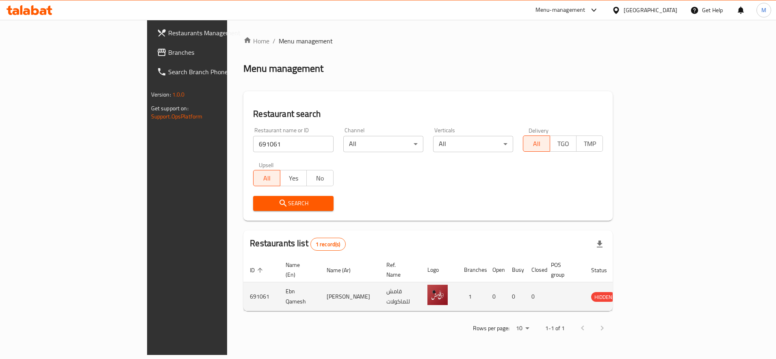
click at [643, 292] on icon "enhanced table" at bounding box center [638, 297] width 10 height 10
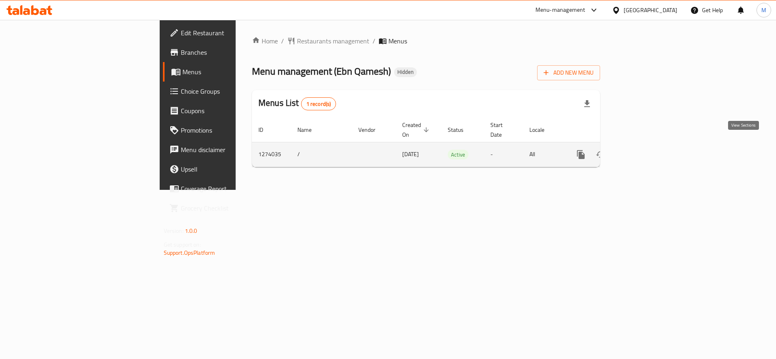
click at [644, 150] on icon "enhanced table" at bounding box center [639, 155] width 10 height 10
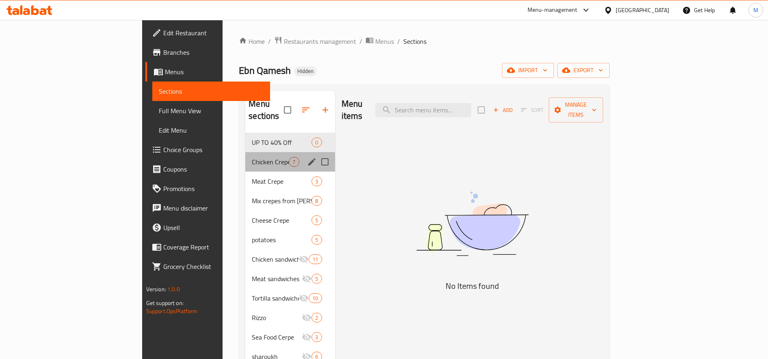
drag, startPoint x: 208, startPoint y: 156, endPoint x: 216, endPoint y: 156, distance: 7.4
click at [245, 157] on div "Chicken Crepe 7" at bounding box center [289, 161] width 89 height 19
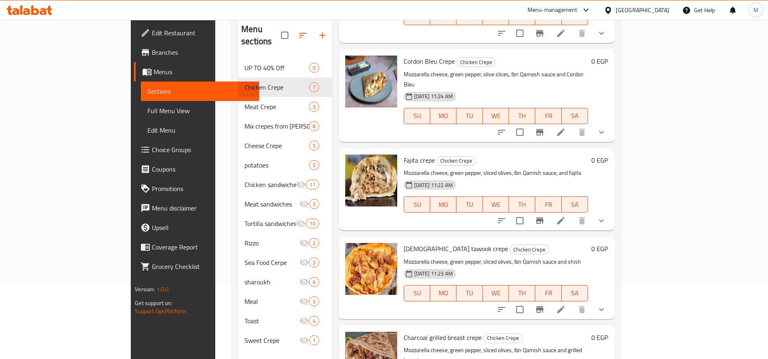
scroll to position [114, 0]
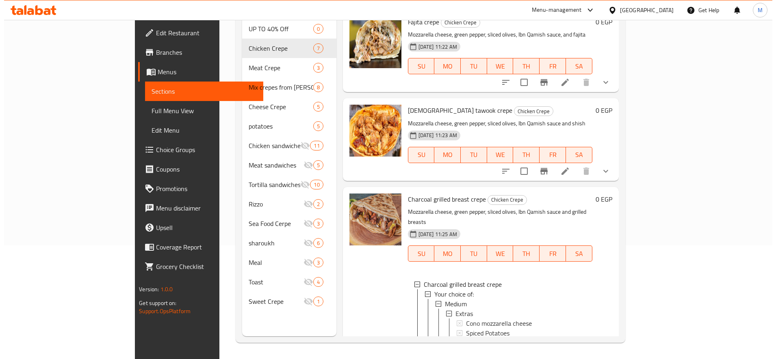
scroll to position [449, 0]
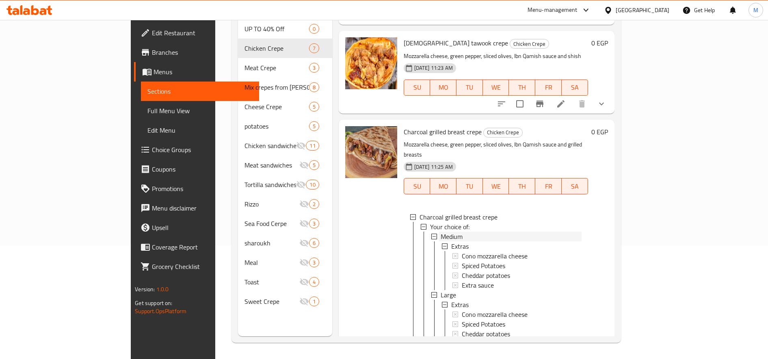
click at [441, 232] on span "Medium" at bounding box center [452, 237] width 22 height 10
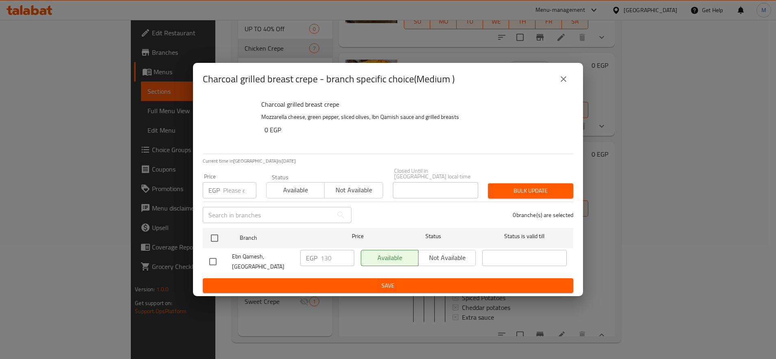
scroll to position [400, 0]
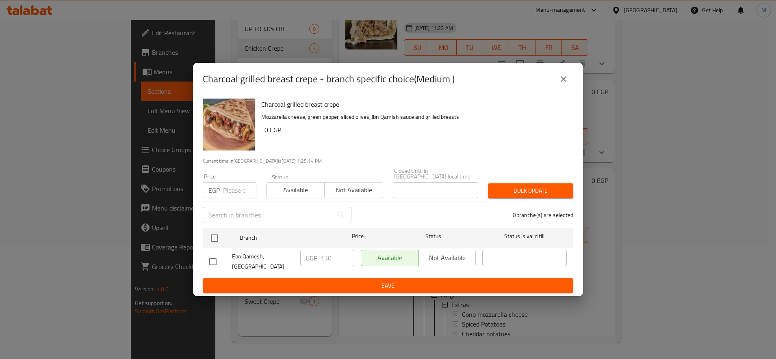
click at [228, 188] on input "number" at bounding box center [239, 190] width 33 height 16
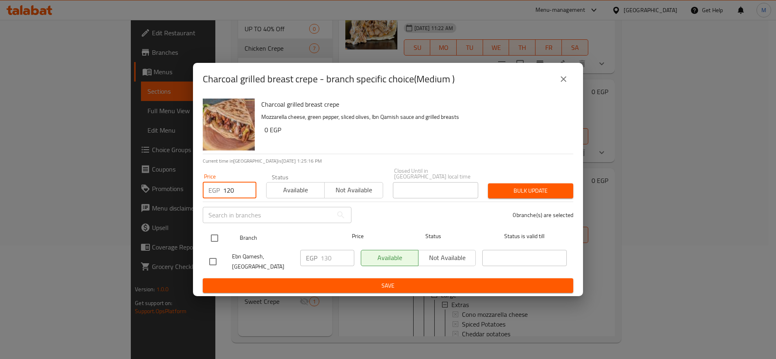
type input "120"
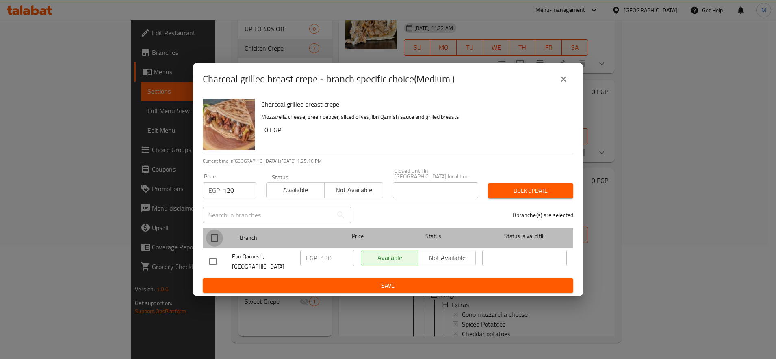
click at [212, 237] on input "checkbox" at bounding box center [214, 238] width 17 height 17
checkbox input "true"
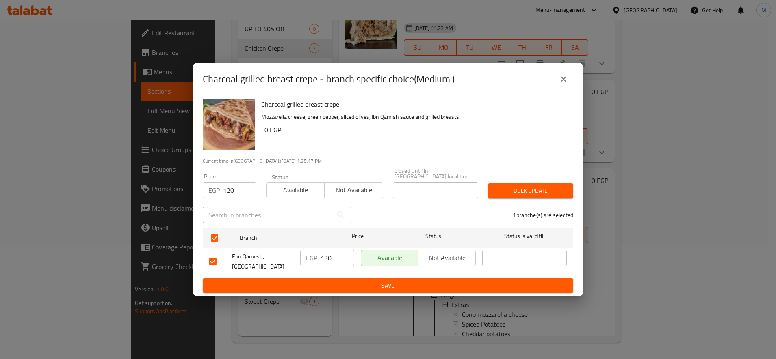
click at [530, 189] on span "Bulk update" at bounding box center [530, 191] width 72 height 10
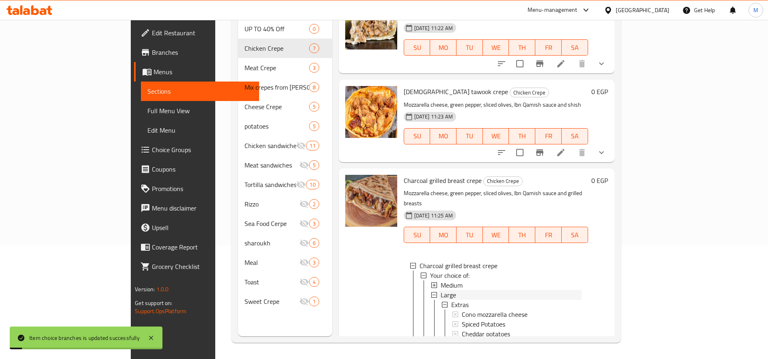
click at [441, 290] on div "Large" at bounding box center [511, 295] width 141 height 10
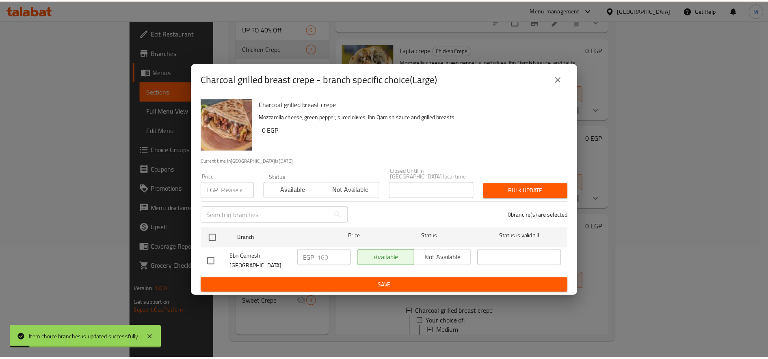
scroll to position [351, 0]
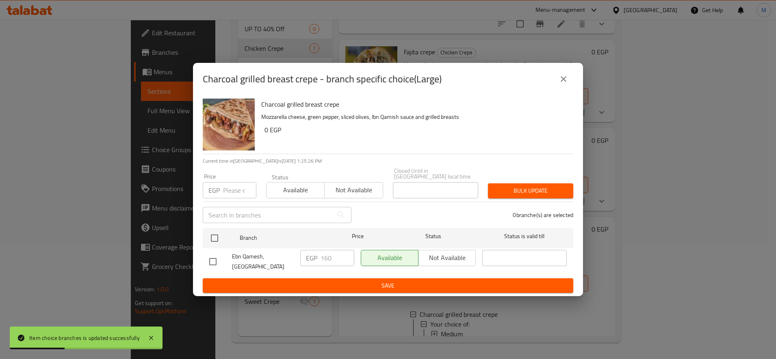
click at [234, 186] on input "number" at bounding box center [239, 190] width 33 height 16
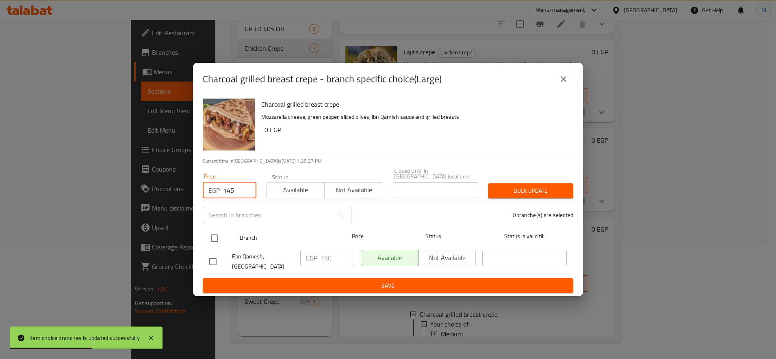
type input "145"
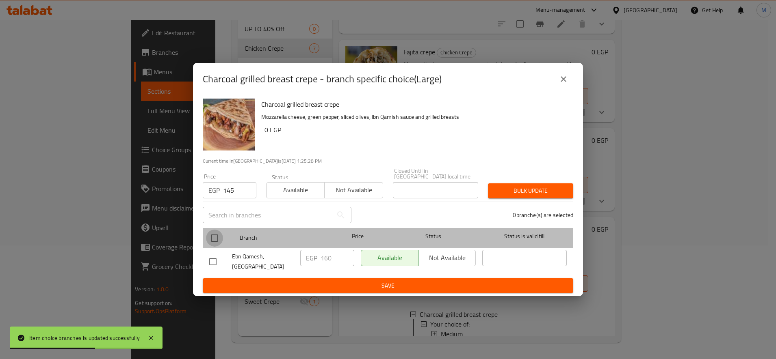
drag, startPoint x: 210, startPoint y: 237, endPoint x: 300, endPoint y: 228, distance: 89.7
click at [210, 237] on input "checkbox" at bounding box center [214, 238] width 17 height 17
checkbox input "true"
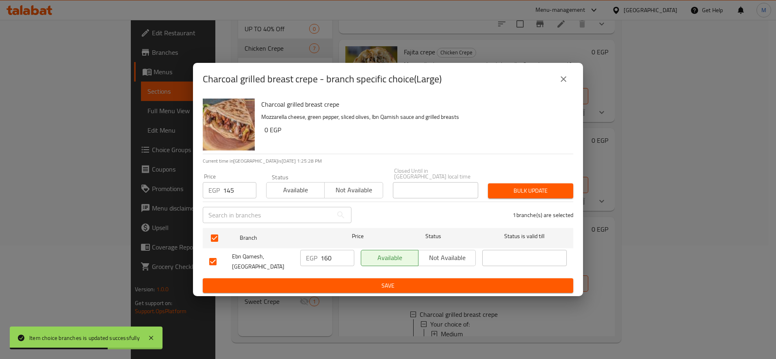
click at [514, 186] on span "Bulk update" at bounding box center [530, 191] width 72 height 10
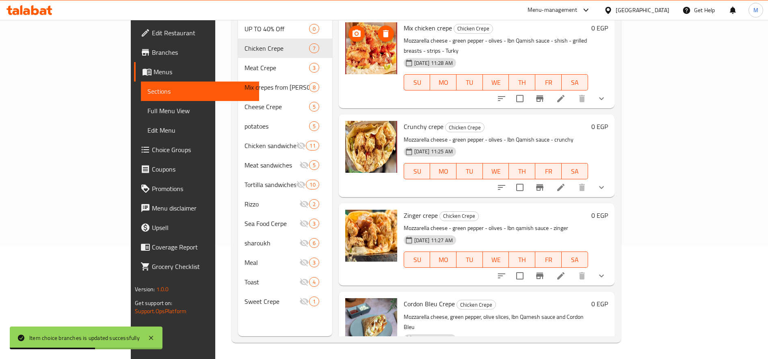
scroll to position [0, 0]
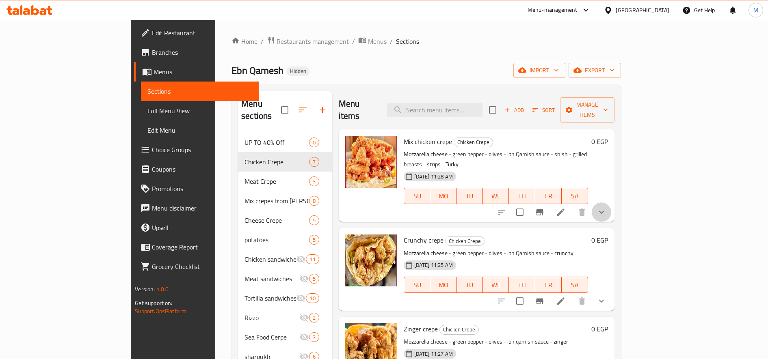
click at [611, 203] on button "show more" at bounding box center [601, 212] width 19 height 19
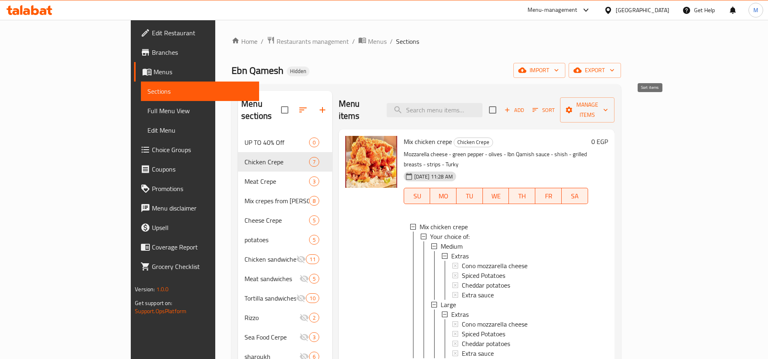
click at [539, 106] on icon "button" at bounding box center [535, 109] width 7 height 7
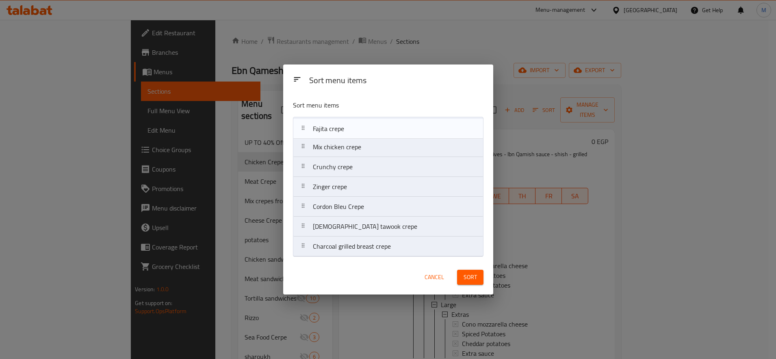
drag, startPoint x: 307, startPoint y: 191, endPoint x: 303, endPoint y: 125, distance: 65.9
click at [303, 125] on nav "Mix chicken crepe Crunchy crepe Zinger crepe Cordon Bleu Crepe Fajita crepe Shi…" at bounding box center [388, 187] width 190 height 140
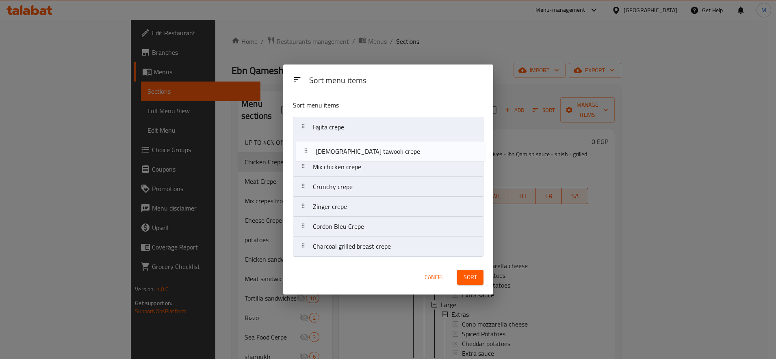
drag, startPoint x: 304, startPoint y: 229, endPoint x: 307, endPoint y: 149, distance: 80.0
click at [307, 149] on nav "Fajita crepe Mix chicken crepe Crunchy crepe Zinger crepe Cordon Bleu Crepe Shi…" at bounding box center [388, 187] width 190 height 140
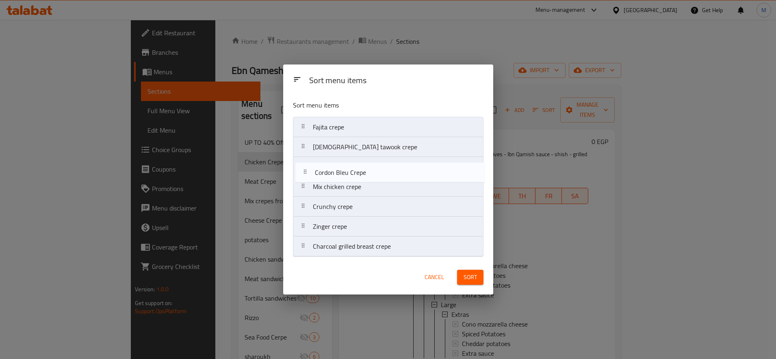
drag, startPoint x: 302, startPoint y: 231, endPoint x: 304, endPoint y: 170, distance: 60.5
click at [304, 171] on nav "Fajita crepe Shish tawook crepe Mix chicken crepe Crunchy crepe Zinger crepe Co…" at bounding box center [388, 187] width 190 height 140
drag, startPoint x: 304, startPoint y: 211, endPoint x: 305, endPoint y: 187, distance: 24.0
click at [305, 187] on nav "Fajita crepe Shish tawook crepe Cordon Bleu Crepe Mix chicken crepe Crunchy cre…" at bounding box center [388, 187] width 190 height 140
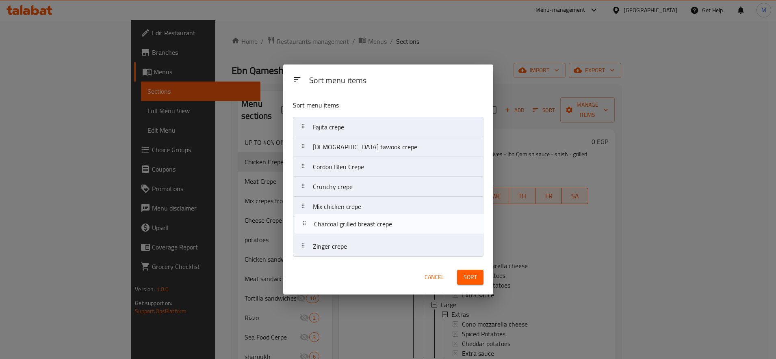
drag, startPoint x: 300, startPoint y: 251, endPoint x: 302, endPoint y: 226, distance: 25.6
click at [302, 226] on nav "Fajita crepe Shish tawook crepe Cordon Bleu Crepe Crunchy crepe Mix chicken cre…" at bounding box center [388, 187] width 190 height 140
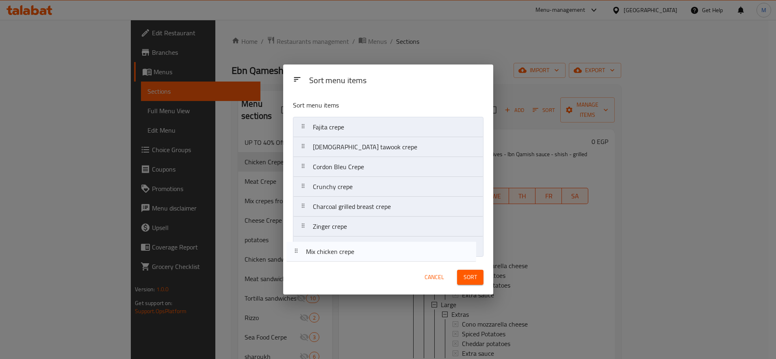
drag, startPoint x: 305, startPoint y: 207, endPoint x: 297, endPoint y: 255, distance: 48.5
click at [296, 257] on nav "Fajita crepe Shish tawook crepe Cordon Bleu Crepe Crunchy crepe Mix chicken cre…" at bounding box center [388, 187] width 190 height 140
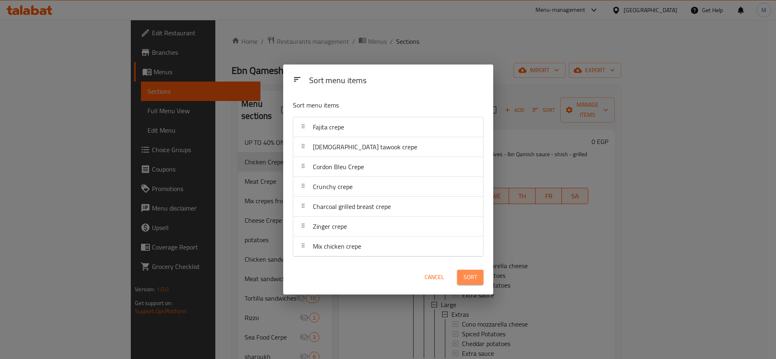
click at [467, 280] on span "Sort" at bounding box center [469, 277] width 13 height 10
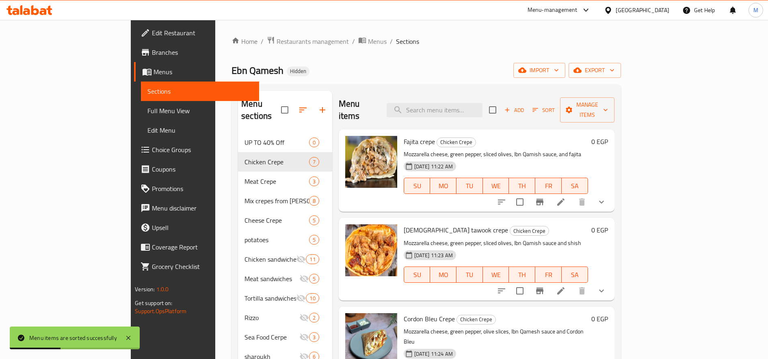
click at [604, 201] on icon "show more" at bounding box center [601, 202] width 5 height 3
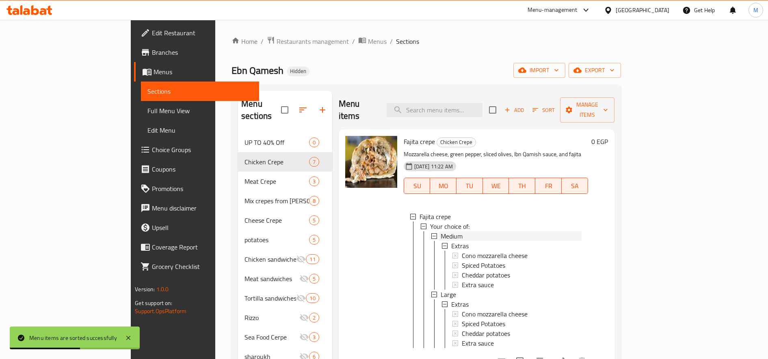
click at [482, 231] on div "Medium" at bounding box center [511, 236] width 141 height 10
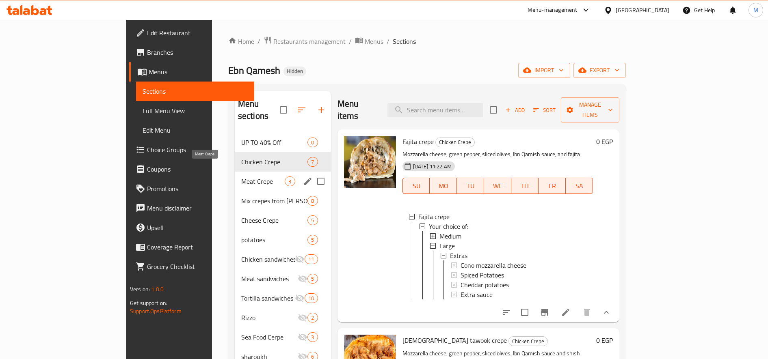
click at [241, 177] on span "Meat Crepe" at bounding box center [263, 182] width 44 height 10
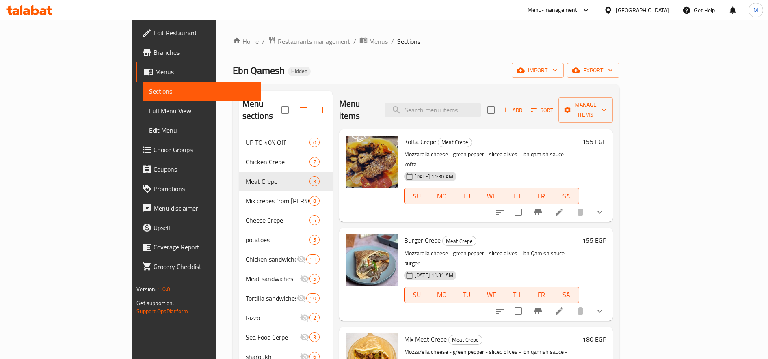
click at [605, 207] on icon "show more" at bounding box center [600, 212] width 10 height 10
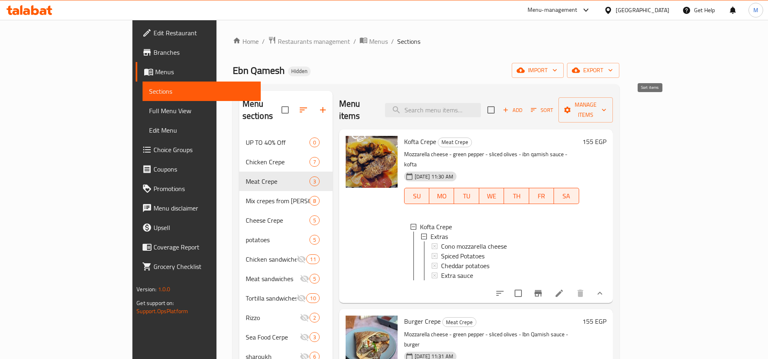
click at [553, 106] on span "Sort" at bounding box center [542, 110] width 22 height 9
click at [606, 136] on h6 "155 EGP" at bounding box center [594, 141] width 24 height 11
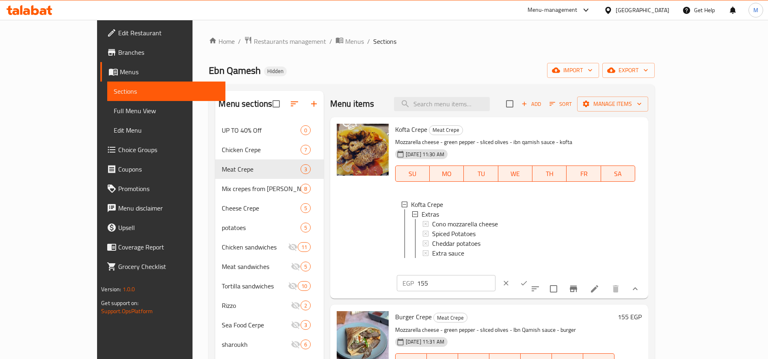
click at [495, 275] on input "155" at bounding box center [456, 283] width 78 height 16
type input "140"
click at [533, 274] on button "ok" at bounding box center [524, 283] width 18 height 18
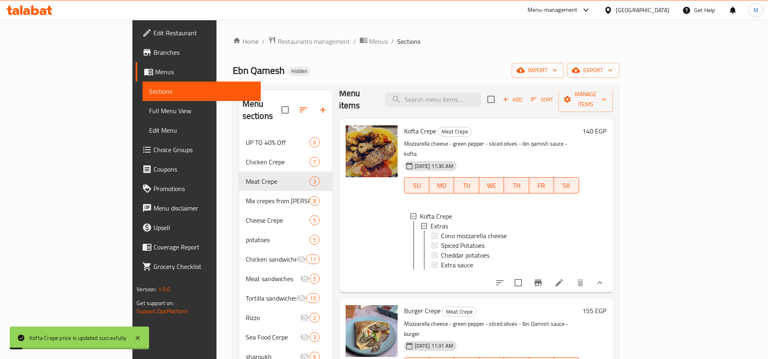
scroll to position [16, 0]
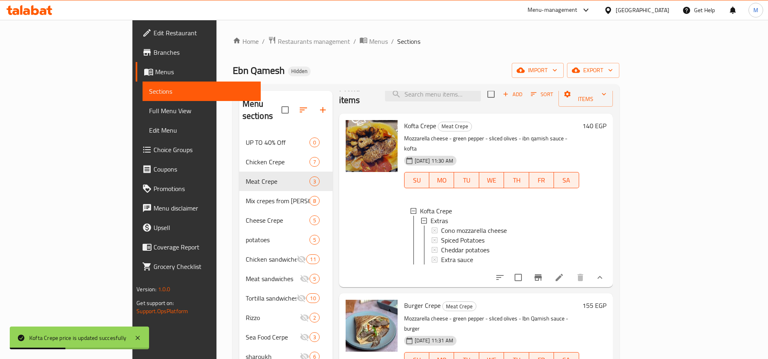
click at [606, 300] on h6 "155 EGP" at bounding box center [594, 305] width 24 height 11
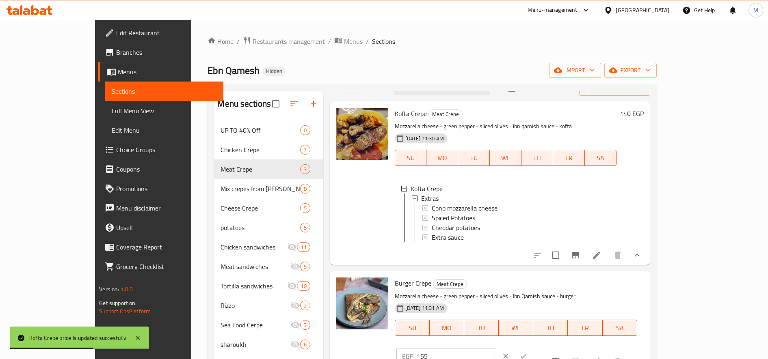
click at [495, 348] on input "155" at bounding box center [456, 356] width 78 height 16
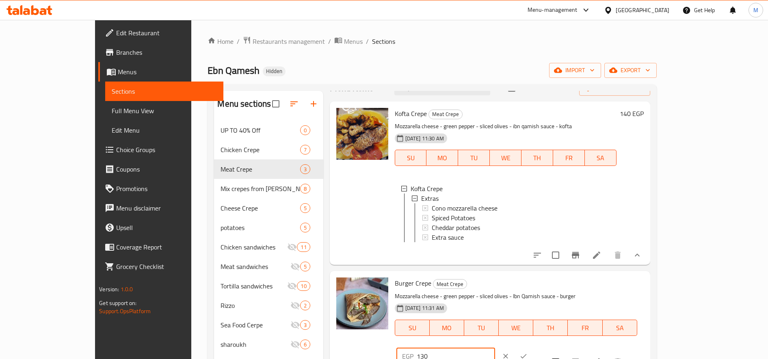
type input "130"
click at [532, 348] on button "ok" at bounding box center [523, 357] width 18 height 18
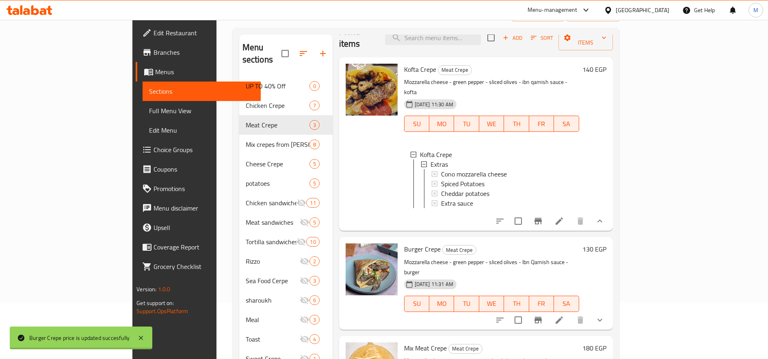
scroll to position [114, 0]
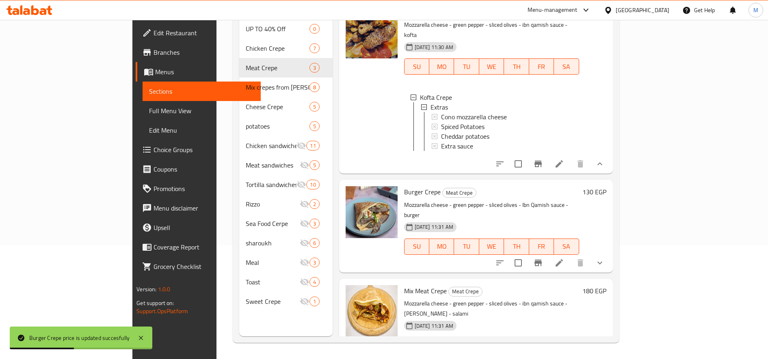
click at [606, 285] on h6 "180 EGP" at bounding box center [594, 290] width 24 height 11
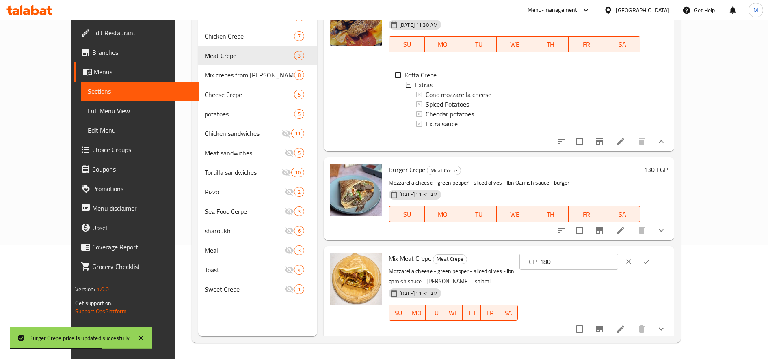
click at [651, 266] on icon "ok" at bounding box center [646, 262] width 8 height 8
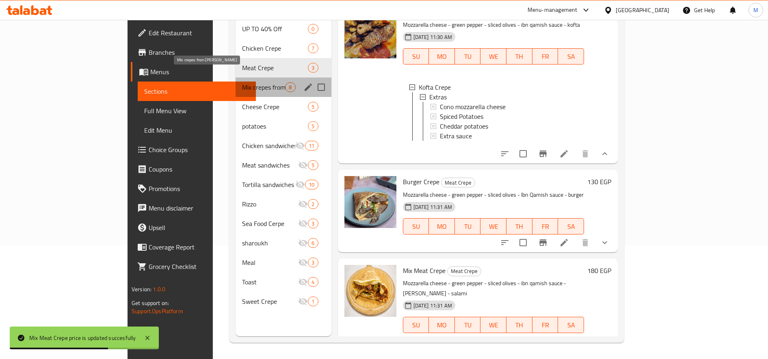
click at [242, 82] on span "Mix crepes from Qamesh Pasha" at bounding box center [263, 87] width 43 height 10
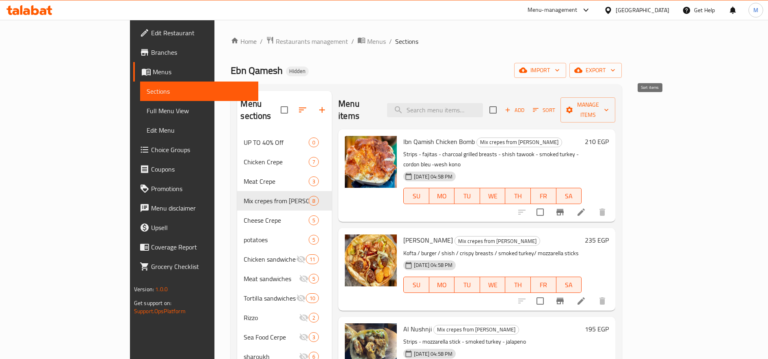
click at [539, 106] on icon "button" at bounding box center [535, 109] width 7 height 7
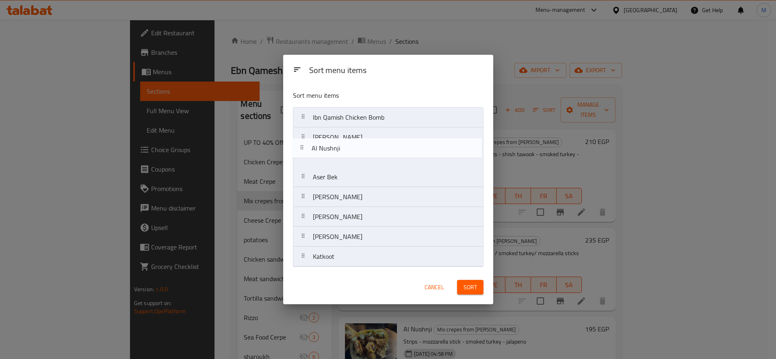
drag, startPoint x: 309, startPoint y: 160, endPoint x: 308, endPoint y: 146, distance: 14.3
click at [308, 146] on nav "Ibn Qamish Chicken Bomb Abu Obaida Al Nushnji Aser Bek Slim Bek Yazan Bek Al Yu…" at bounding box center [388, 187] width 190 height 160
drag, startPoint x: 307, startPoint y: 181, endPoint x: 305, endPoint y: 160, distance: 21.7
click at [305, 160] on nav "Ibn Qamish Chicken Bomb Al Nushnji Abu Obaida Aser Bek Slim Bek Yazan Bek Al Yu…" at bounding box center [388, 187] width 190 height 160
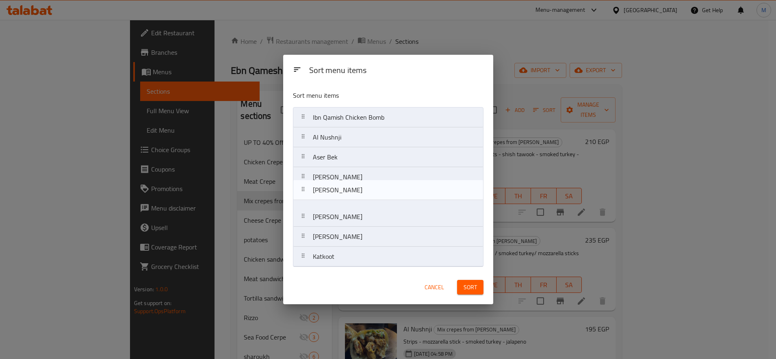
drag, startPoint x: 303, startPoint y: 199, endPoint x: 303, endPoint y: 179, distance: 19.9
click at [303, 179] on nav "Ibn Qamish Chicken Bomb Al Nushnji Aser Bek Abu Obaida Slim Bek Yazan Bek Al Yu…" at bounding box center [388, 187] width 190 height 160
drag, startPoint x: 304, startPoint y: 218, endPoint x: 303, endPoint y: 195, distance: 22.3
click at [303, 197] on nav "Ibn Qamish Chicken Bomb Al Nushnji Aser Bek Slim Bek Abu Obaida Yazan Bek Al Yu…" at bounding box center [388, 187] width 190 height 160
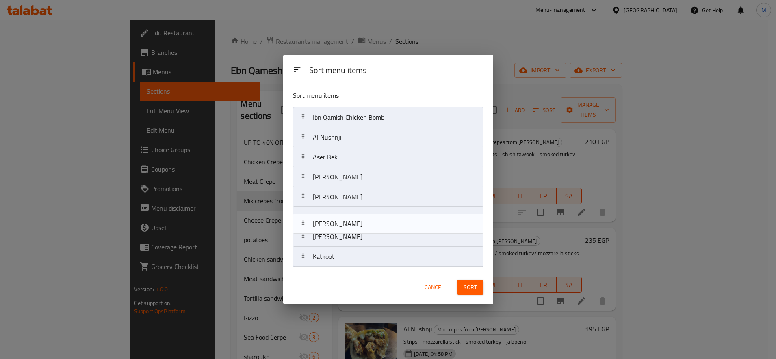
drag, startPoint x: 309, startPoint y: 238, endPoint x: 308, endPoint y: 221, distance: 16.7
click at [308, 221] on nav "Ibn Qamish Chicken Bomb Al Nushnji Aser Bek Slim Bek Yazan Bek Abu Obaida Al Yu…" at bounding box center [388, 187] width 190 height 160
drag, startPoint x: 303, startPoint y: 216, endPoint x: 301, endPoint y: 212, distance: 4.2
click at [301, 212] on nav "Ibn Qamish Chicken Bomb Al Nushnji Aser Bek Slim Bek Yazan Bek Al Yuzbashi Abu …" at bounding box center [388, 187] width 190 height 160
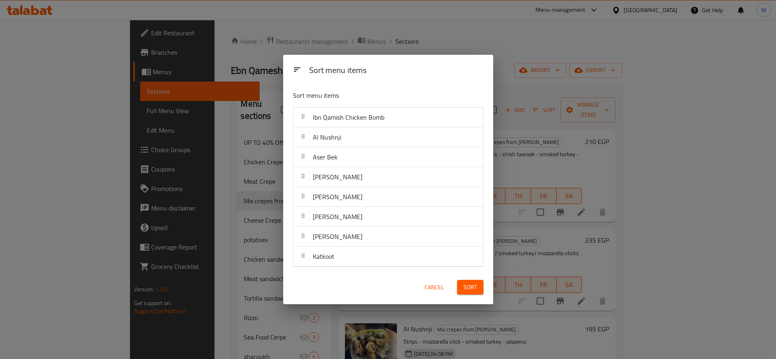
click at [471, 288] on span "Sort" at bounding box center [469, 288] width 13 height 10
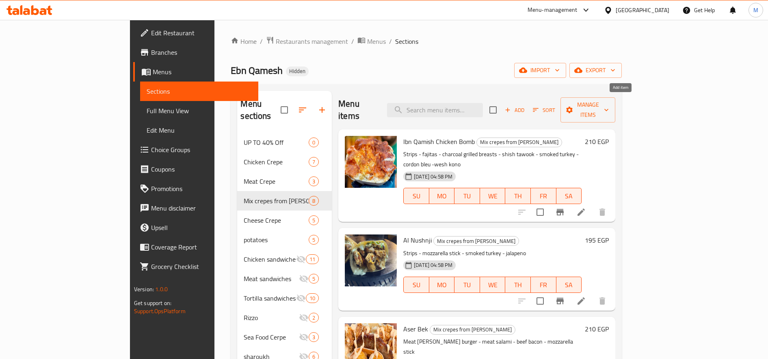
click at [525, 106] on span "Add" at bounding box center [515, 110] width 22 height 9
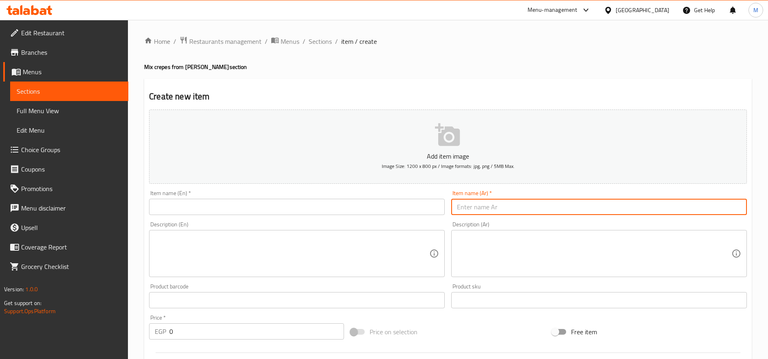
click at [558, 201] on input "text" at bounding box center [599, 207] width 296 height 16
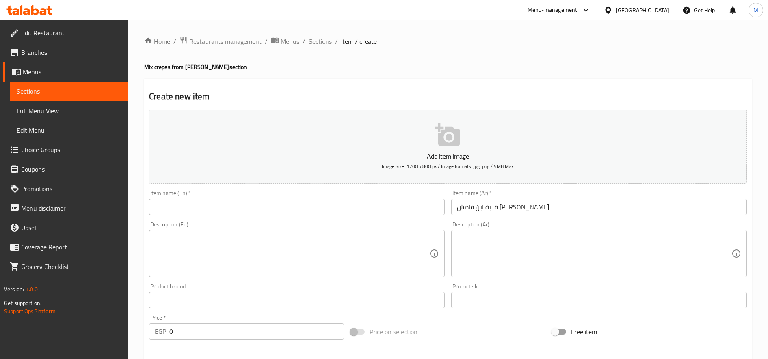
click at [501, 197] on div "Item name (Ar)   * قنبة ابن قامش لحوم Item name (Ar) *" at bounding box center [599, 202] width 296 height 25
click at [502, 207] on input "قنبة ابن قامش لحوم" at bounding box center [599, 207] width 296 height 16
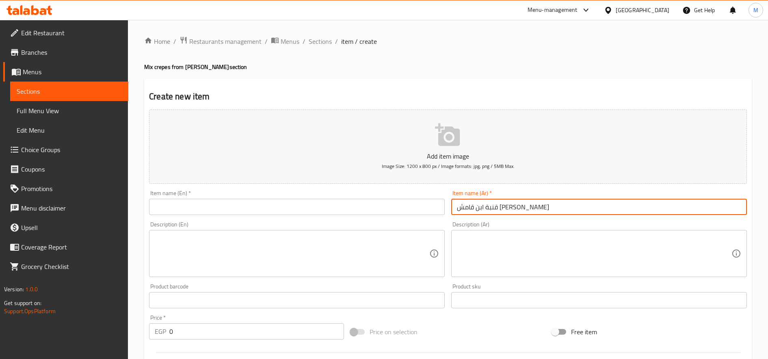
click at [502, 207] on input "قنبة ابن قامش لحوم" at bounding box center [599, 207] width 296 height 16
click at [507, 206] on input "قنبة ابن قامش لحوم" at bounding box center [599, 207] width 296 height 16
click at [502, 208] on input "قنبة ابن قامش لحوم" at bounding box center [599, 207] width 296 height 16
click at [512, 205] on input "قنبلة ابن قامش لحوم" at bounding box center [599, 207] width 296 height 16
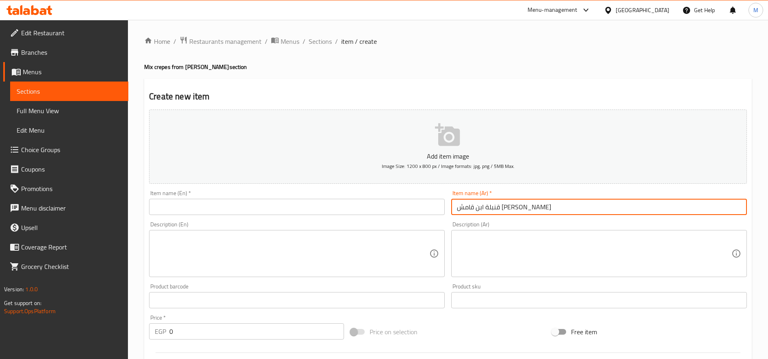
click at [512, 205] on input "قنبلة ابن قامش لحوم" at bounding box center [599, 207] width 296 height 16
type input "قنبلة ابن قامش لحوم"
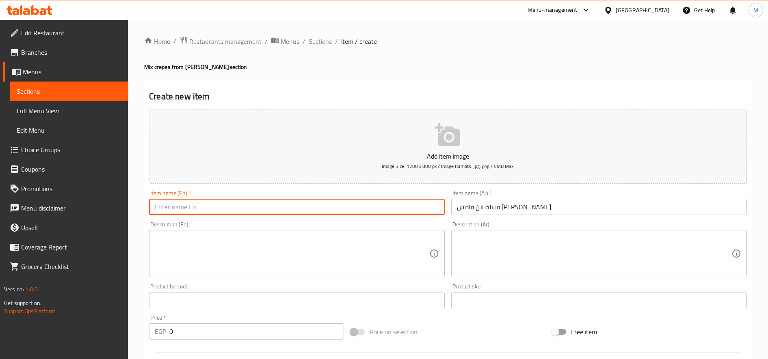
click at [381, 208] on input "text" at bounding box center [297, 207] width 296 height 16
paste input "Ibn Qamish meat bomb"
type input "Ibn Qamish meat bomb"
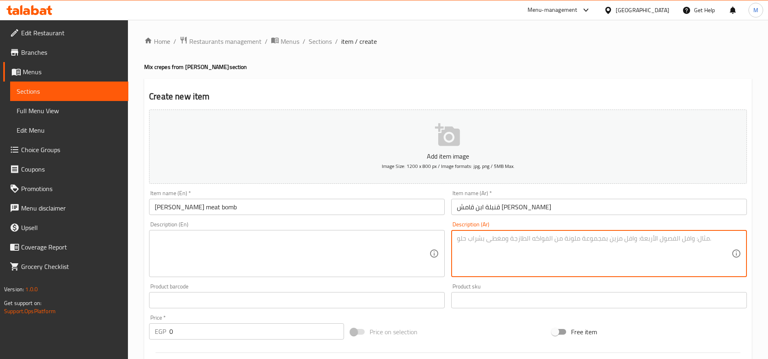
click at [559, 251] on textarea at bounding box center [594, 254] width 274 height 39
click at [618, 245] on textarea "كفته - برجر - سجق - سويس - سلامى - وش كونو" at bounding box center [594, 254] width 274 height 39
type textarea "كفته - برجر - سجق - سويس - سلامى - وش كونو"
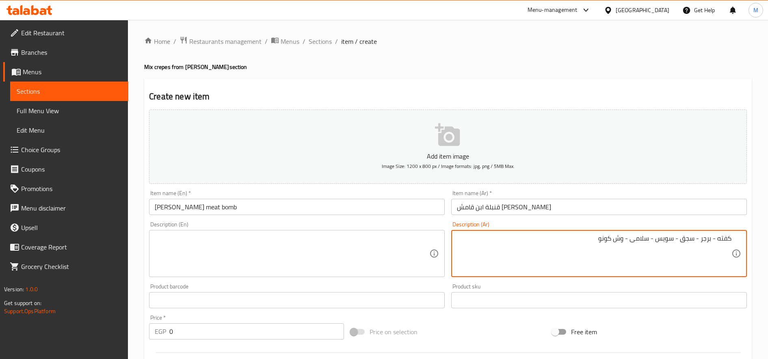
click at [182, 262] on textarea at bounding box center [292, 254] width 274 height 39
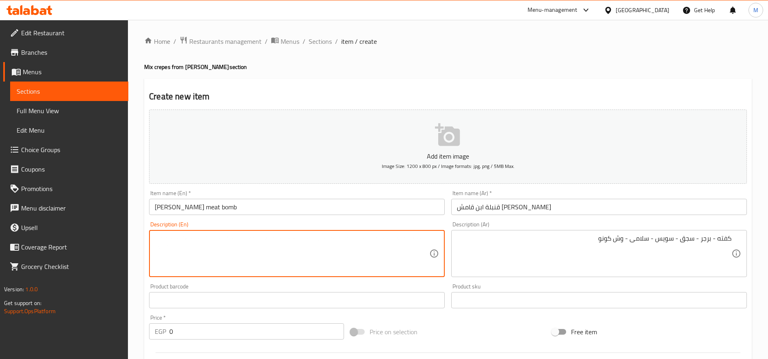
paste textarea "Kofta - Burger - Sausage - Swiss - Salami - Cono"
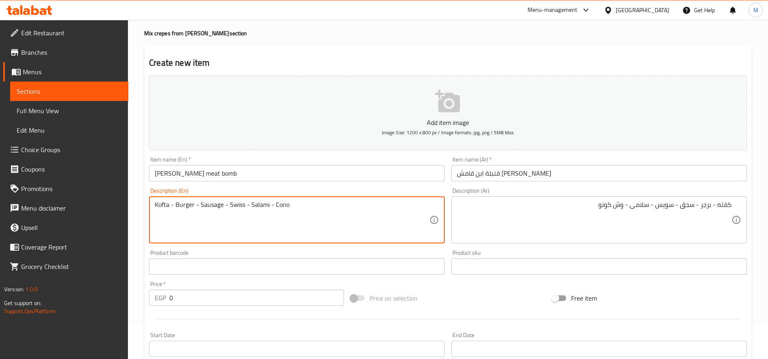
scroll to position [203, 0]
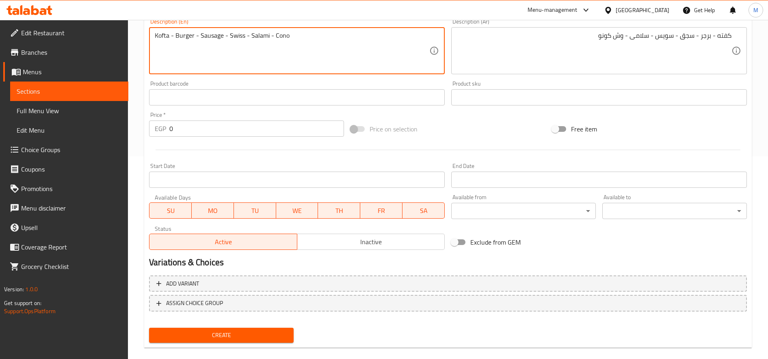
type textarea "Kofta - Burger - Sausage - Swiss - Salami - Cono"
click at [205, 132] on input "0" at bounding box center [256, 129] width 175 height 16
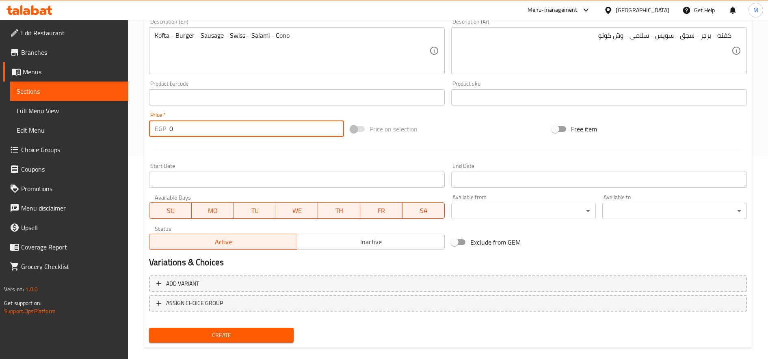
click at [205, 132] on input "0" at bounding box center [256, 129] width 175 height 16
type input "200"
click at [149, 328] on button "Create" at bounding box center [221, 335] width 145 height 15
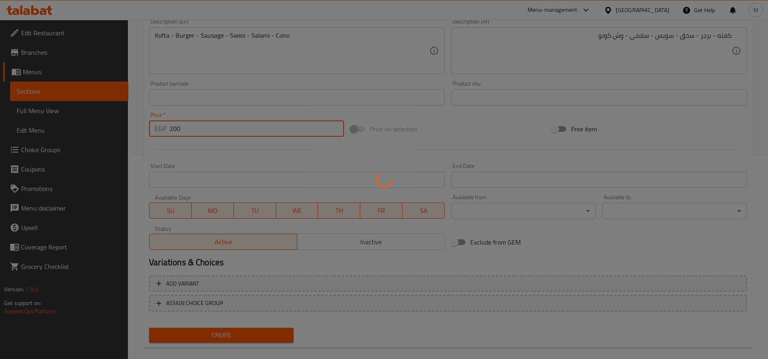
type input "0"
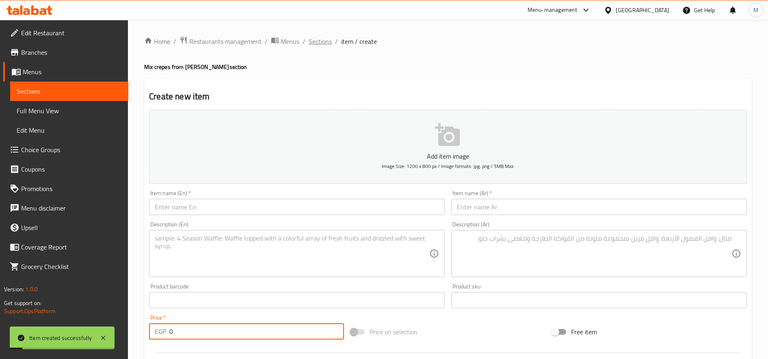
click at [318, 39] on span "Sections" at bounding box center [320, 42] width 23 height 10
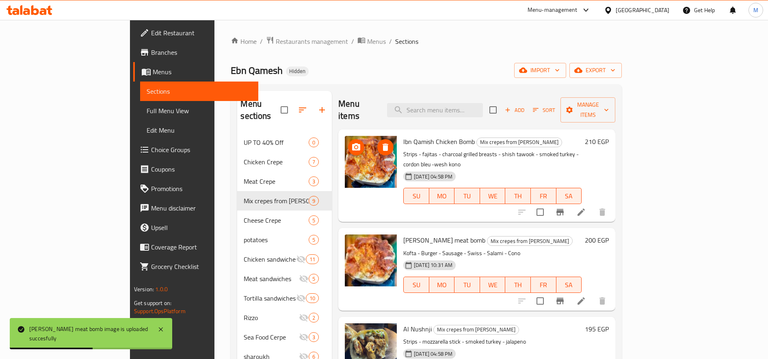
click at [609, 136] on h6 "210 EGP" at bounding box center [597, 141] width 24 height 11
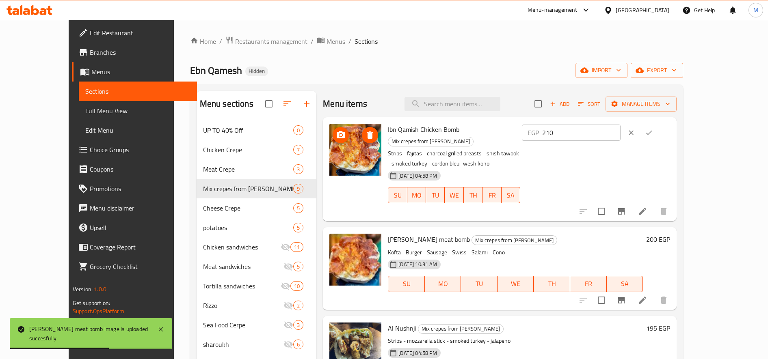
click at [620, 134] on input "210" at bounding box center [581, 133] width 78 height 16
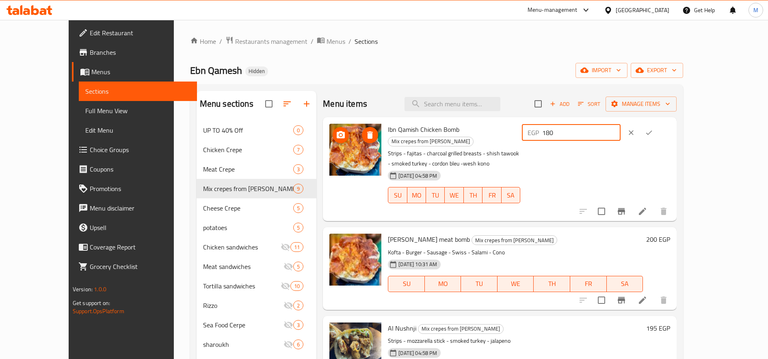
type input "180"
click at [653, 131] on icon "ok" at bounding box center [649, 133] width 8 height 8
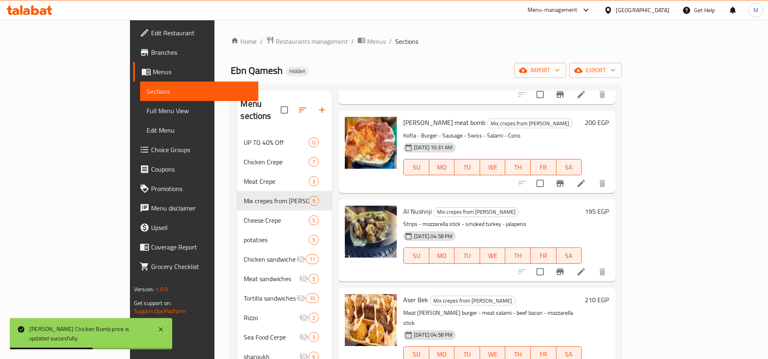
scroll to position [135, 0]
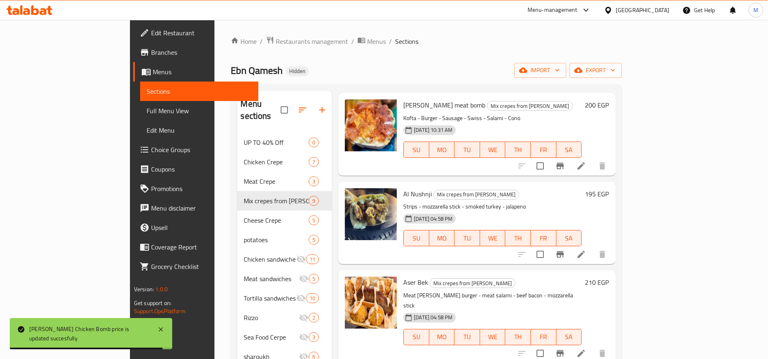
click at [609, 188] on h6 "195 EGP" at bounding box center [597, 193] width 24 height 11
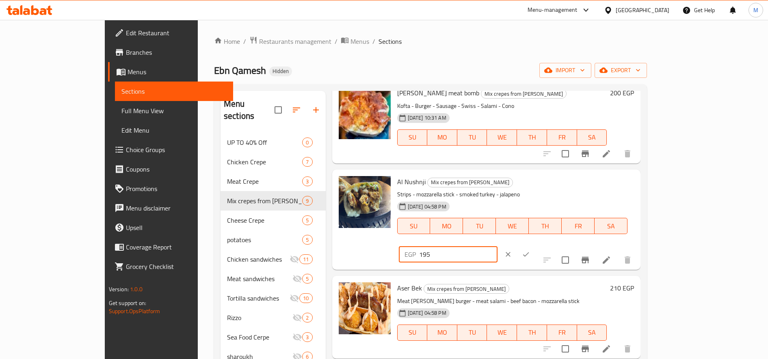
click at [497, 246] on input "195" at bounding box center [458, 254] width 78 height 16
type input "150"
click at [530, 251] on icon "ok" at bounding box center [526, 255] width 8 height 8
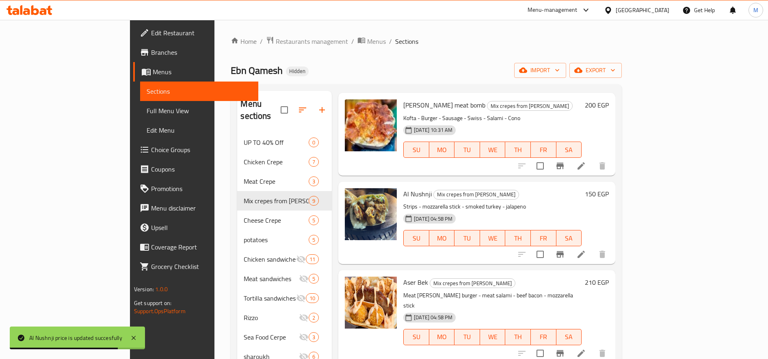
click at [609, 277] on h6 "210 EGP" at bounding box center [597, 282] width 24 height 11
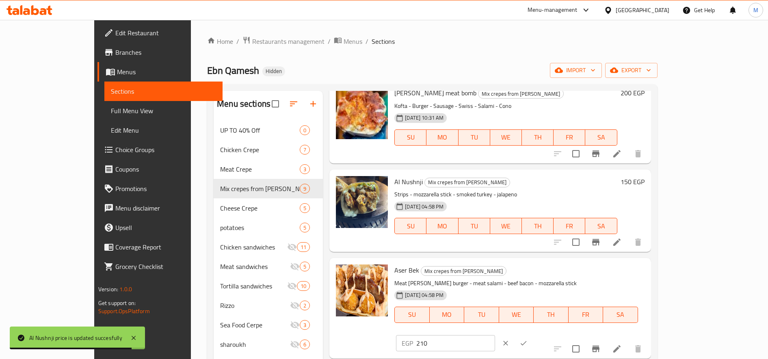
click at [495, 335] on input "210" at bounding box center [455, 343] width 78 height 16
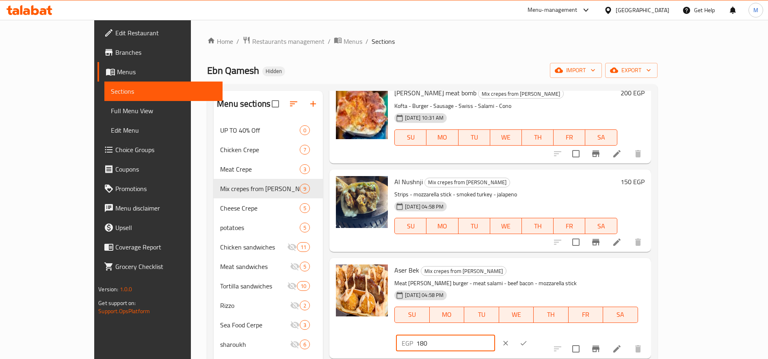
type input "180"
click at [527, 339] on icon "ok" at bounding box center [523, 343] width 8 height 8
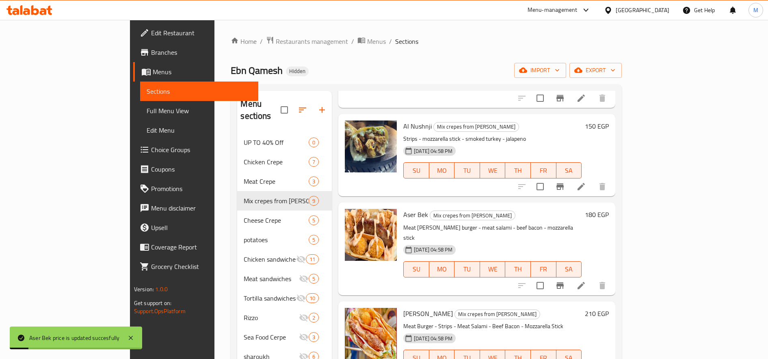
scroll to position [271, 0]
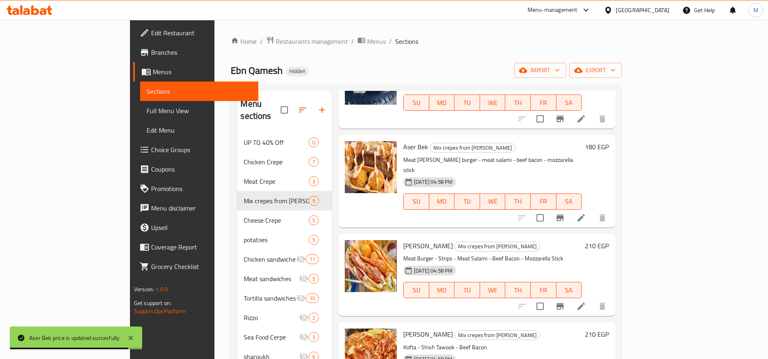
click at [609, 240] on h6 "210 EGP" at bounding box center [597, 245] width 24 height 11
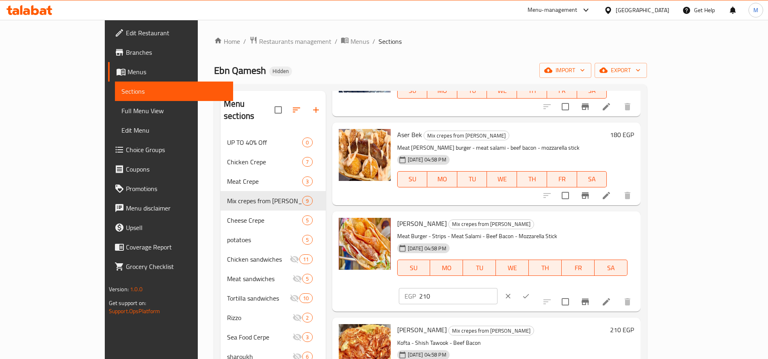
click at [497, 288] on input "210" at bounding box center [458, 296] width 78 height 16
type input "180"
click at [535, 287] on button "ok" at bounding box center [526, 296] width 18 height 18
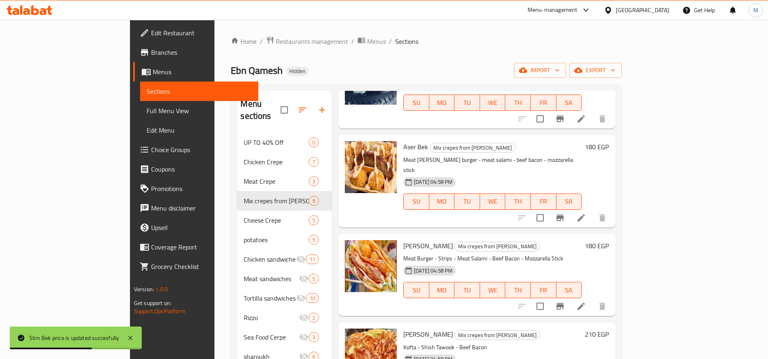
click at [612, 326] on div "Yazan Bek Mix crepes from Qamesh Pasha Kofta - Shish Tawook - Beef Bacon 30-01-…" at bounding box center [506, 364] width 212 height 76
click at [609, 329] on h6 "210 EGP" at bounding box center [597, 334] width 24 height 11
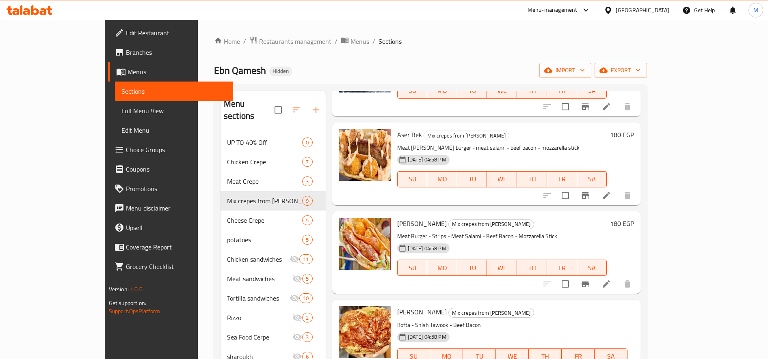
type input "160"
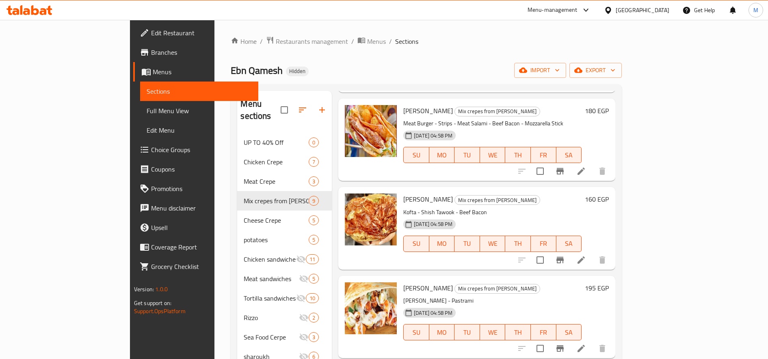
scroll to position [459, 0]
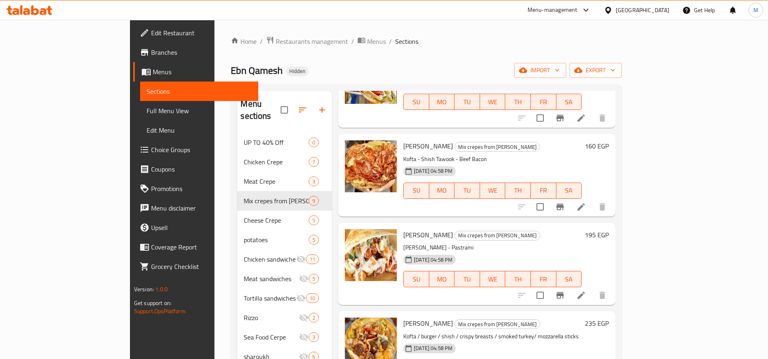
click at [609, 229] on h6 "195 EGP" at bounding box center [597, 234] width 24 height 11
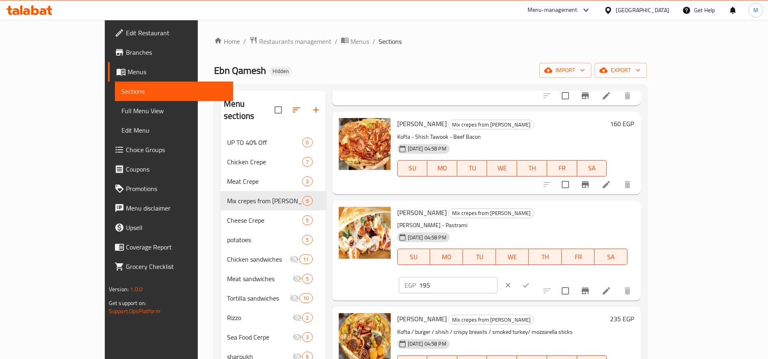
click at [497, 277] on input "195" at bounding box center [458, 285] width 78 height 16
type input "160"
click at [535, 277] on button "ok" at bounding box center [526, 286] width 18 height 18
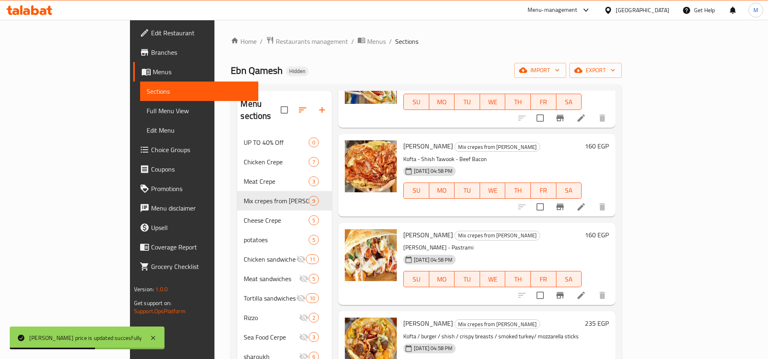
scroll to position [68, 0]
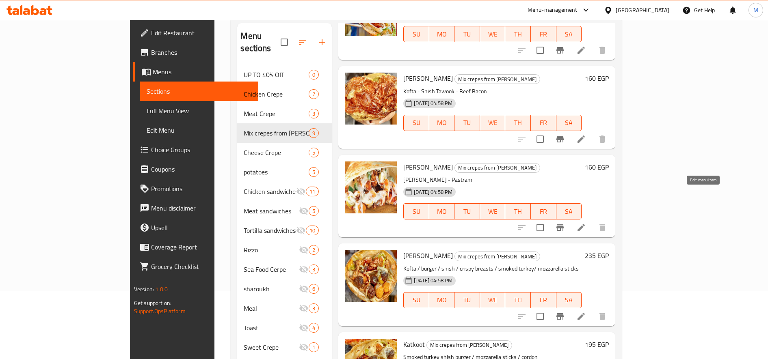
click at [586, 223] on icon at bounding box center [581, 228] width 10 height 10
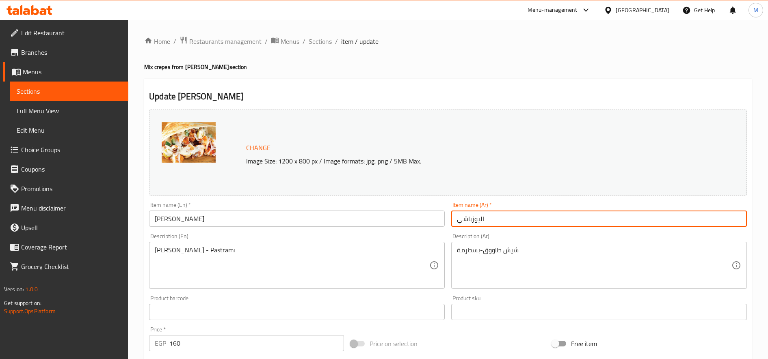
click at [507, 219] on input "اليوزباشي" at bounding box center [599, 219] width 296 height 16
type input "الباشا"
click at [269, 220] on input "Al Yuzbashi" at bounding box center [297, 219] width 296 height 16
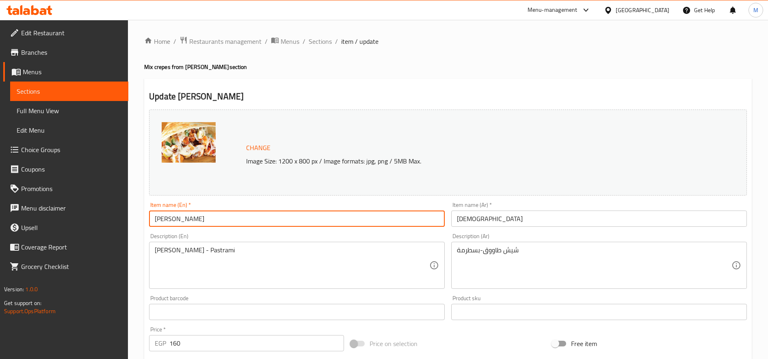
click at [269, 220] on input "Al Yuzbashi" at bounding box center [297, 219] width 296 height 16
type input "Al Pasha"
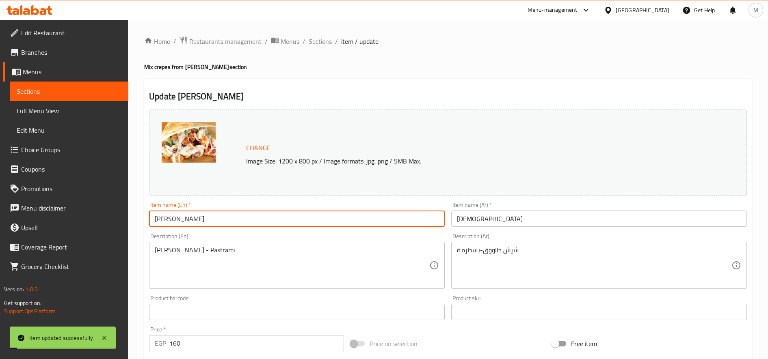
click at [323, 39] on span "Sections" at bounding box center [320, 42] width 23 height 10
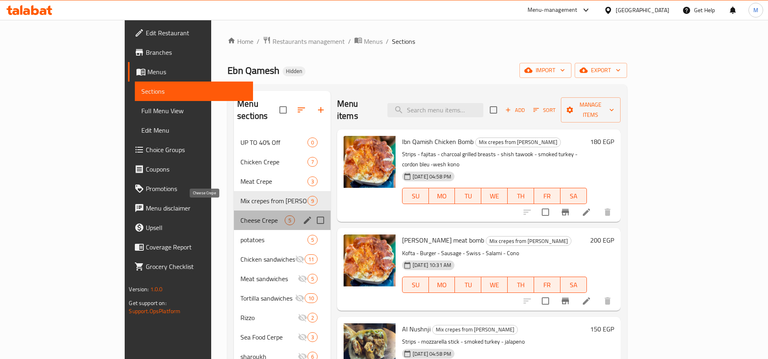
click at [240, 216] on span "Cheese Crepe" at bounding box center [262, 221] width 44 height 10
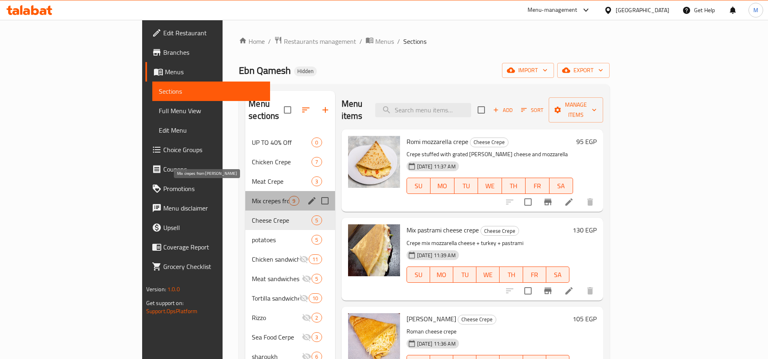
click at [252, 196] on span "Mix crepes from Qamesh Pasha" at bounding box center [270, 201] width 37 height 10
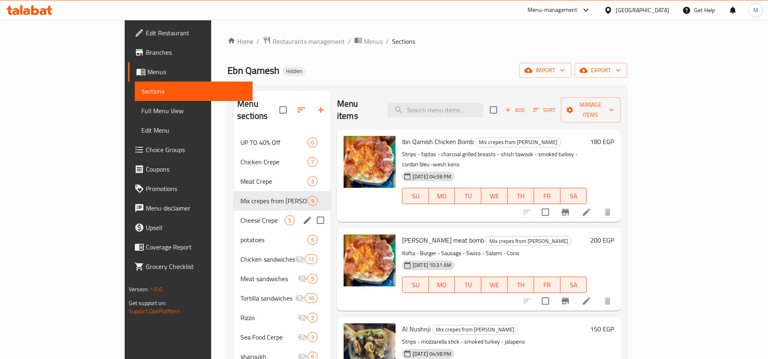
click at [234, 215] on div "Cheese Crepe 5" at bounding box center [282, 220] width 97 height 19
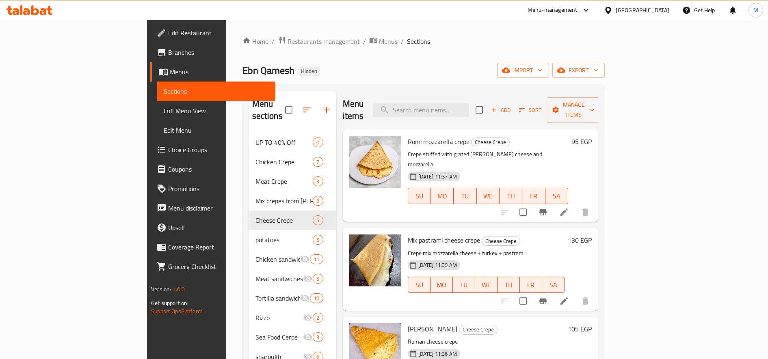
click at [592, 136] on h6 "95 EGP" at bounding box center [581, 141] width 20 height 11
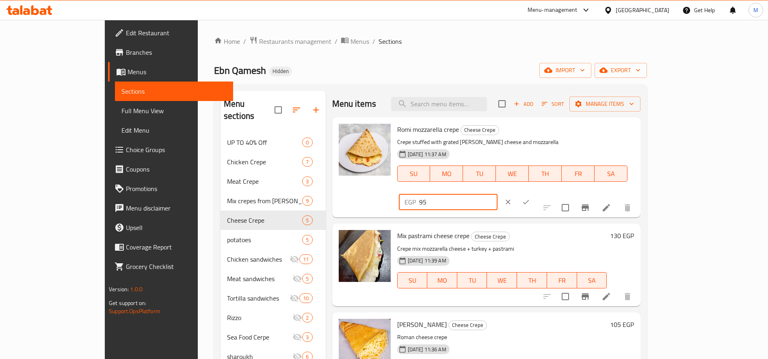
click at [497, 194] on input "95" at bounding box center [458, 202] width 78 height 16
type input "100"
click at [530, 198] on icon "ok" at bounding box center [526, 202] width 8 height 8
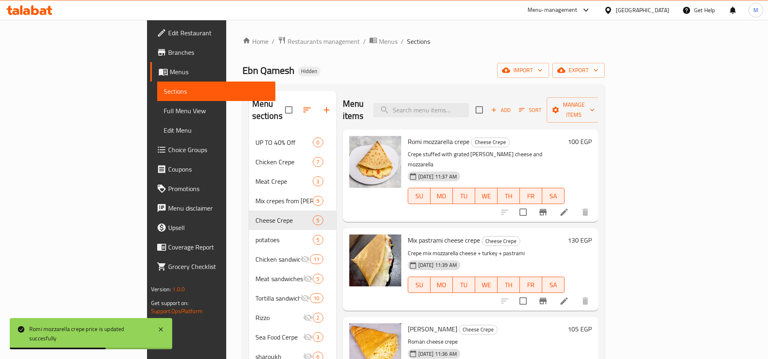
click at [592, 235] on h6 "130 EGP" at bounding box center [580, 240] width 24 height 11
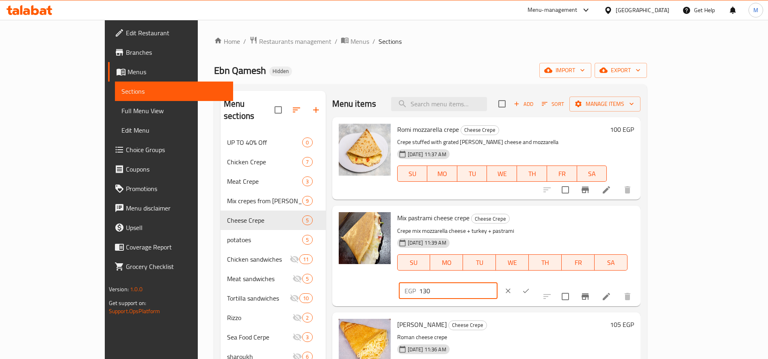
click at [497, 283] on input "130" at bounding box center [458, 291] width 78 height 16
type input "120"
click at [535, 282] on button "ok" at bounding box center [526, 291] width 18 height 18
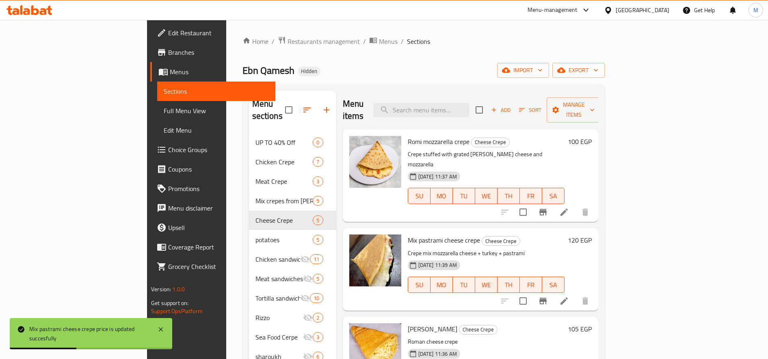
click at [525, 106] on icon "button" at bounding box center [521, 109] width 7 height 7
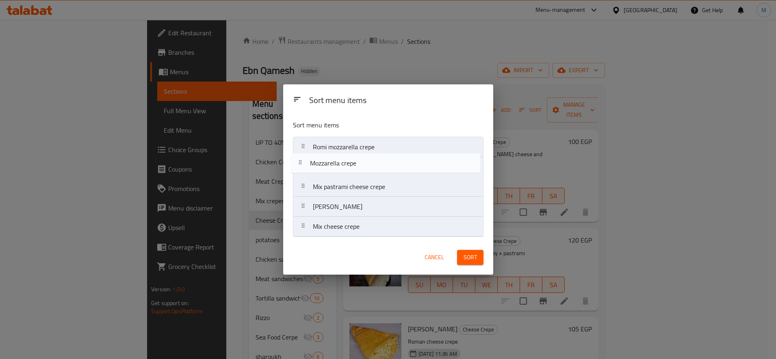
drag, startPoint x: 306, startPoint y: 212, endPoint x: 303, endPoint y: 164, distance: 48.0
click at [303, 164] on nav "Romi mozzarella crepe Mix pastrami cheese crepe Romi crepe Mozzarella crepe Mix…" at bounding box center [388, 187] width 190 height 100
drag, startPoint x: 307, startPoint y: 147, endPoint x: 306, endPoint y: 168, distance: 21.2
click at [306, 168] on nav "Romi mozzarella crepe Mozzarella crepe Mix pastrami cheese crepe Romi crepe Mix…" at bounding box center [388, 187] width 190 height 100
drag, startPoint x: 308, startPoint y: 210, endPoint x: 313, endPoint y: 149, distance: 61.1
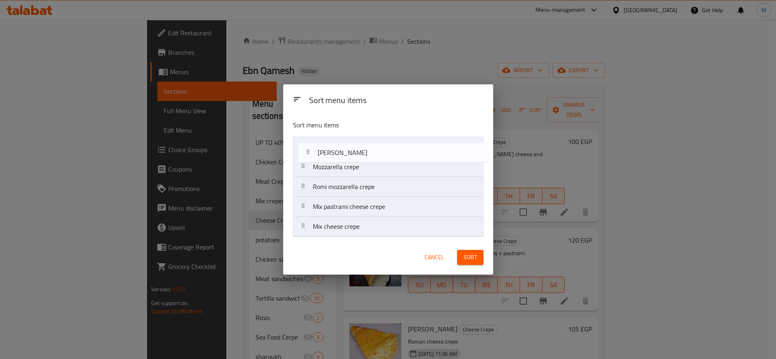
click at [313, 149] on nav "Mozzarella crepe Romi mozzarella crepe Mix pastrami cheese crepe Romi crepe Mix…" at bounding box center [388, 187] width 190 height 100
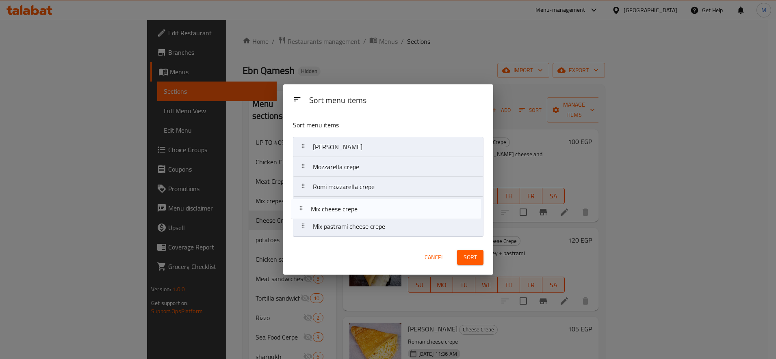
drag, startPoint x: 307, startPoint y: 228, endPoint x: 305, endPoint y: 209, distance: 19.6
click at [305, 209] on nav "Romi crepe Mozzarella crepe Romi mozzarella crepe Mix pastrami cheese crepe Mix…" at bounding box center [388, 187] width 190 height 100
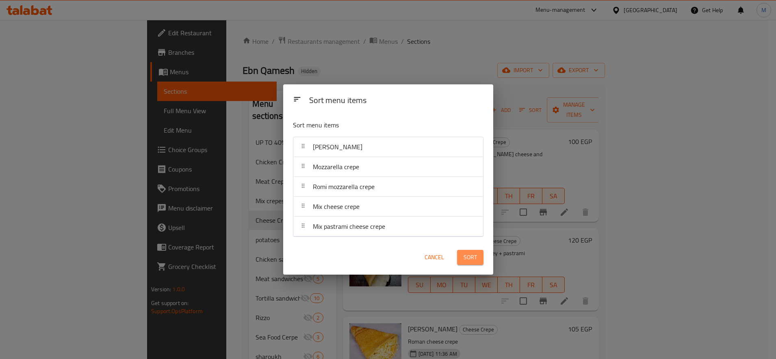
click at [471, 257] on span "Sort" at bounding box center [469, 258] width 13 height 10
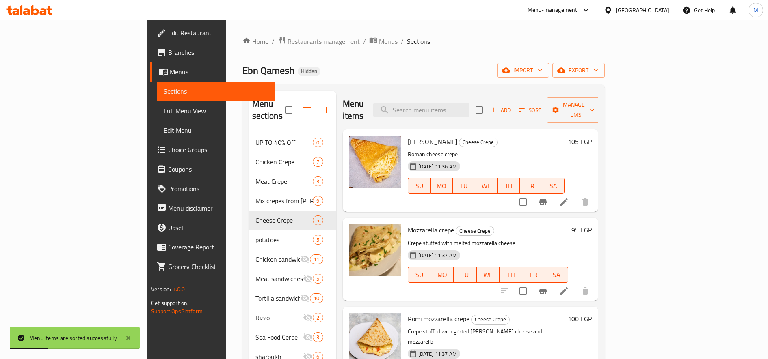
click at [592, 136] on h6 "105 EGP" at bounding box center [580, 141] width 24 height 11
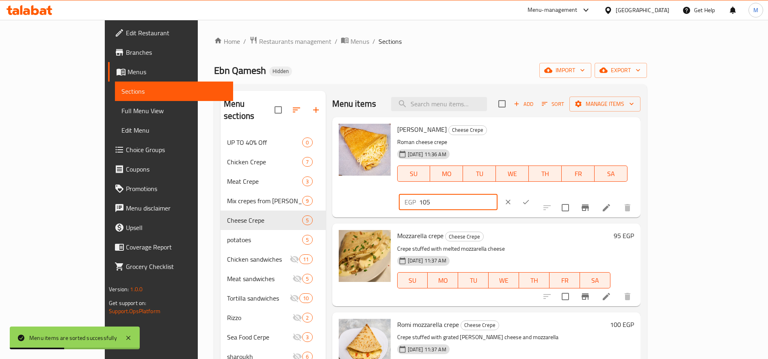
click at [497, 194] on input "105" at bounding box center [458, 202] width 78 height 16
type input "100"
click at [530, 198] on icon "ok" at bounding box center [526, 202] width 8 height 8
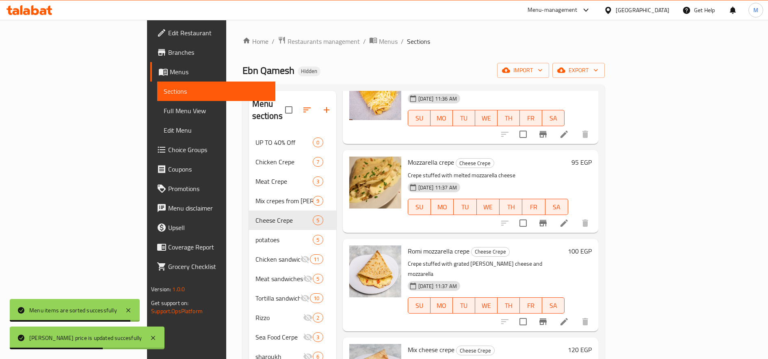
scroll to position [104, 0]
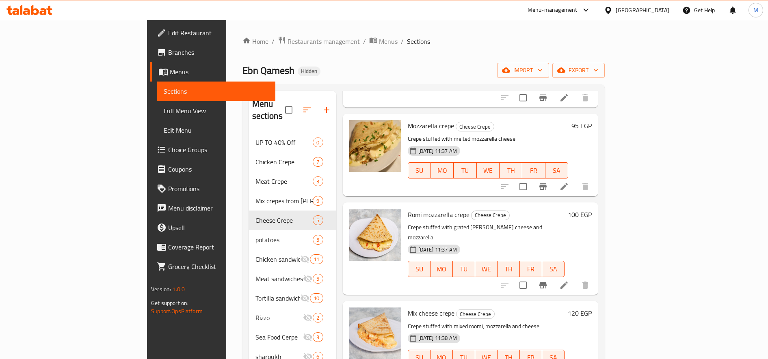
click at [592, 209] on h6 "100 EGP" at bounding box center [580, 214] width 24 height 11
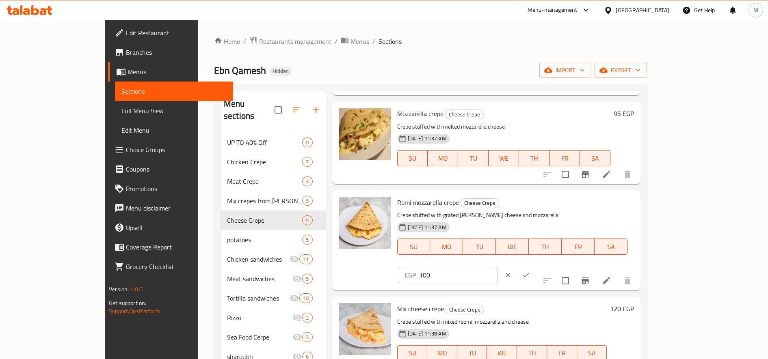
click at [497, 267] on input "100" at bounding box center [458, 275] width 78 height 16
type input "95"
click at [535, 266] on button "ok" at bounding box center [526, 275] width 18 height 18
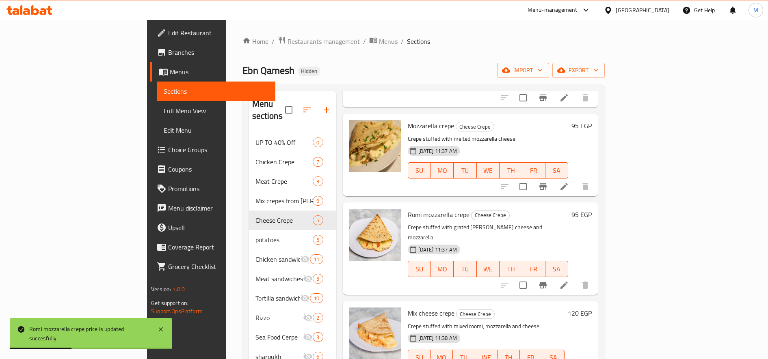
click at [592, 308] on h6 "120 EGP" at bounding box center [580, 313] width 24 height 11
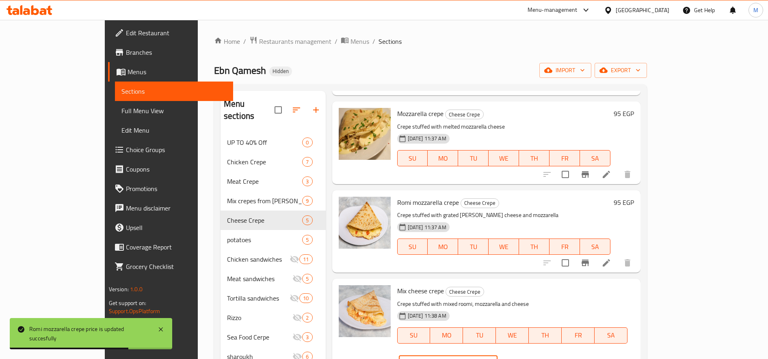
click at [497, 356] on input "120" at bounding box center [458, 364] width 78 height 16
type input "110"
click at [535, 355] on button "ok" at bounding box center [526, 364] width 18 height 18
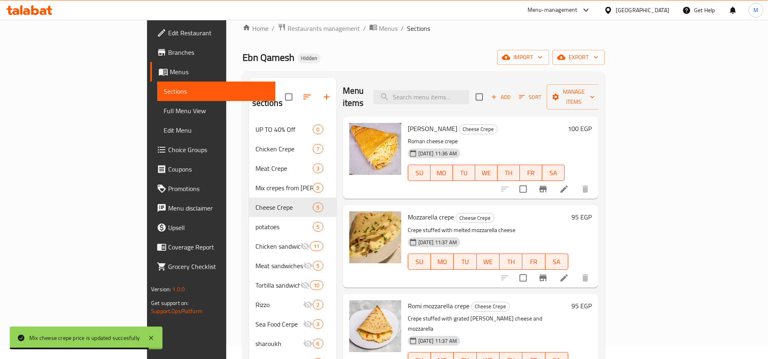
scroll to position [0, 0]
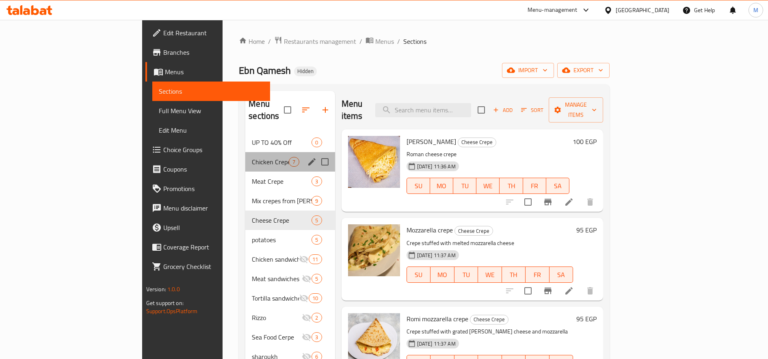
click at [245, 155] on div "Chicken Crepe 7" at bounding box center [289, 161] width 89 height 19
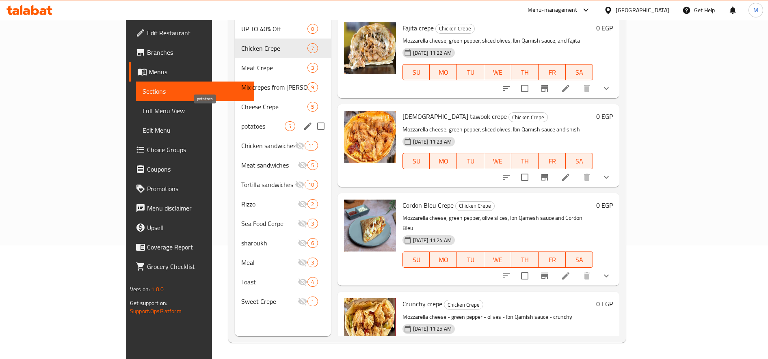
click at [241, 121] on span "potatoes" at bounding box center [263, 126] width 44 height 10
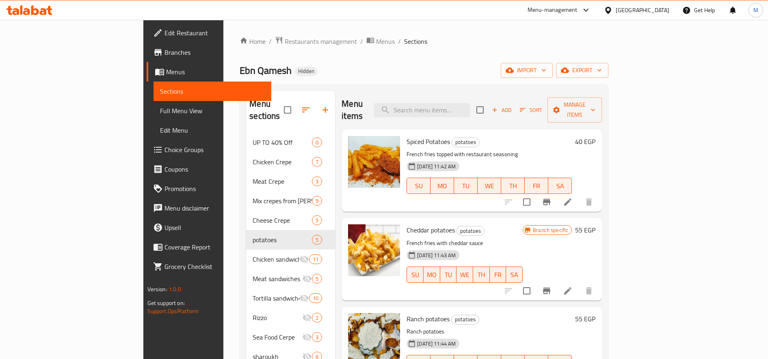
click at [164, 54] on span "Branches" at bounding box center [214, 53] width 101 height 10
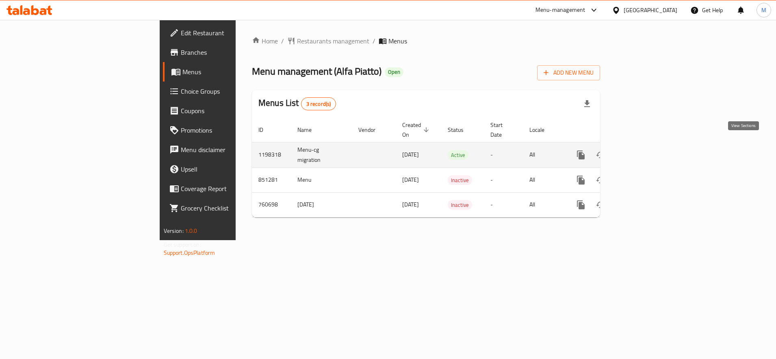
click at [649, 145] on link "enhanced table" at bounding box center [638, 154] width 19 height 19
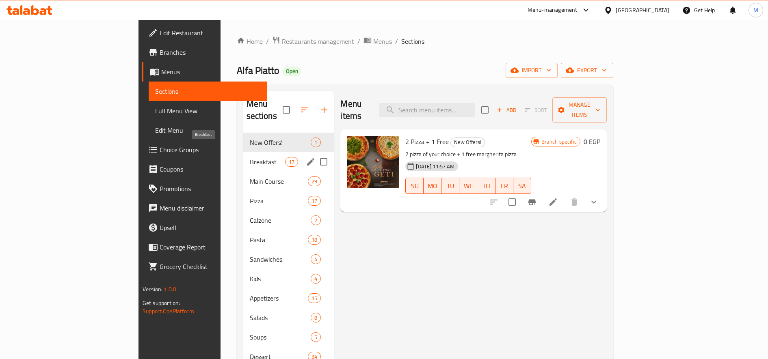
click at [250, 157] on span "Breakfast" at bounding box center [268, 162] width 36 height 10
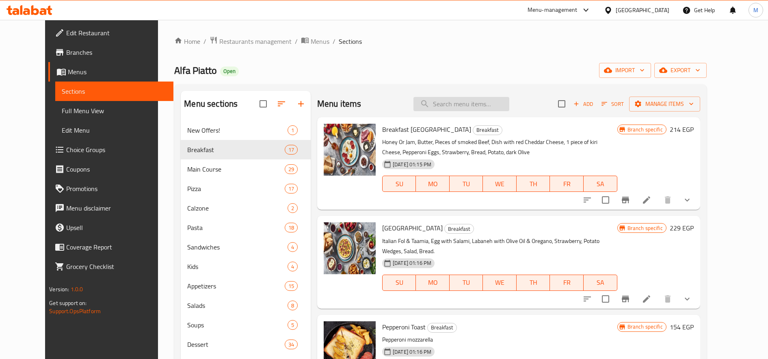
click at [470, 100] on input "search" at bounding box center [461, 104] width 96 height 14
paste input "ڤينيسا"
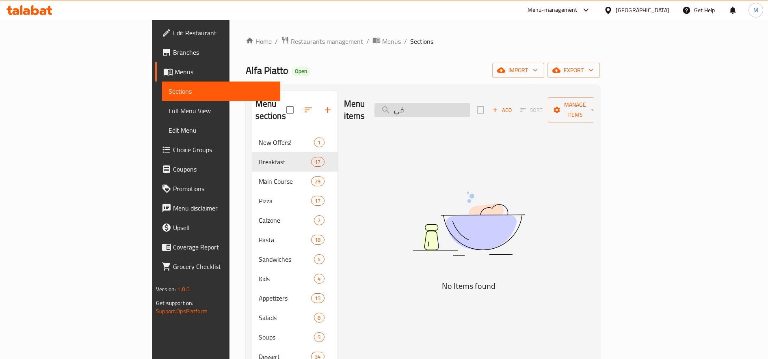
type input "ڤ"
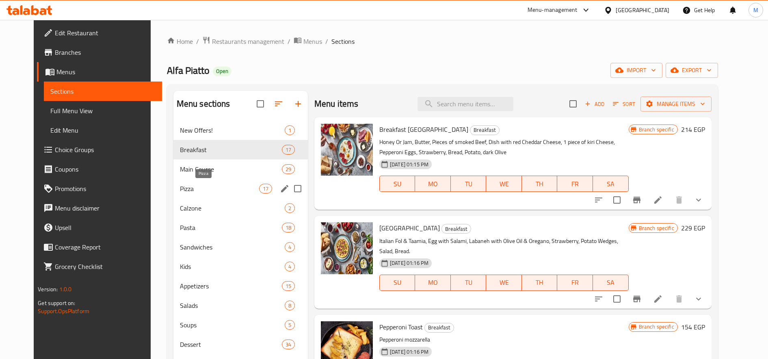
click at [186, 187] on span "Pizza" at bounding box center [219, 189] width 79 height 10
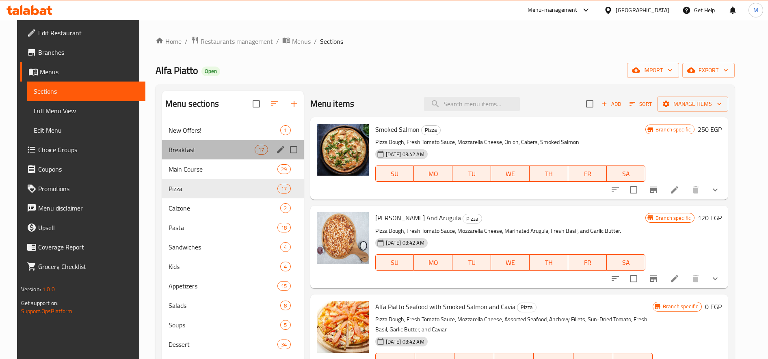
click at [203, 142] on div "Breakfast 17" at bounding box center [233, 149] width 142 height 19
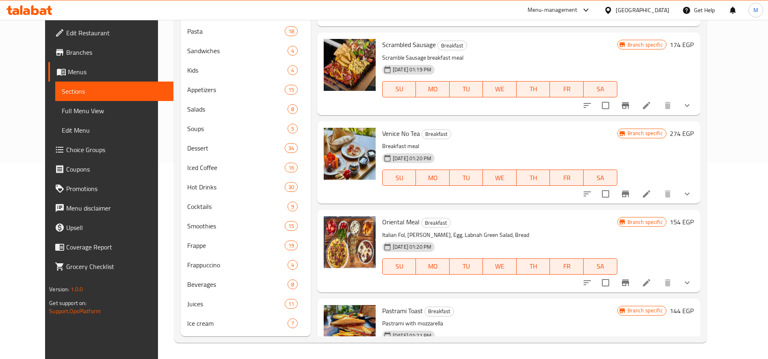
scroll to position [284, 0]
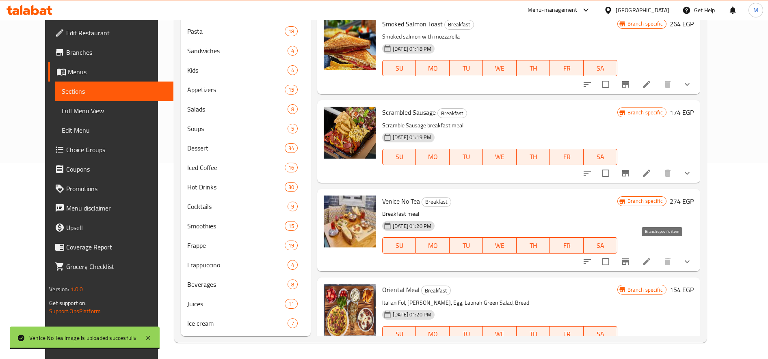
click at [629, 259] on icon "Branch-specific-item" at bounding box center [625, 262] width 7 height 6
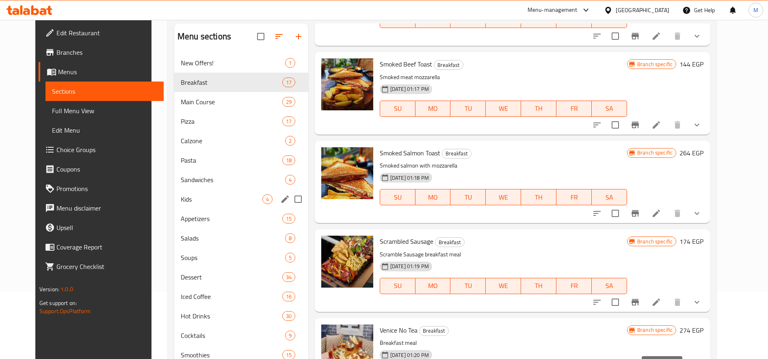
scroll to position [61, 0]
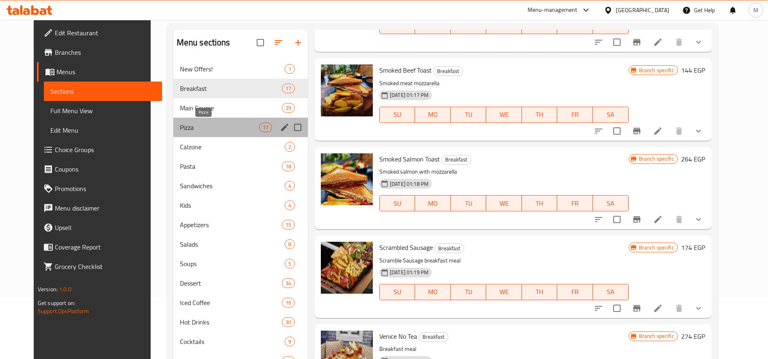
click at [182, 131] on span "Pizza" at bounding box center [219, 128] width 79 height 10
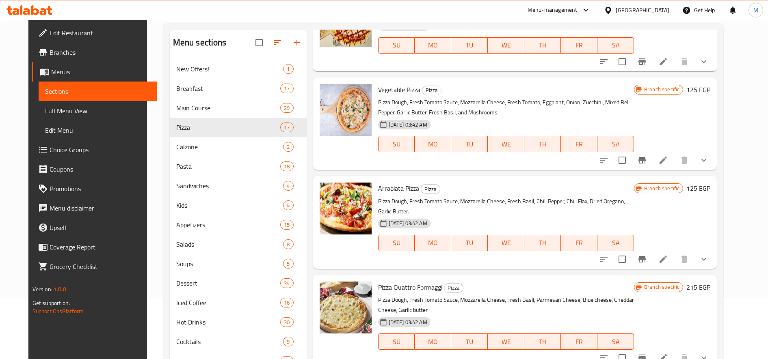
scroll to position [609, 0]
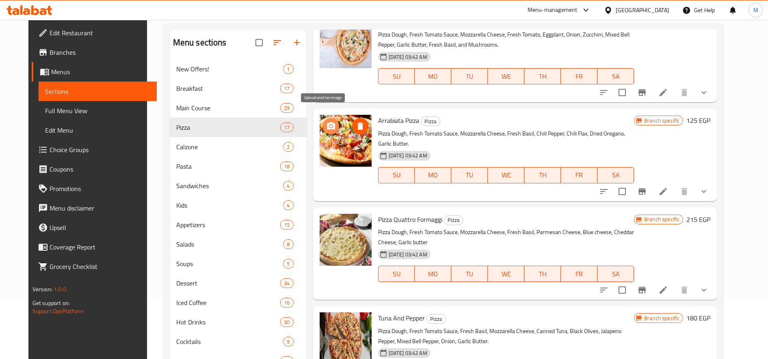
click at [327, 122] on icon "upload picture" at bounding box center [331, 125] width 8 height 7
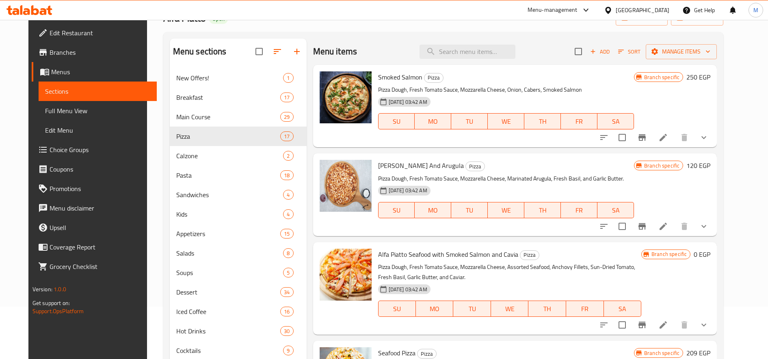
scroll to position [0, 0]
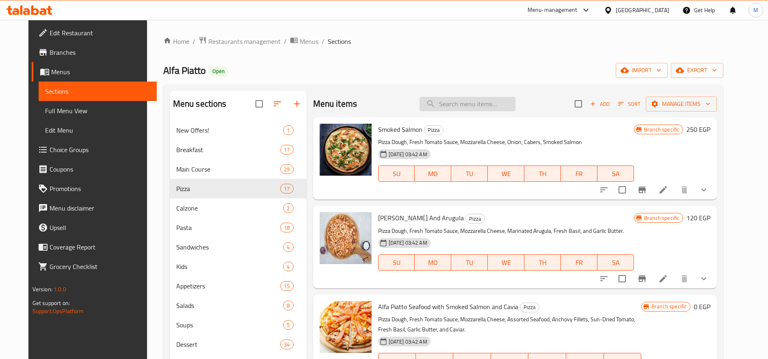
click at [466, 107] on input "search" at bounding box center [467, 104] width 96 height 14
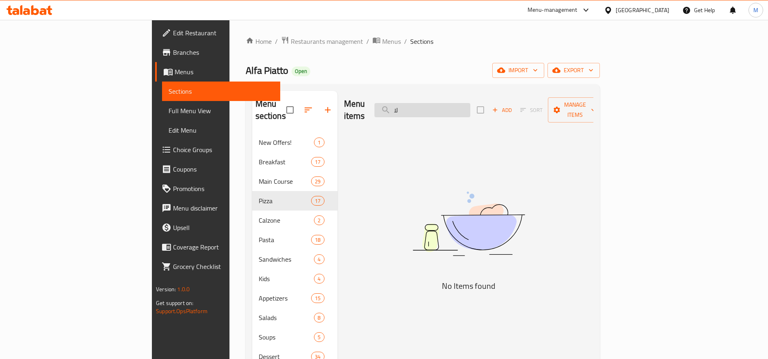
type input "ل"
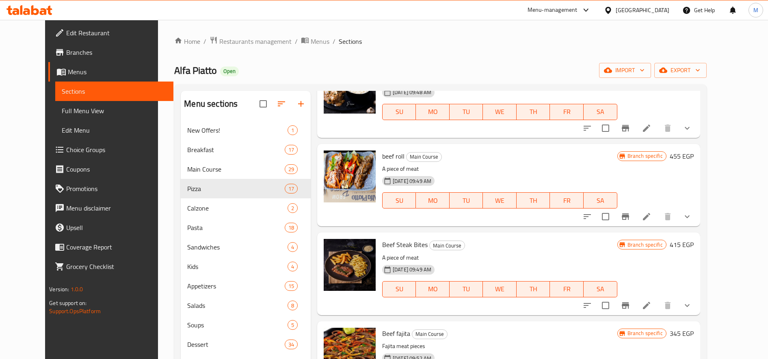
scroll to position [406, 0]
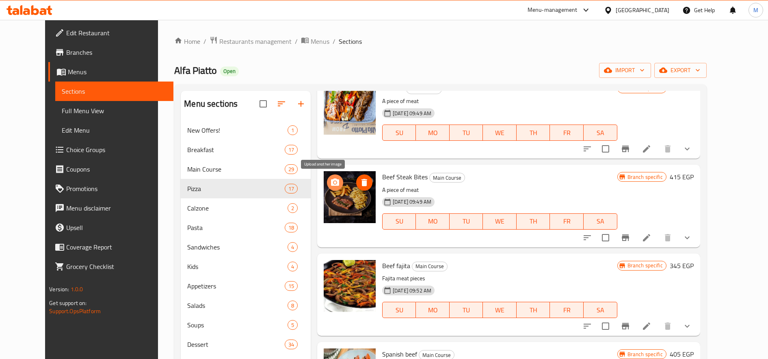
click at [331, 186] on icon "upload picture" at bounding box center [335, 182] width 8 height 7
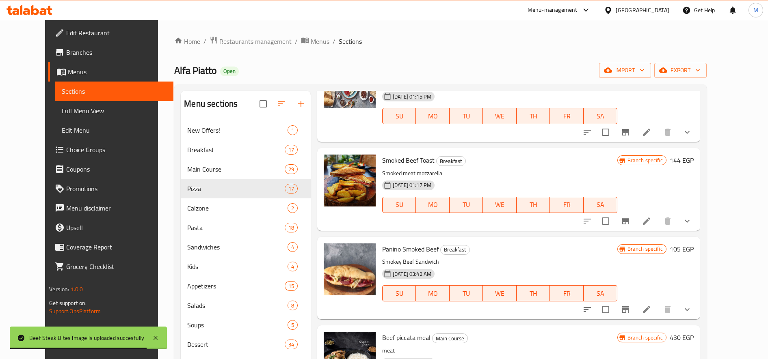
scroll to position [0, 0]
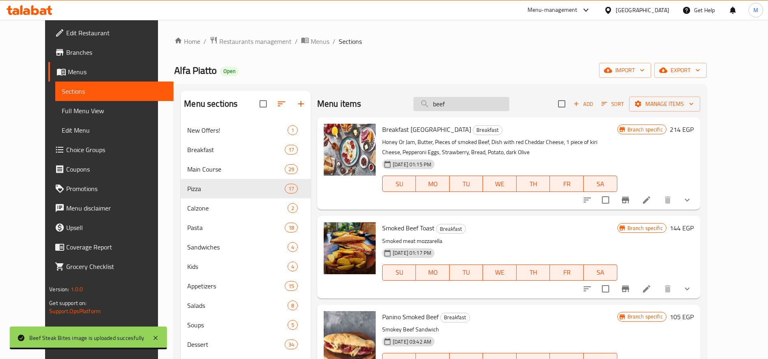
click at [471, 99] on input "beef" at bounding box center [461, 104] width 96 height 14
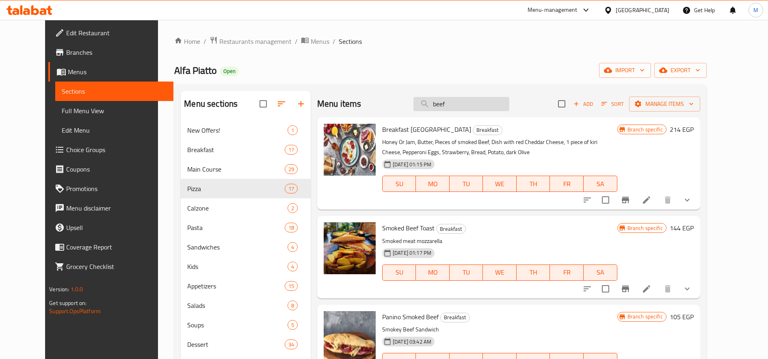
click at [471, 99] on input "beef" at bounding box center [461, 104] width 96 height 14
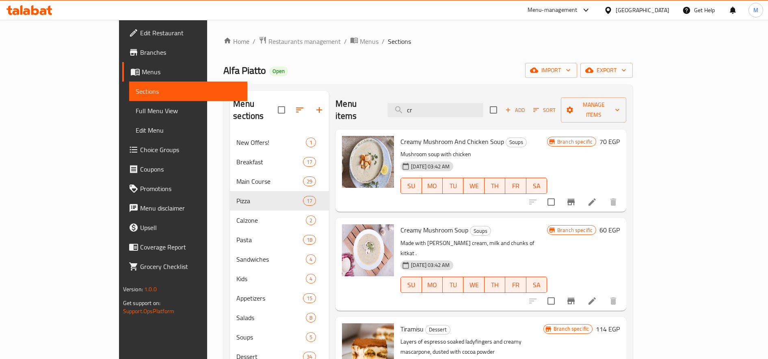
type input "c"
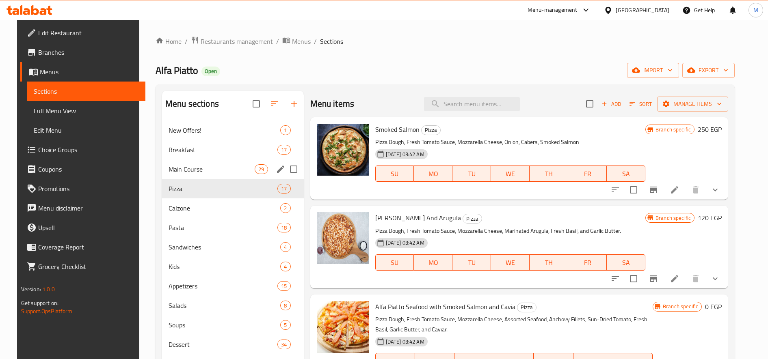
click at [191, 164] on span "Main Course" at bounding box center [212, 169] width 86 height 10
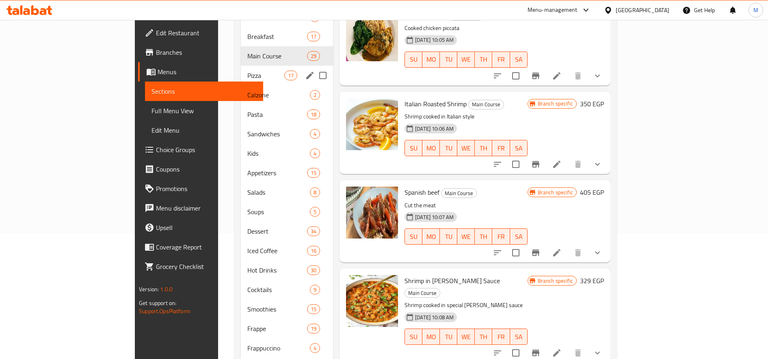
scroll to position [61, 0]
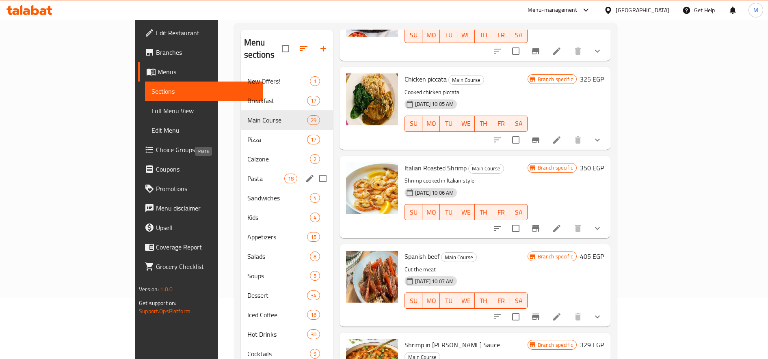
click at [247, 174] on span "Pasta" at bounding box center [265, 179] width 37 height 10
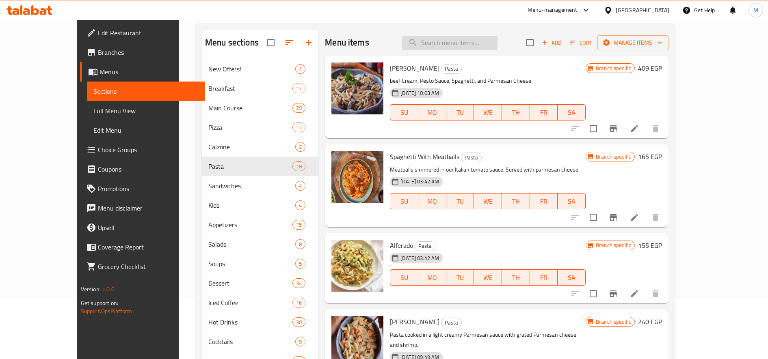
drag, startPoint x: 466, startPoint y: 37, endPoint x: 466, endPoint y: 42, distance: 4.9
click at [466, 38] on input "search" at bounding box center [450, 43] width 96 height 14
click at [464, 42] on input "search" at bounding box center [450, 43] width 96 height 14
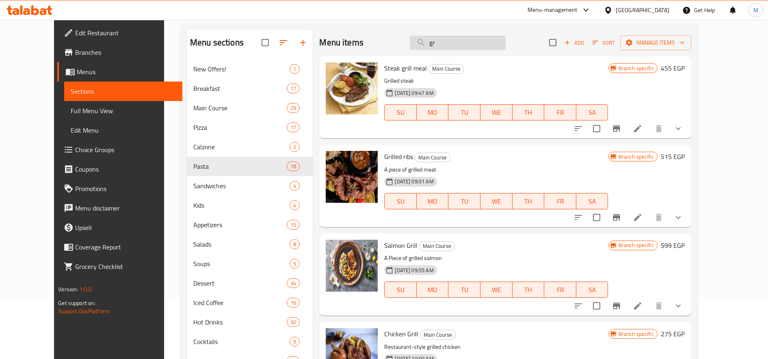
type input "g"
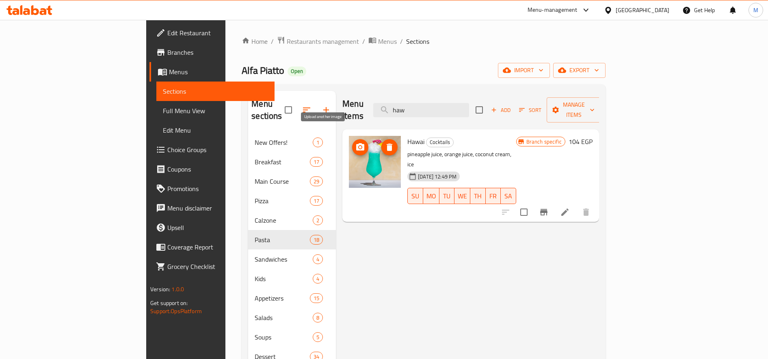
click at [356, 143] on icon "upload picture" at bounding box center [360, 146] width 8 height 7
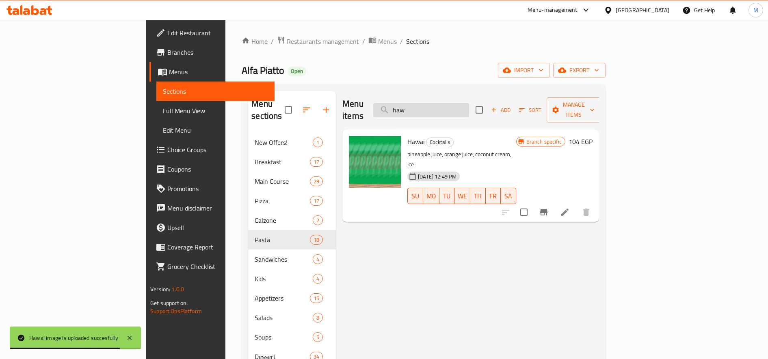
click at [469, 110] on input "haw" at bounding box center [421, 110] width 96 height 14
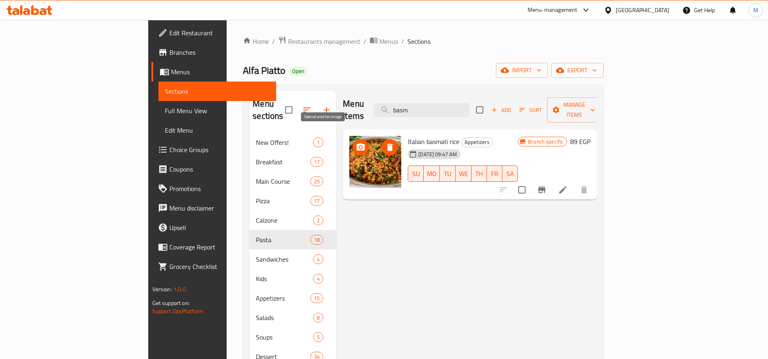
click at [357, 143] on icon "upload picture" at bounding box center [361, 146] width 8 height 7
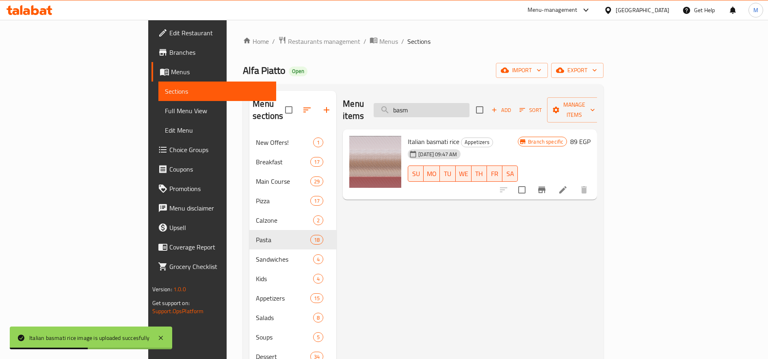
click at [467, 103] on input "basm" at bounding box center [422, 110] width 96 height 14
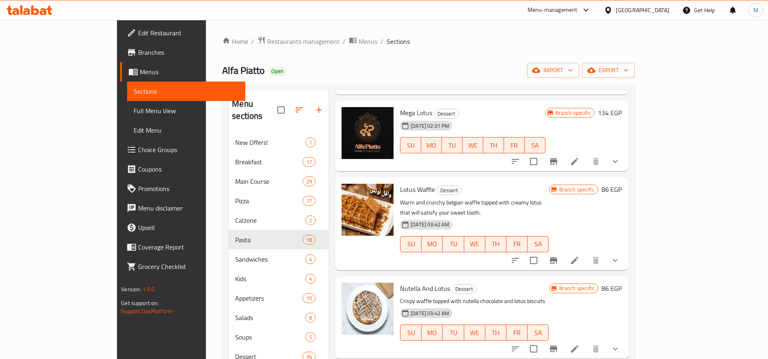
scroll to position [135, 0]
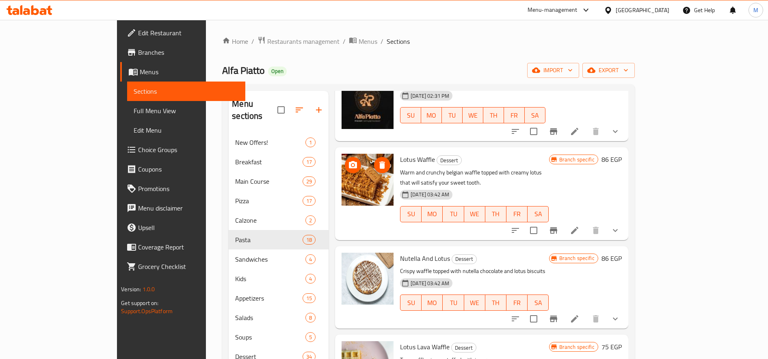
type input "lotu"
click at [349, 161] on icon "upload picture" at bounding box center [353, 164] width 8 height 7
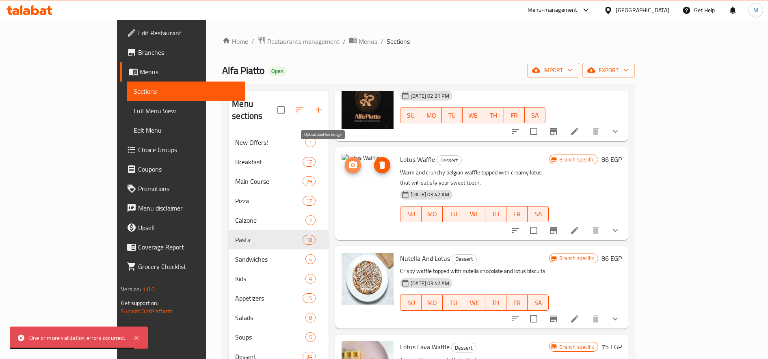
click at [348, 160] on icon "upload picture" at bounding box center [353, 165] width 10 height 10
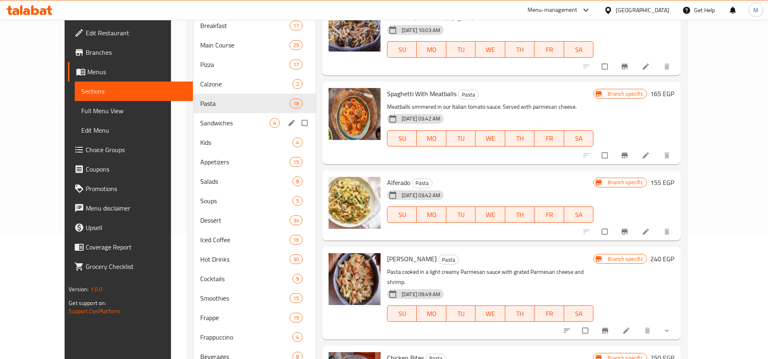
scroll to position [135, 0]
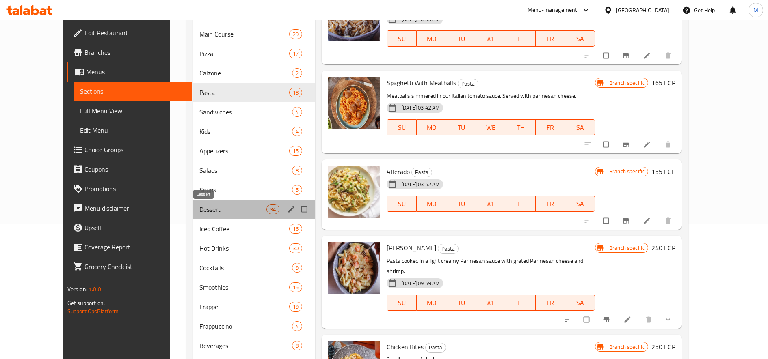
click at [199, 208] on span "Dessert" at bounding box center [232, 210] width 67 height 10
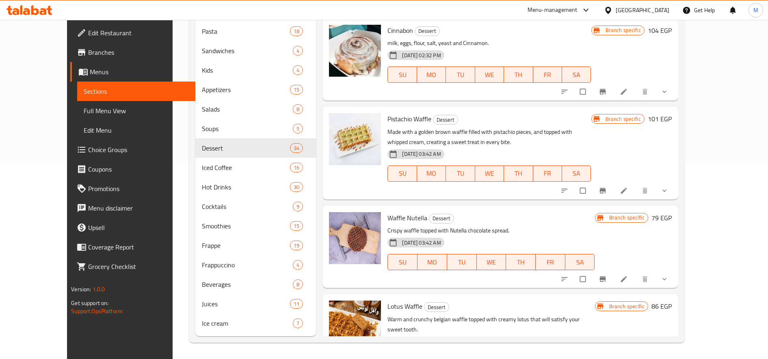
scroll to position [1827, 0]
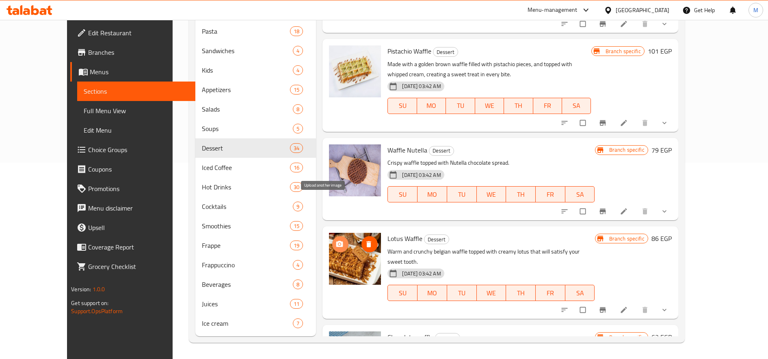
click at [332, 236] on button "upload picture" at bounding box center [340, 244] width 16 height 16
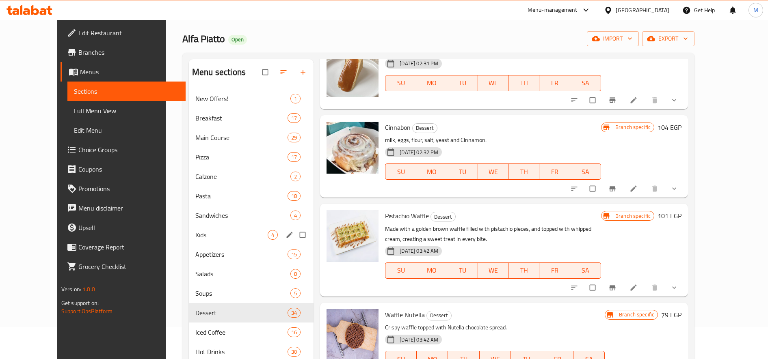
scroll to position [0, 0]
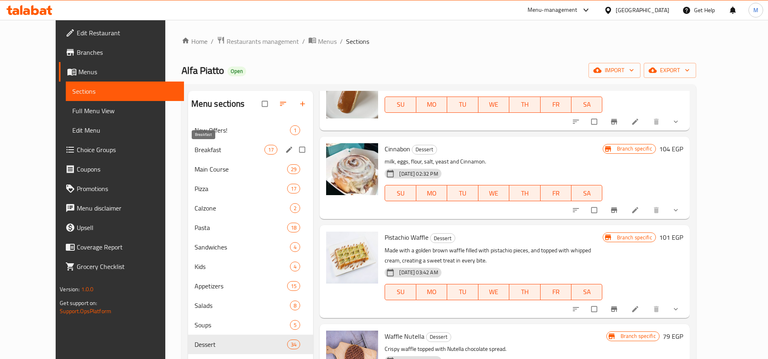
click at [195, 151] on span "Breakfast" at bounding box center [230, 150] width 70 height 10
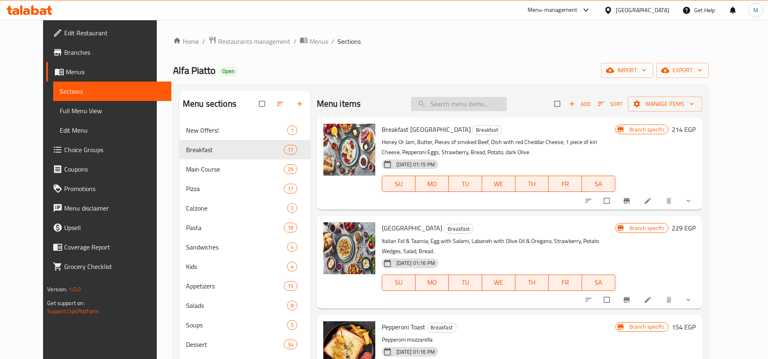
click at [465, 102] on input "search" at bounding box center [459, 104] width 96 height 14
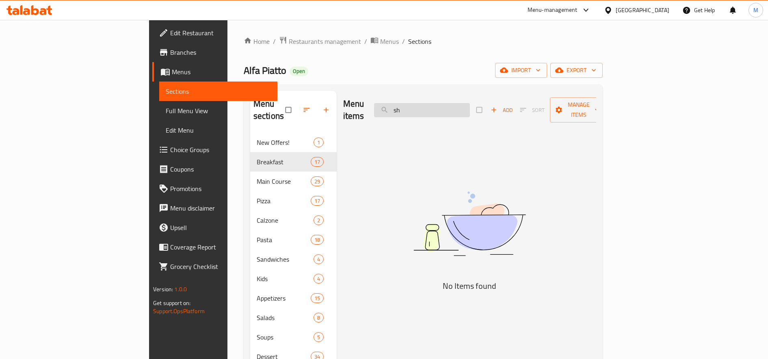
type input "s"
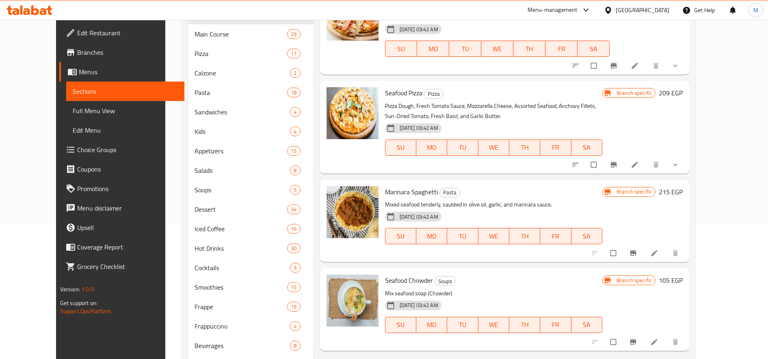
scroll to position [197, 0]
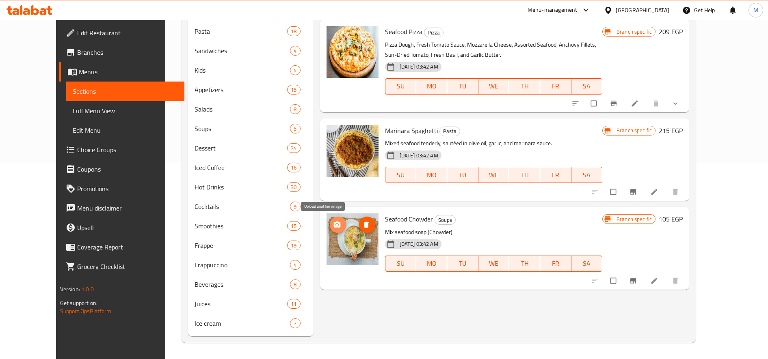
click at [333, 227] on icon "upload picture" at bounding box center [336, 225] width 7 height 6
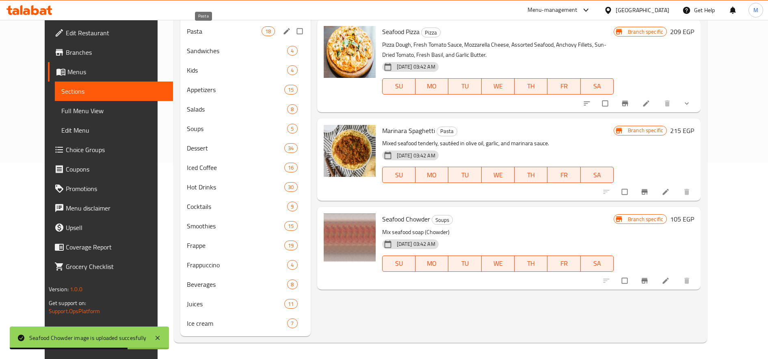
scroll to position [129, 0]
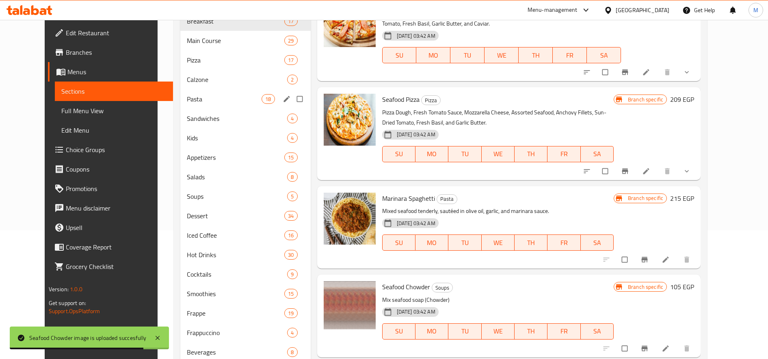
click at [196, 101] on span "Pasta" at bounding box center [224, 99] width 75 height 10
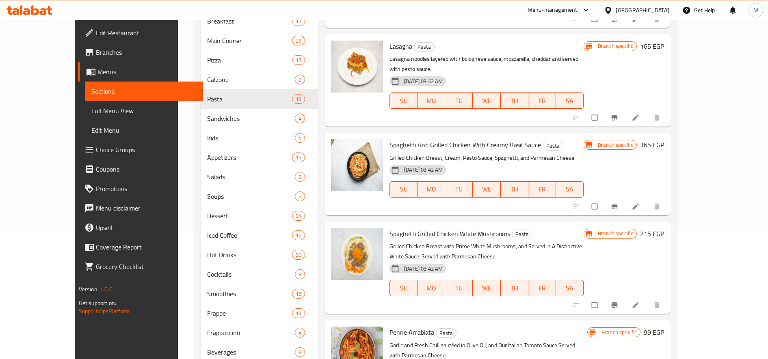
scroll to position [880, 0]
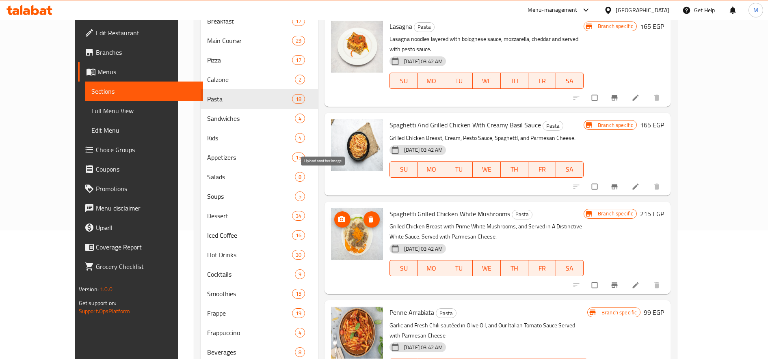
click at [337, 216] on icon "upload picture" at bounding box center [341, 220] width 8 height 8
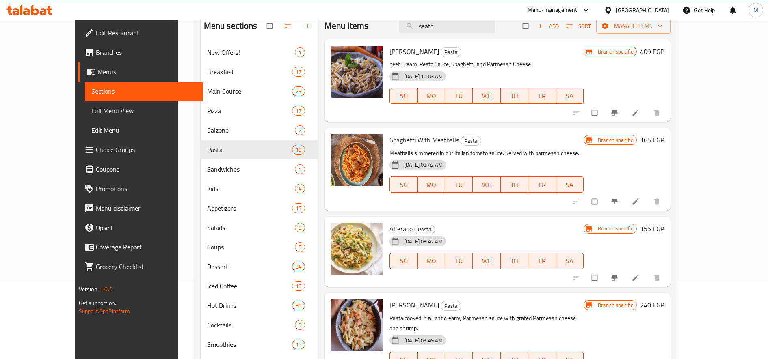
scroll to position [0, 0]
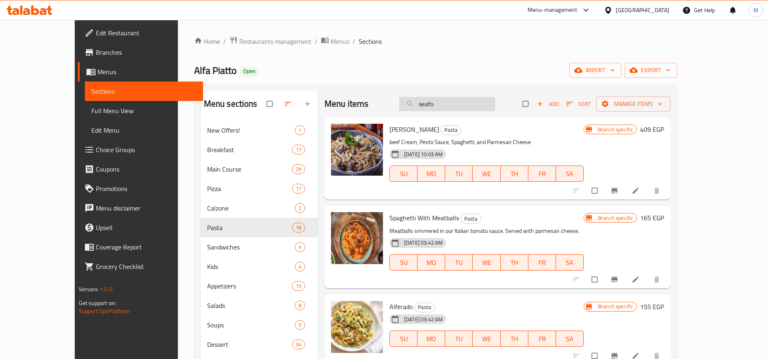
click at [463, 110] on input "seafo" at bounding box center [447, 104] width 96 height 14
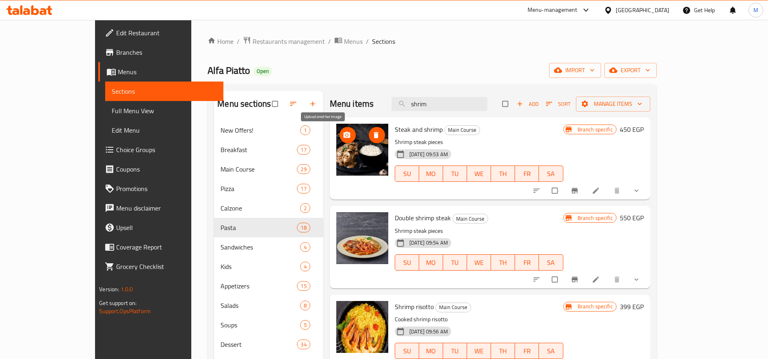
click at [343, 137] on icon "upload picture" at bounding box center [346, 135] width 7 height 6
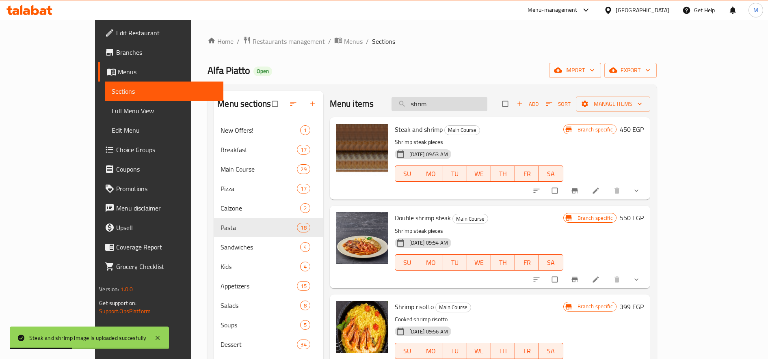
click at [487, 103] on input "shrim" at bounding box center [439, 104] width 96 height 14
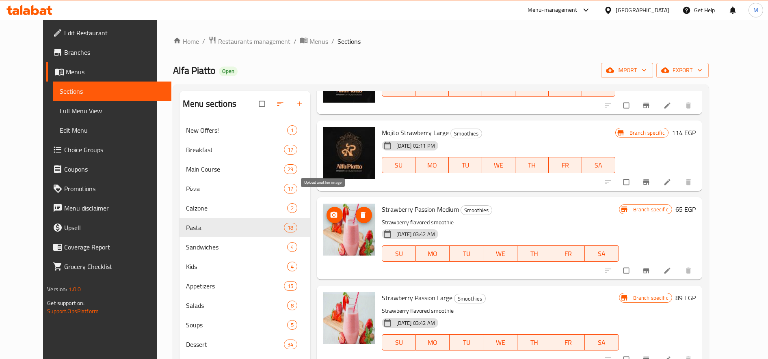
scroll to position [338, 0]
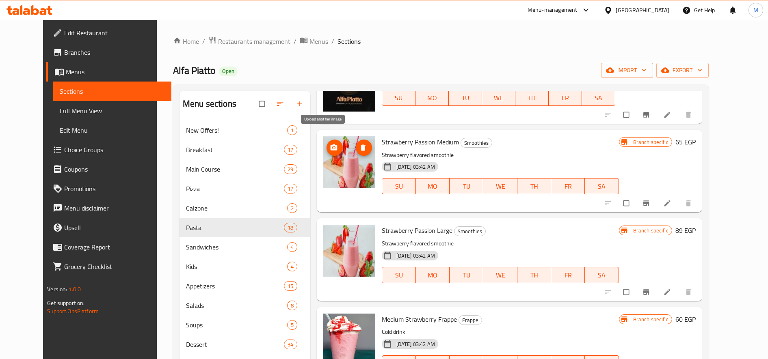
click at [328, 144] on span "upload picture" at bounding box center [334, 148] width 16 height 8
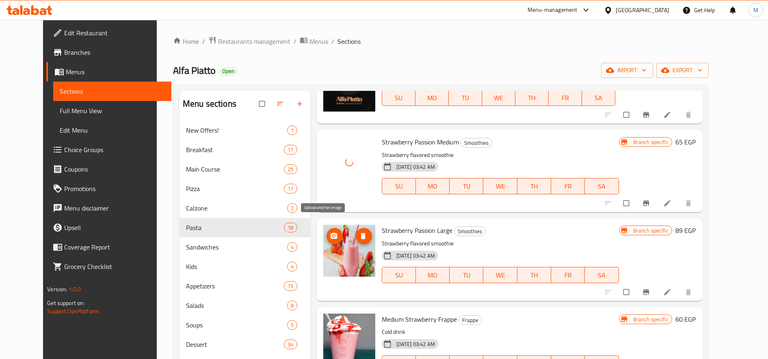
click at [326, 228] on button "upload picture" at bounding box center [334, 236] width 16 height 16
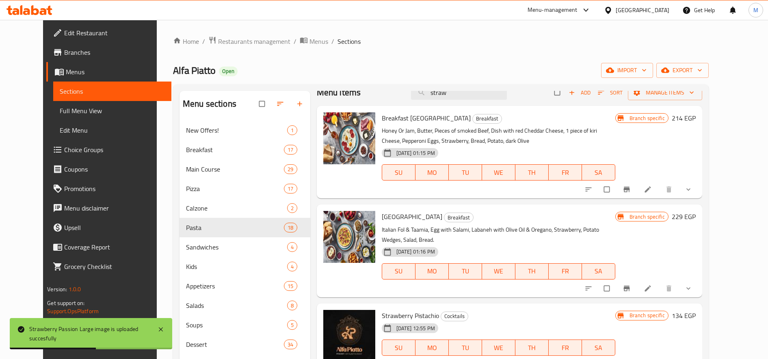
scroll to position [0, 0]
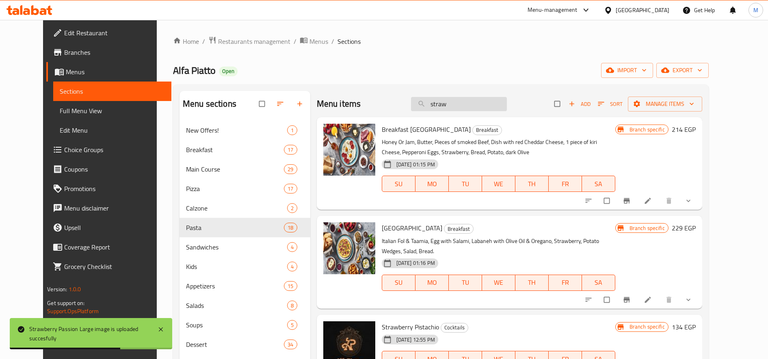
click at [465, 110] on input "straw" at bounding box center [459, 104] width 96 height 14
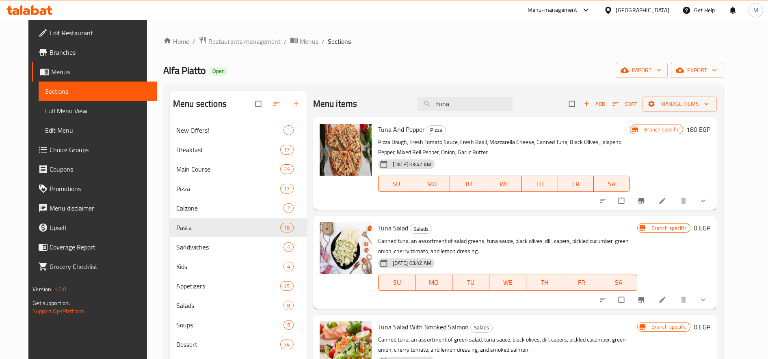
scroll to position [68, 0]
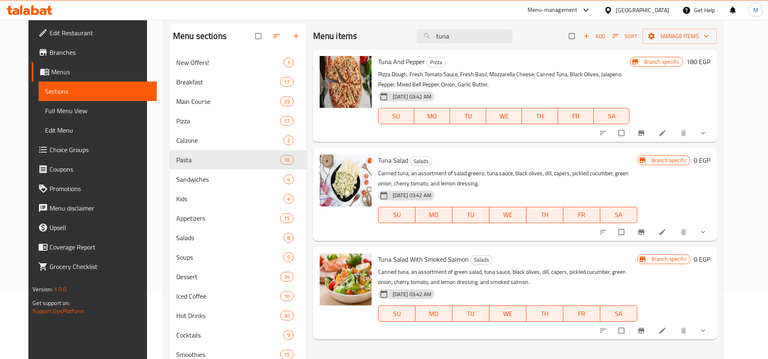
type input "tuna"
click at [326, 268] on icon "upload picture" at bounding box center [329, 265] width 7 height 6
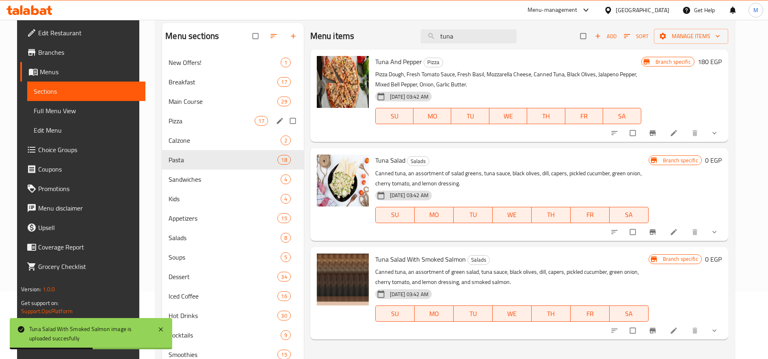
click at [199, 128] on div "Pizza 17" at bounding box center [232, 120] width 141 height 19
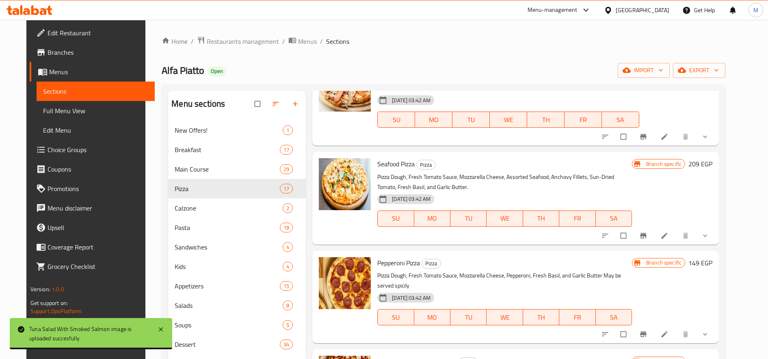
scroll to position [271, 0]
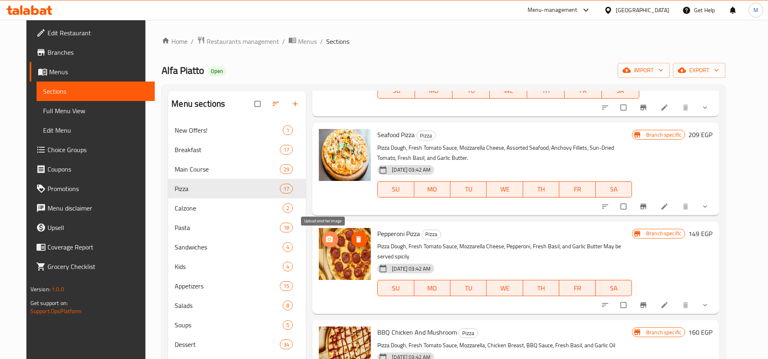
click at [328, 241] on span "upload picture" at bounding box center [330, 240] width 16 height 8
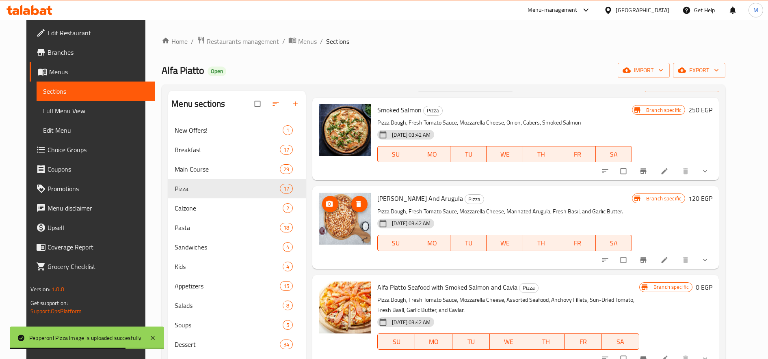
scroll to position [0, 0]
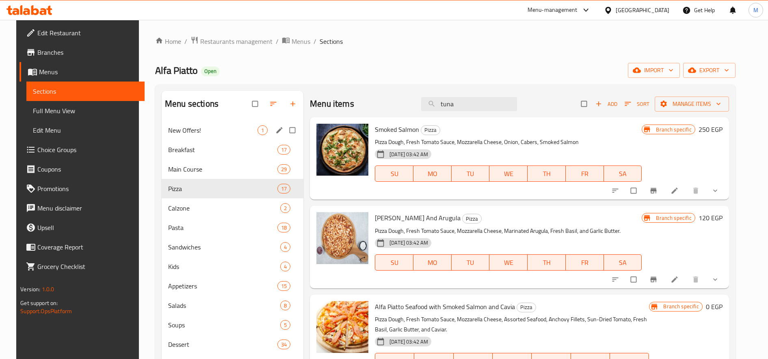
click at [197, 146] on span "Breakfast" at bounding box center [222, 150] width 109 height 10
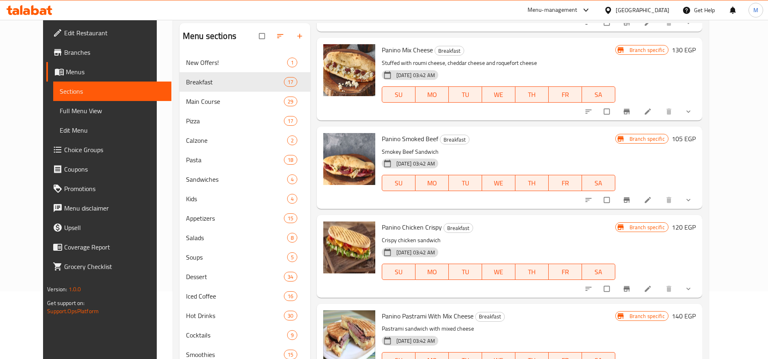
scroll to position [135, 0]
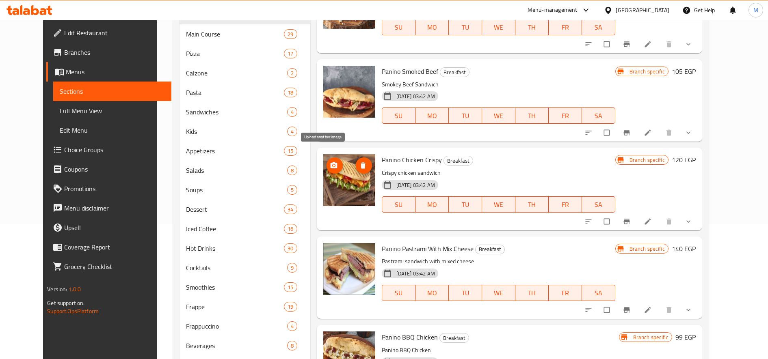
click at [330, 162] on icon "upload picture" at bounding box center [333, 165] width 7 height 6
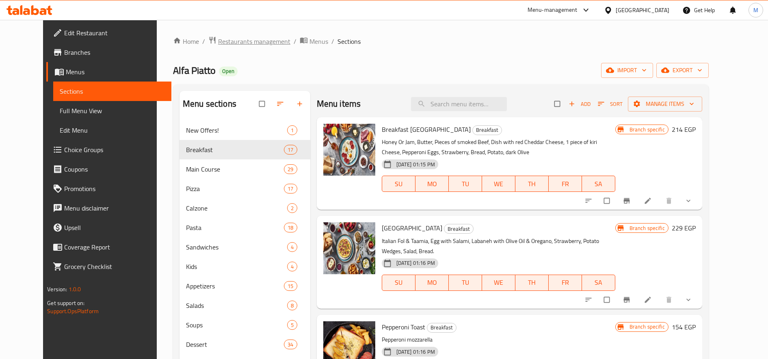
click at [218, 40] on span "Restaurants management" at bounding box center [254, 42] width 72 height 10
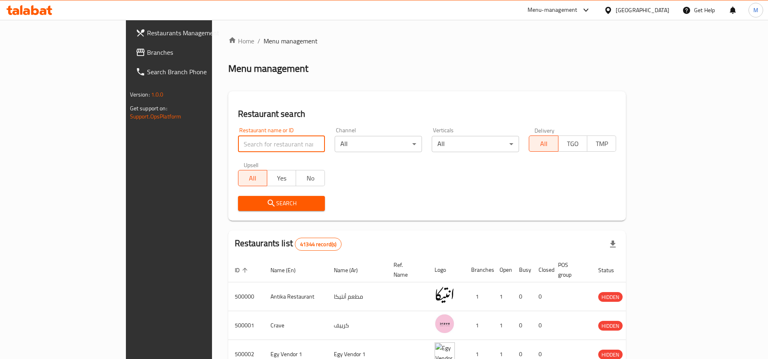
click at [238, 143] on input "search" at bounding box center [281, 144] width 87 height 16
click at [238, 143] on input "ؤشس" at bounding box center [281, 144] width 87 height 16
type input "CASATAMORA"
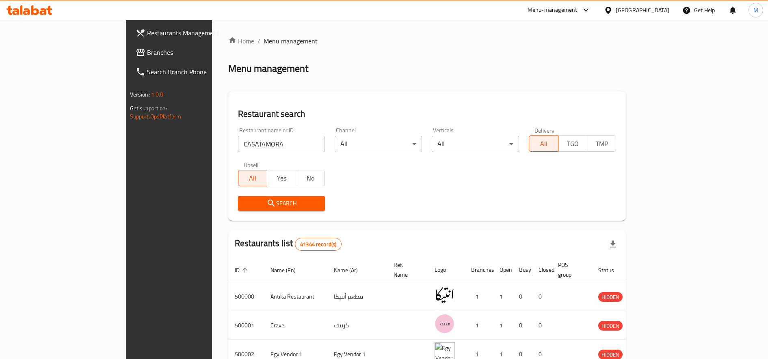
click at [233, 195] on div "Search" at bounding box center [281, 203] width 97 height 25
click at [244, 199] on span "Search" at bounding box center [281, 204] width 74 height 10
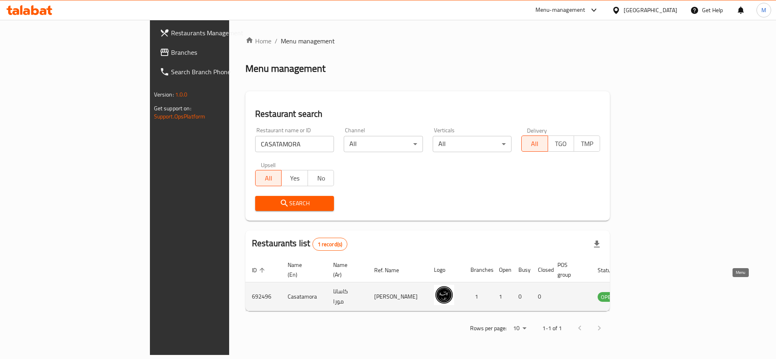
click at [650, 292] on icon "enhanced table" at bounding box center [645, 297] width 10 height 10
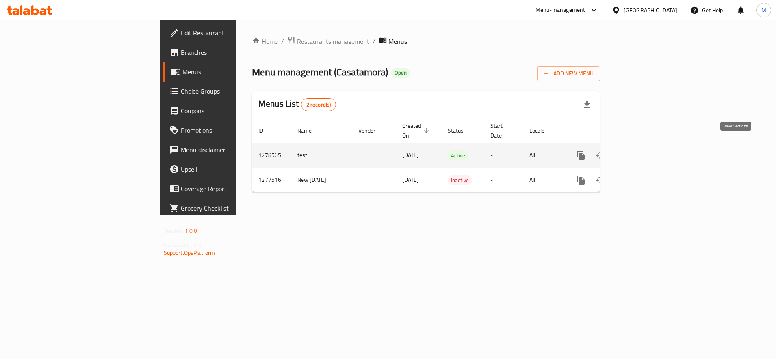
click at [644, 151] on icon "enhanced table" at bounding box center [639, 156] width 10 height 10
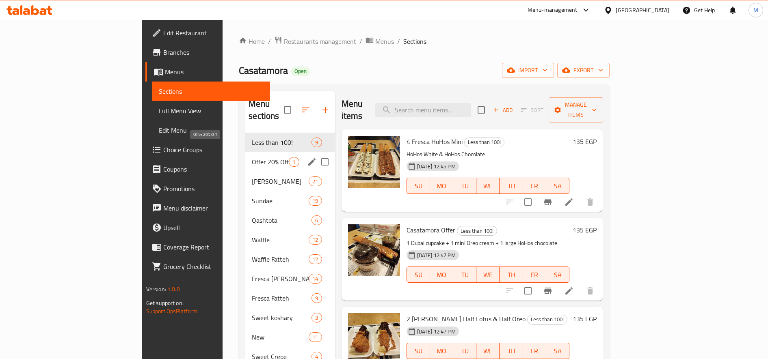
click at [252, 157] on span "Offer 20% Off" at bounding box center [270, 162] width 37 height 10
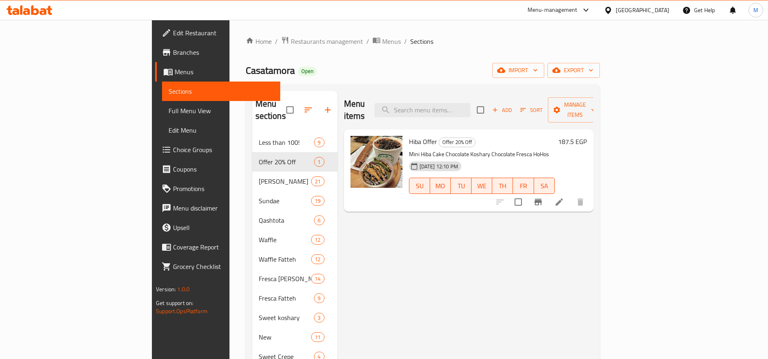
click at [587, 136] on h6 "187.5 EGP" at bounding box center [572, 141] width 29 height 11
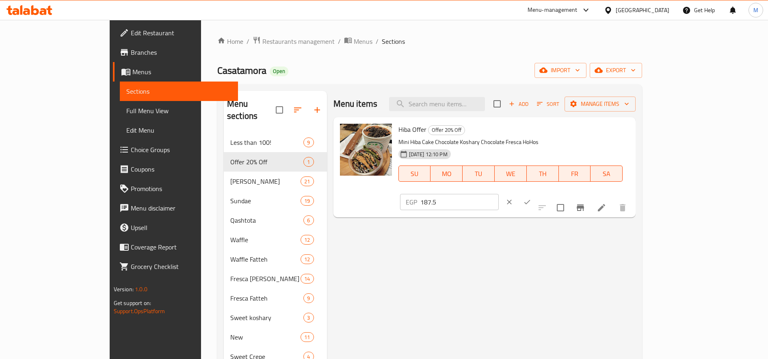
click at [499, 194] on input "187.5" at bounding box center [459, 202] width 78 height 16
type input "160"
click at [536, 193] on button "ok" at bounding box center [527, 202] width 18 height 18
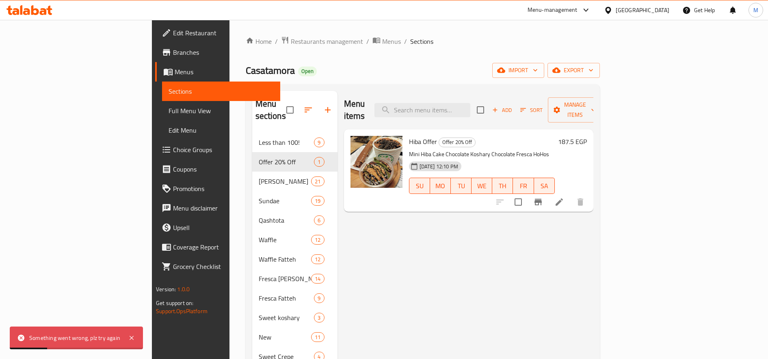
click at [587, 136] on div "187.5 EGP" at bounding box center [571, 141] width 32 height 11
click at [587, 136] on h6 "187.5 EGP" at bounding box center [572, 141] width 29 height 11
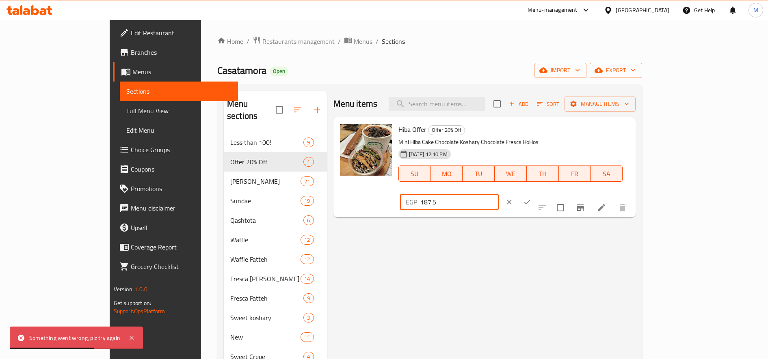
click at [499, 194] on input "187.5" at bounding box center [459, 202] width 78 height 16
type input "160"
click at [531, 198] on icon "ok" at bounding box center [527, 202] width 8 height 8
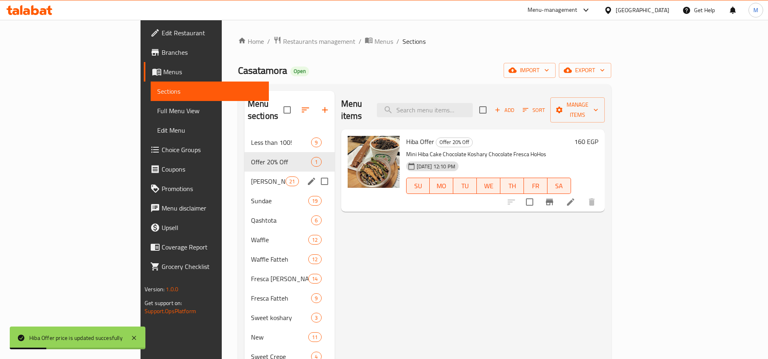
click at [244, 172] on div "[PERSON_NAME] 21" at bounding box center [289, 181] width 90 height 19
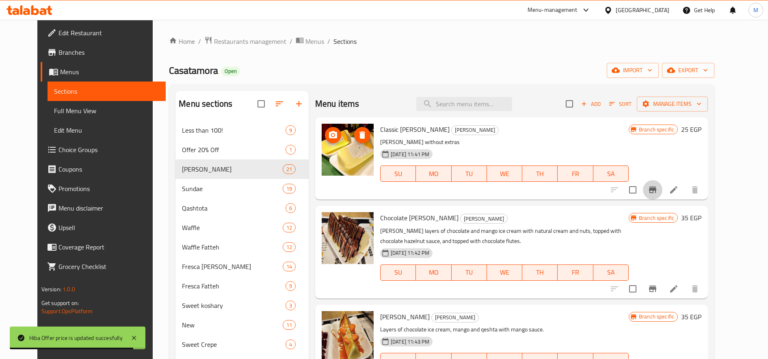
click at [657, 195] on icon "Branch-specific-item" at bounding box center [653, 190] width 10 height 10
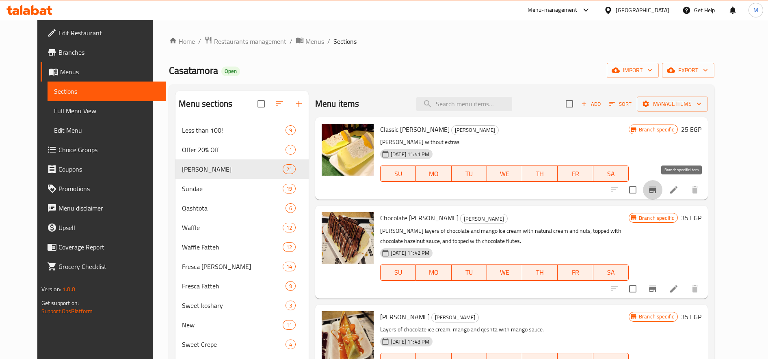
click at [656, 190] on icon "Branch-specific-item" at bounding box center [652, 190] width 7 height 6
click at [701, 130] on h6 "25 EGP" at bounding box center [691, 129] width 20 height 11
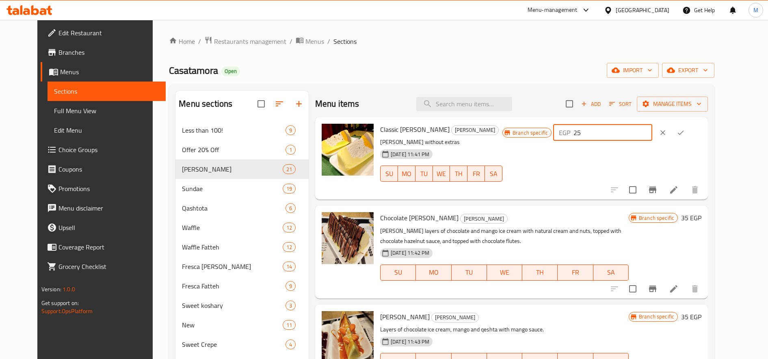
click at [622, 136] on input "25" at bounding box center [612, 133] width 78 height 16
type input "45"
drag, startPoint x: 718, startPoint y: 132, endPoint x: 711, endPoint y: 159, distance: 27.5
click at [685, 133] on icon "ok" at bounding box center [680, 133] width 8 height 8
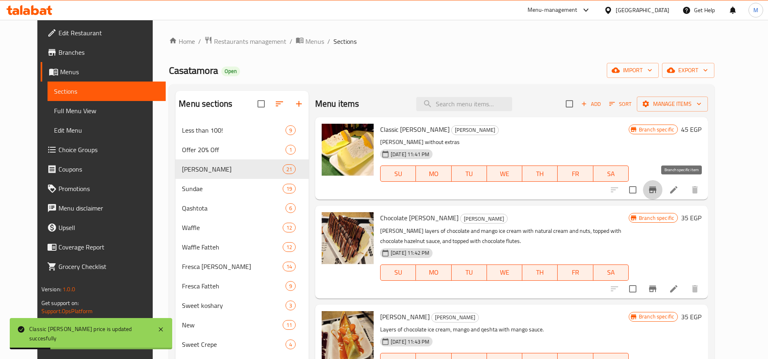
click at [657, 191] on icon "Branch-specific-item" at bounding box center [653, 190] width 10 height 10
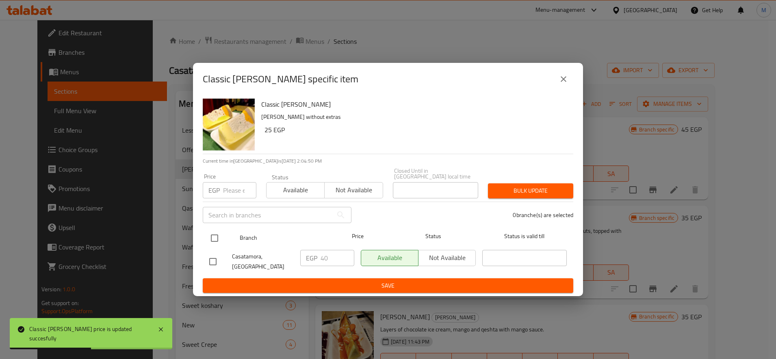
click at [215, 240] on input "checkbox" at bounding box center [214, 238] width 17 height 17
checkbox input "true"
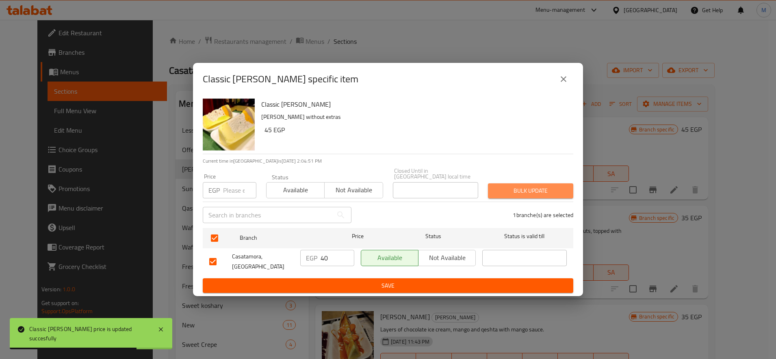
click at [540, 193] on span "Bulk update" at bounding box center [530, 191] width 72 height 10
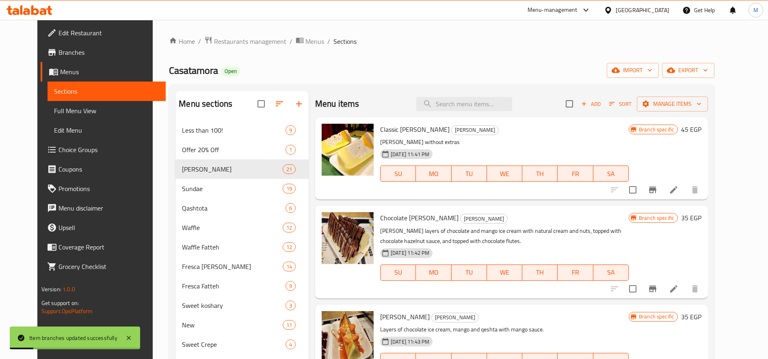
click at [656, 191] on icon "Branch-specific-item" at bounding box center [652, 190] width 7 height 6
click at [656, 292] on icon "Branch-specific-item" at bounding box center [652, 289] width 7 height 6
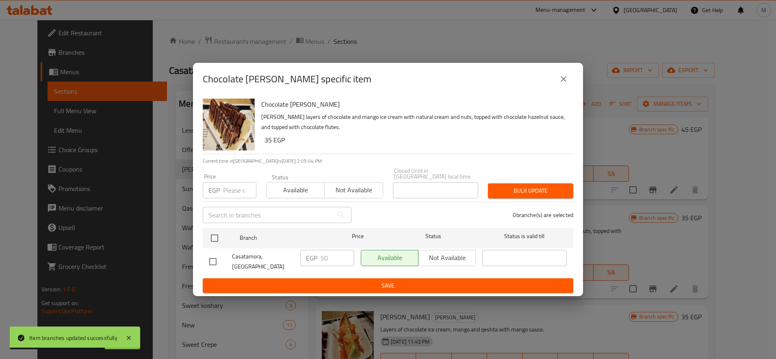
click at [235, 192] on input "number" at bounding box center [239, 190] width 33 height 16
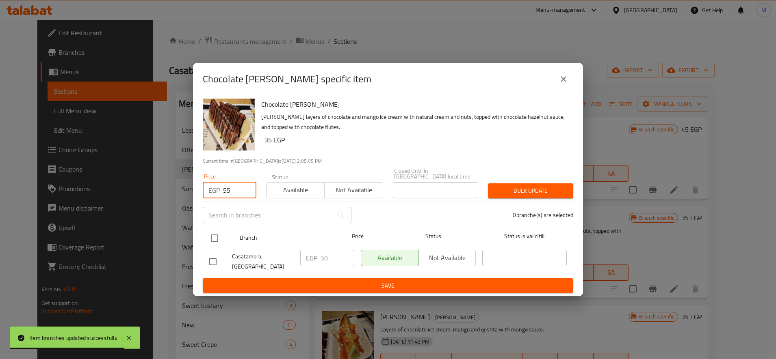
type input "55"
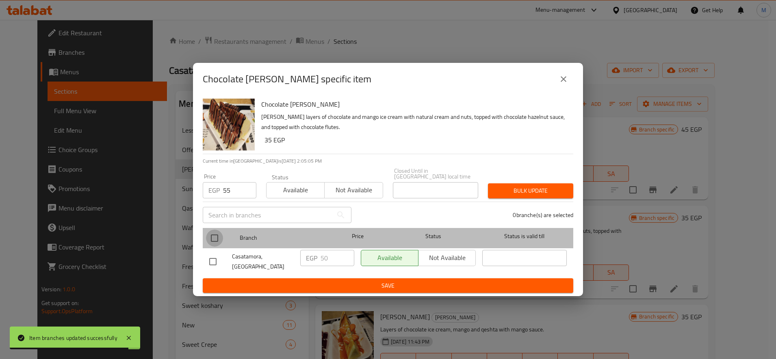
click at [211, 239] on input "checkbox" at bounding box center [214, 238] width 17 height 17
checkbox input "true"
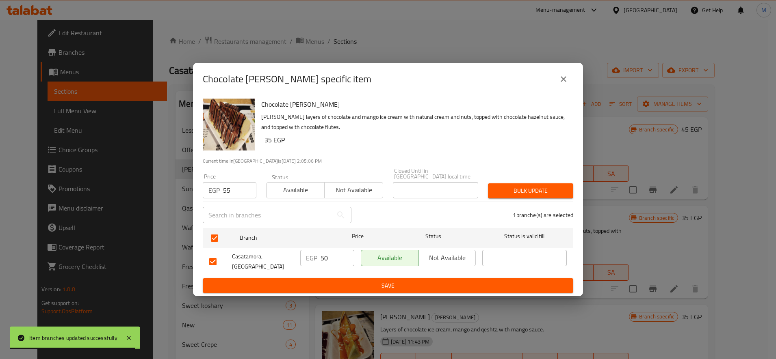
click at [530, 205] on div "1 branche(s) are selected" at bounding box center [467, 215] width 222 height 29
click at [535, 198] on button "Bulk update" at bounding box center [530, 191] width 85 height 15
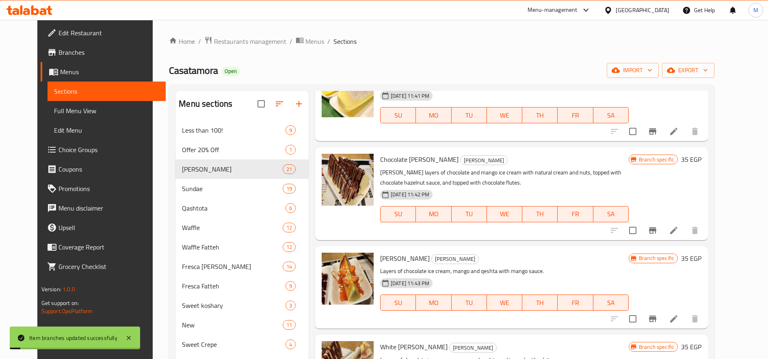
scroll to position [135, 0]
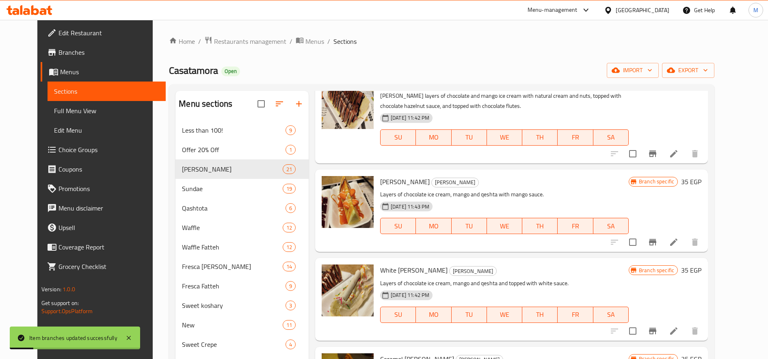
click at [657, 239] on icon "Branch-specific-item" at bounding box center [653, 243] width 10 height 10
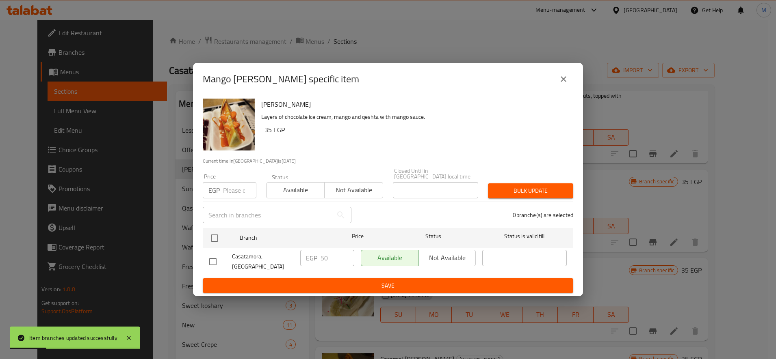
click at [215, 189] on p "EGP" at bounding box center [213, 191] width 11 height 10
click at [219, 190] on p "EGP" at bounding box center [213, 191] width 11 height 10
click at [229, 190] on input "number" at bounding box center [239, 190] width 33 height 16
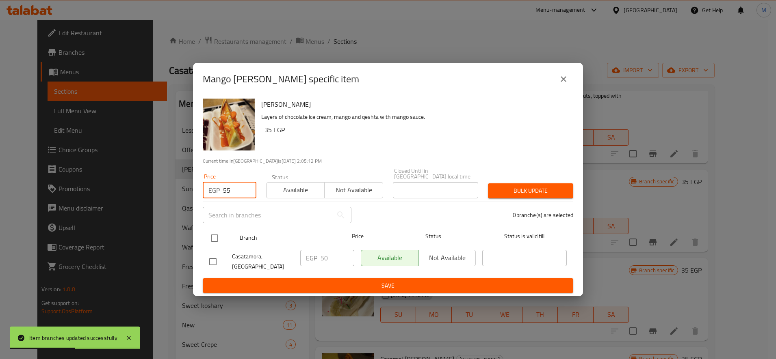
type input "55"
click at [220, 241] on input "checkbox" at bounding box center [214, 238] width 17 height 17
checkbox input "true"
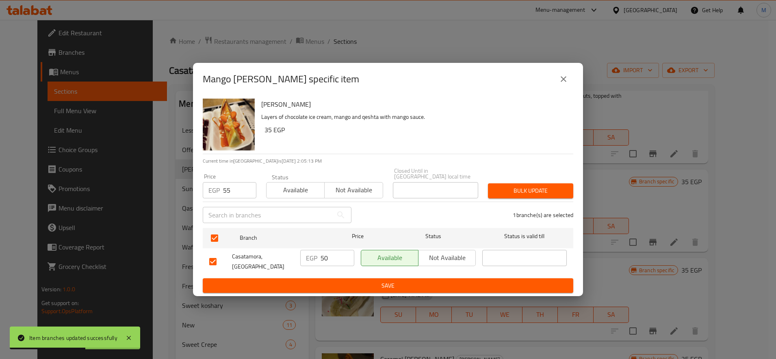
click at [515, 195] on span "Bulk update" at bounding box center [530, 191] width 72 height 10
